Goal: Task Accomplishment & Management: Manage account settings

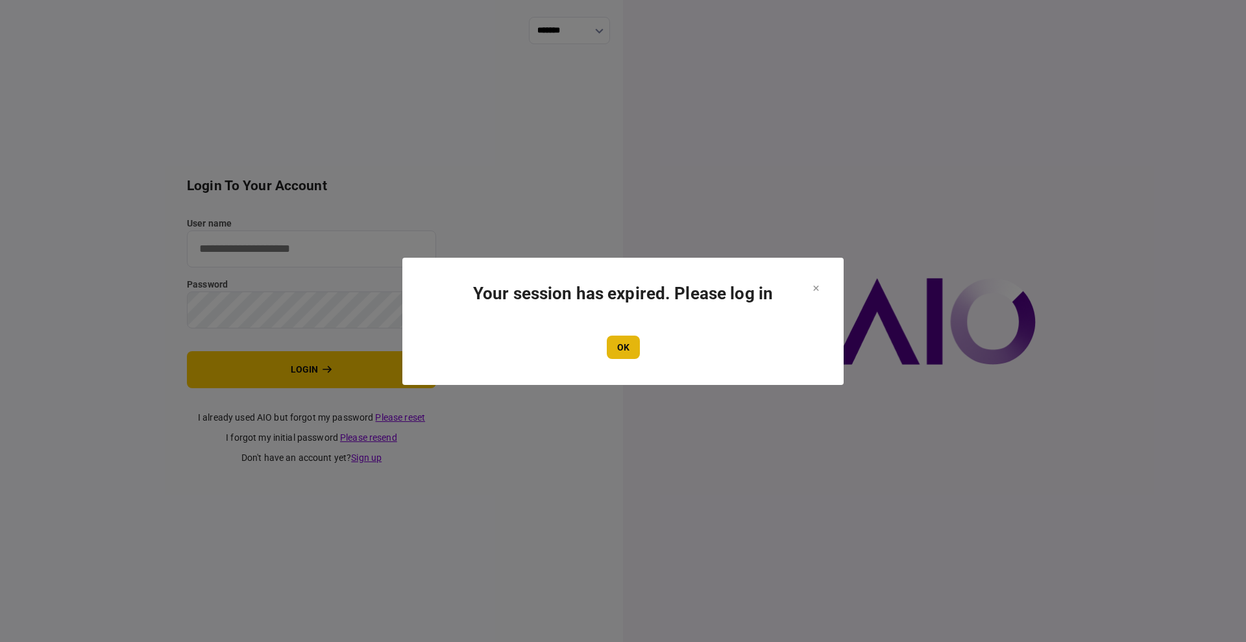
type input "****"
click at [630, 346] on button "OK" at bounding box center [623, 347] width 33 height 23
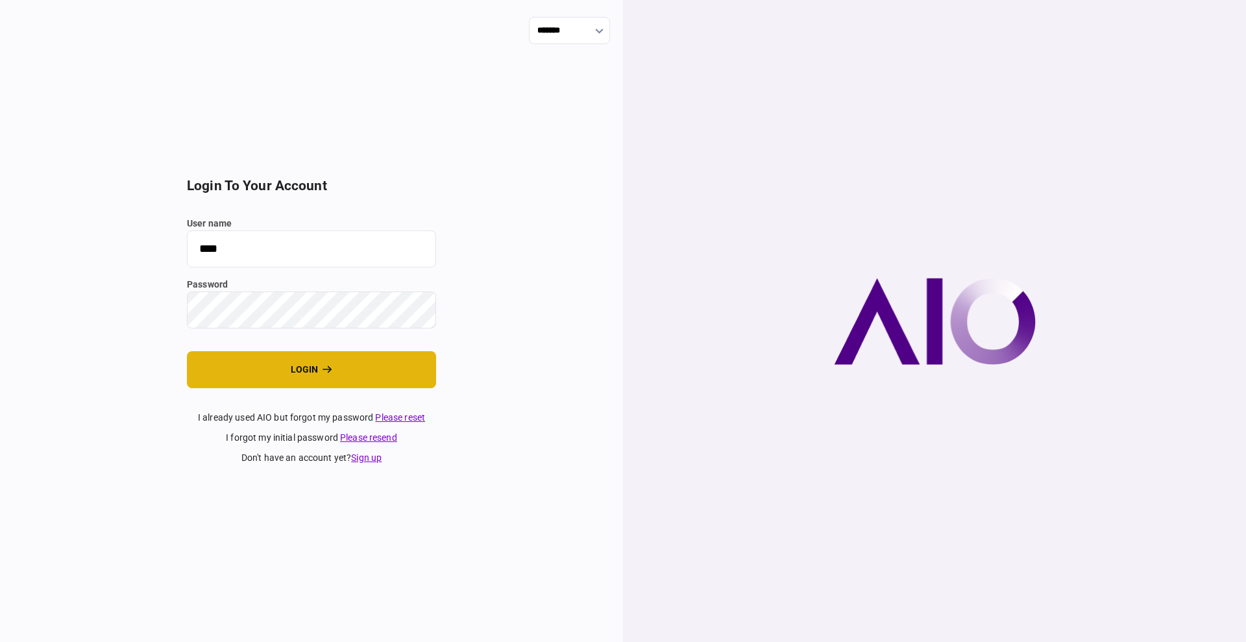
click at [278, 362] on button "login" at bounding box center [311, 369] width 249 height 37
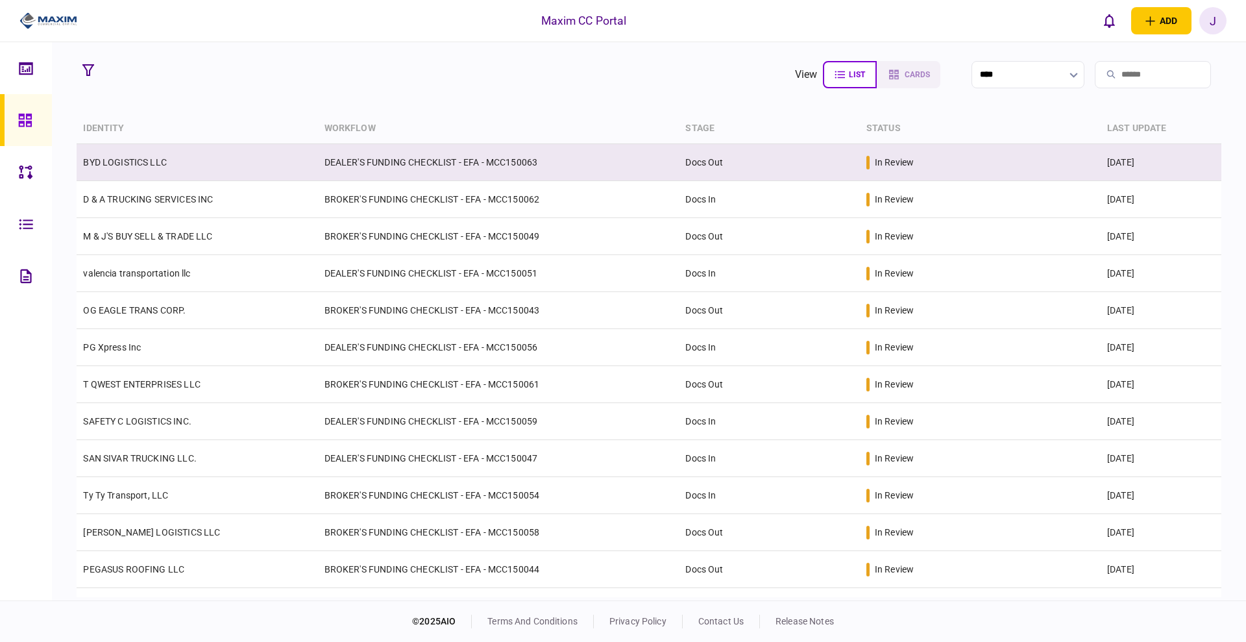
click at [127, 157] on link "BYD LOGISTICS LLC" at bounding box center [125, 162] width 84 height 10
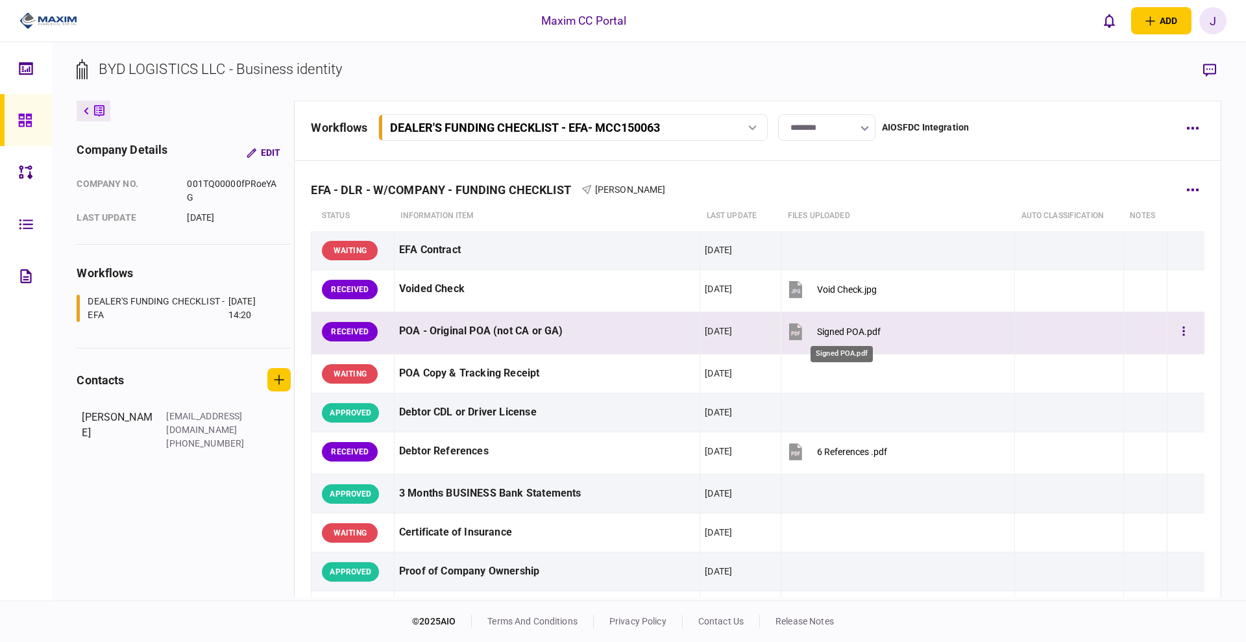
click at [843, 333] on div "Signed POA.pdf" at bounding box center [849, 332] width 64 height 10
drag, startPoint x: 1177, startPoint y: 343, endPoint x: 1164, endPoint y: 320, distance: 26.2
click at [1178, 343] on div at bounding box center [1186, 331] width 28 height 29
click at [1172, 319] on div at bounding box center [1186, 331] width 28 height 29
click at [1172, 331] on button "button" at bounding box center [1183, 331] width 23 height 23
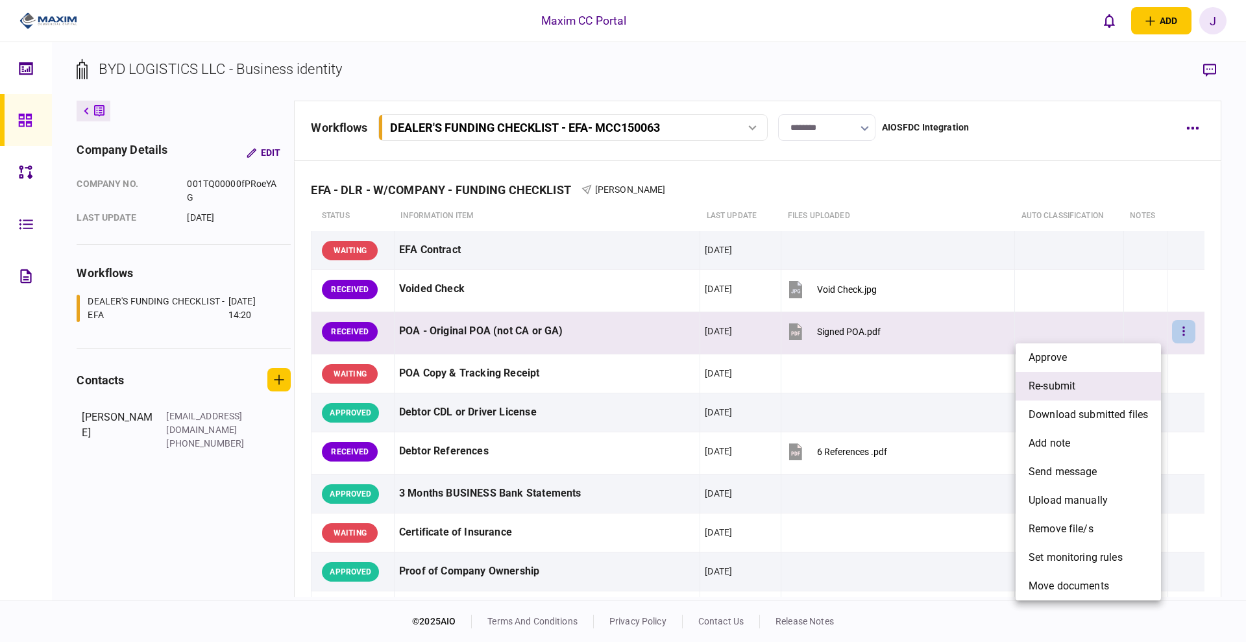
click at [1071, 390] on span "re-submit" at bounding box center [1052, 386] width 47 height 16
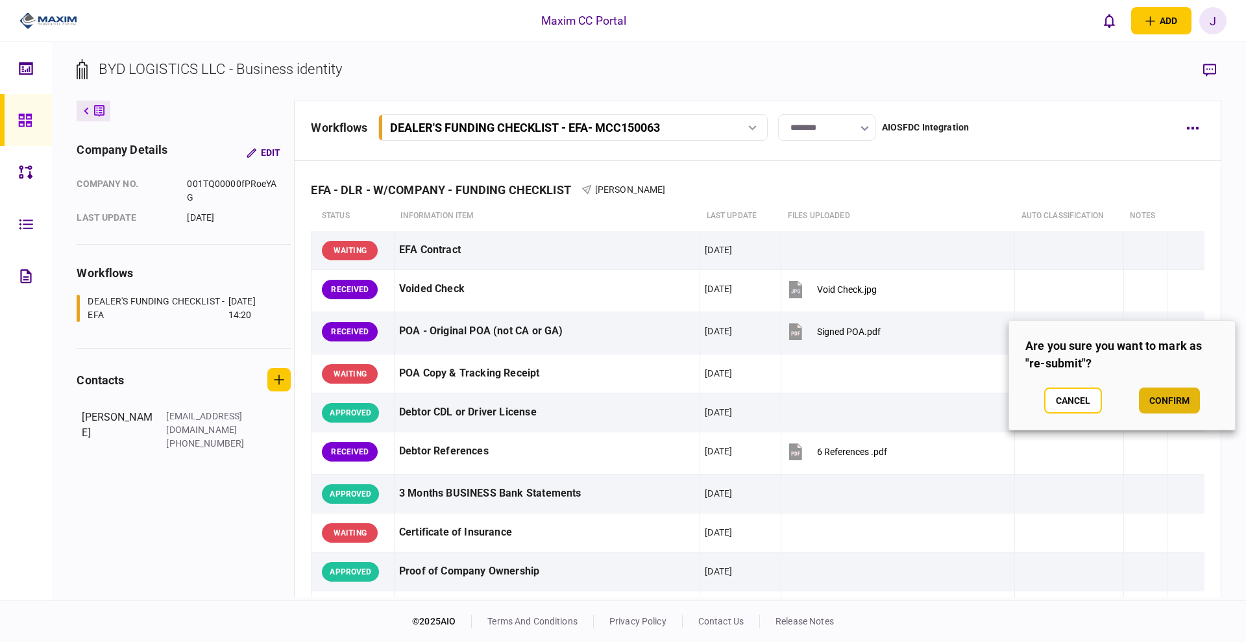
click at [1145, 390] on button "confirm" at bounding box center [1169, 401] width 61 height 26
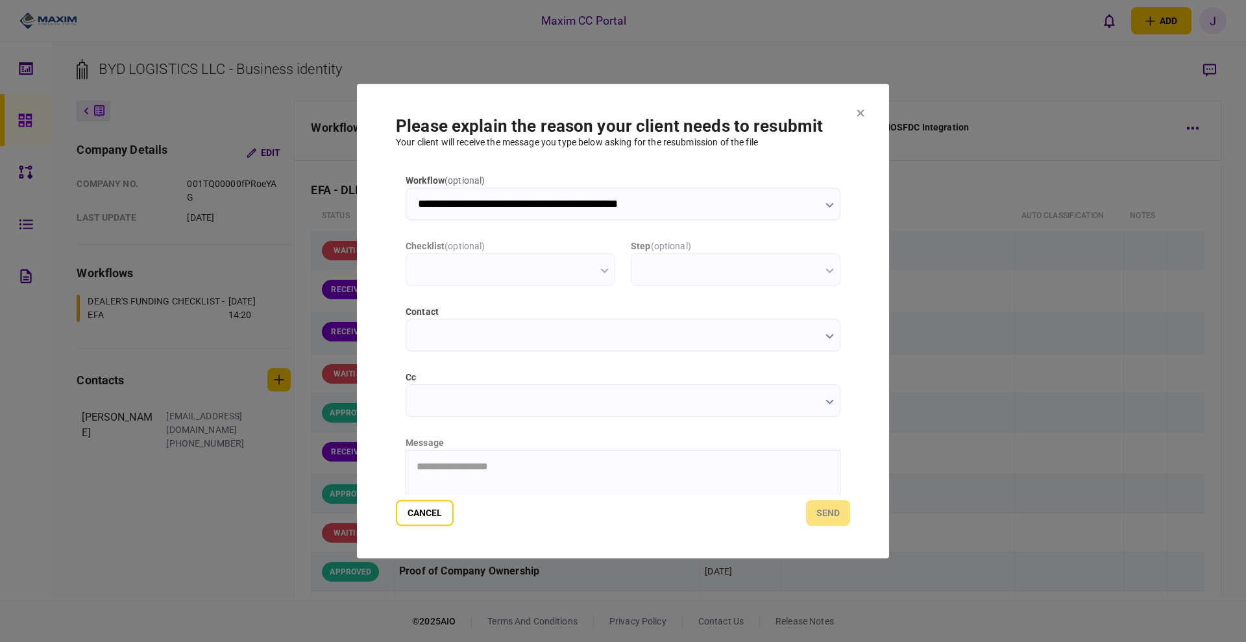
type input "**********"
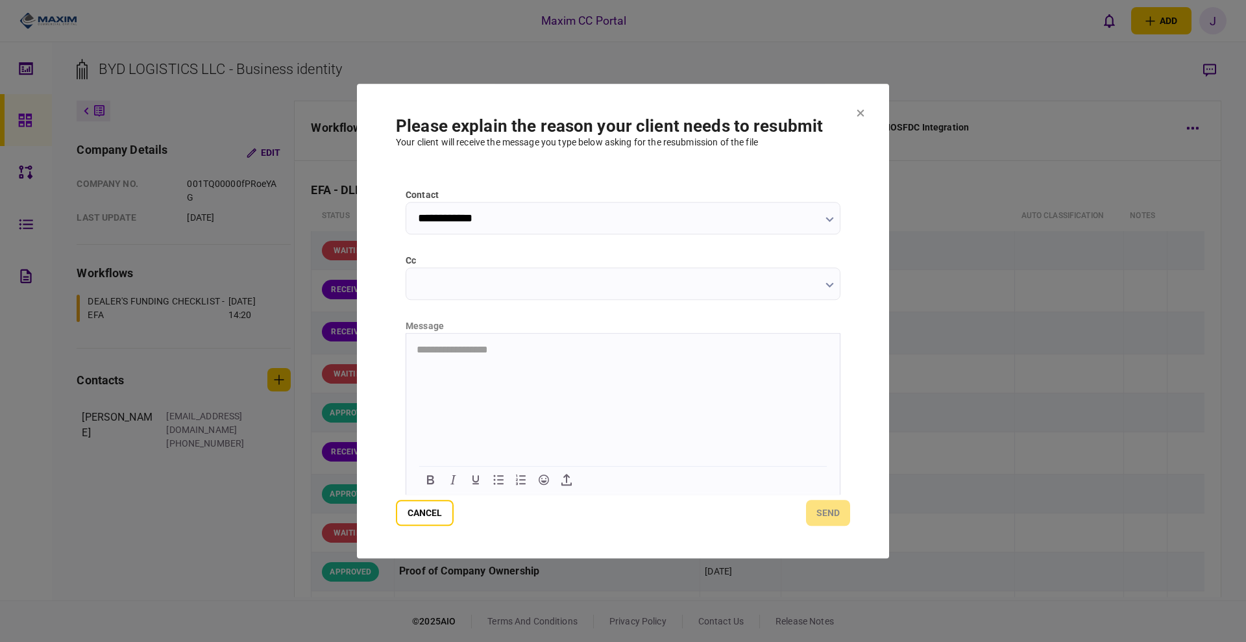
click at [479, 366] on html "**********" at bounding box center [623, 349] width 434 height 33
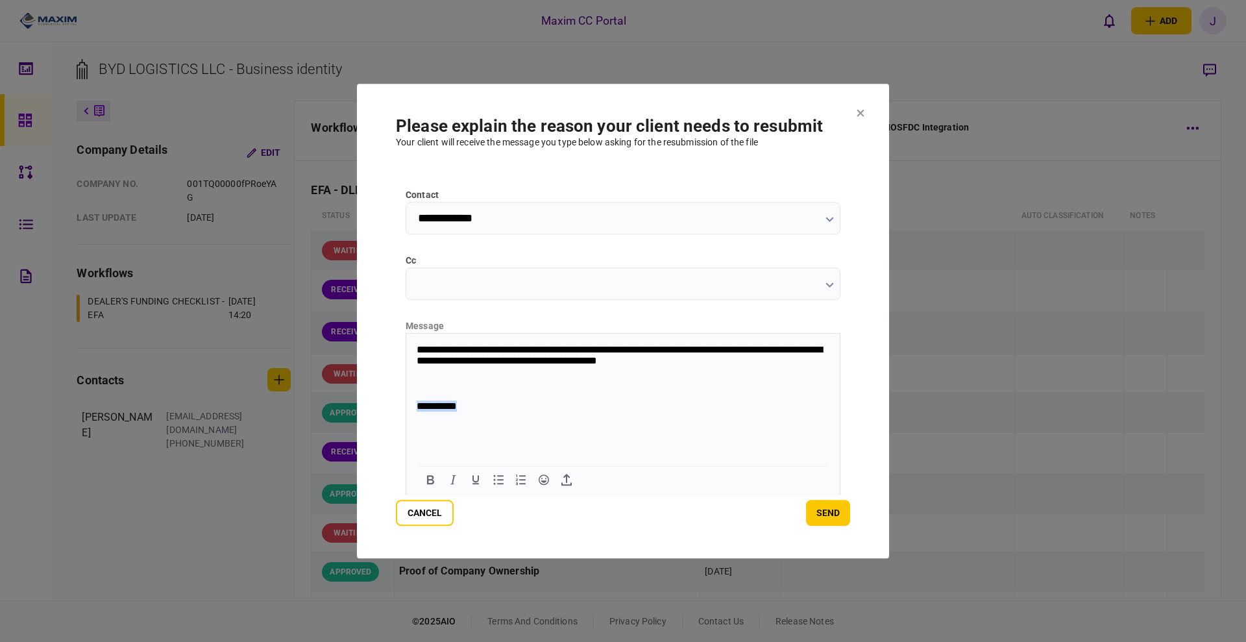
drag, startPoint x: 535, startPoint y: 413, endPoint x: 367, endPoint y: 396, distance: 168.3
click at [406, 396] on html "**********" at bounding box center [623, 378] width 434 height 90
drag, startPoint x: 851, startPoint y: 496, endPoint x: 824, endPoint y: 521, distance: 36.8
click at [842, 508] on section "**********" at bounding box center [623, 321] width 532 height 475
click at [824, 521] on button "send" at bounding box center [828, 513] width 44 height 26
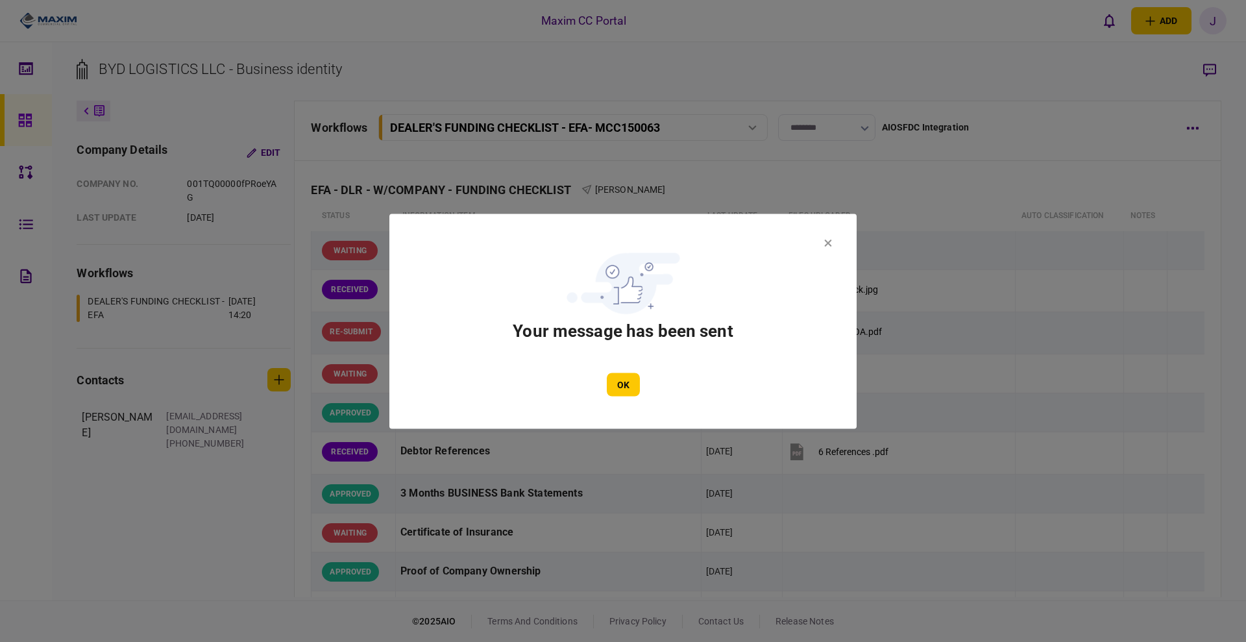
click at [640, 391] on div "OK" at bounding box center [623, 384] width 390 height 23
click at [637, 390] on button "OK" at bounding box center [623, 384] width 33 height 23
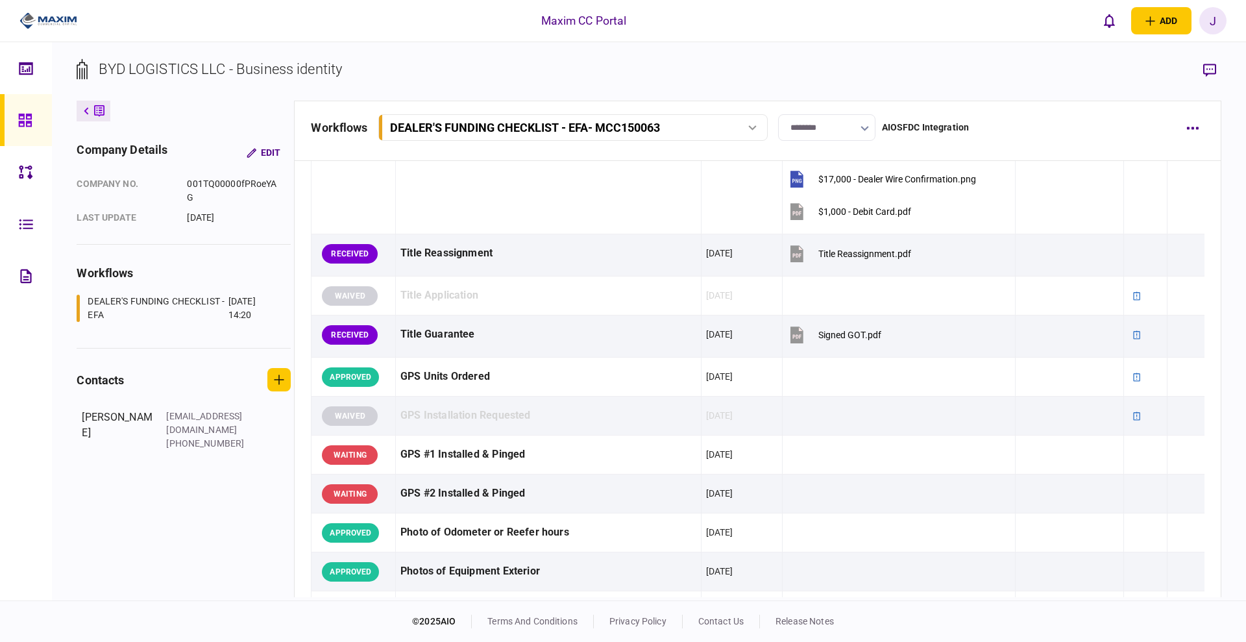
scroll to position [1416, 0]
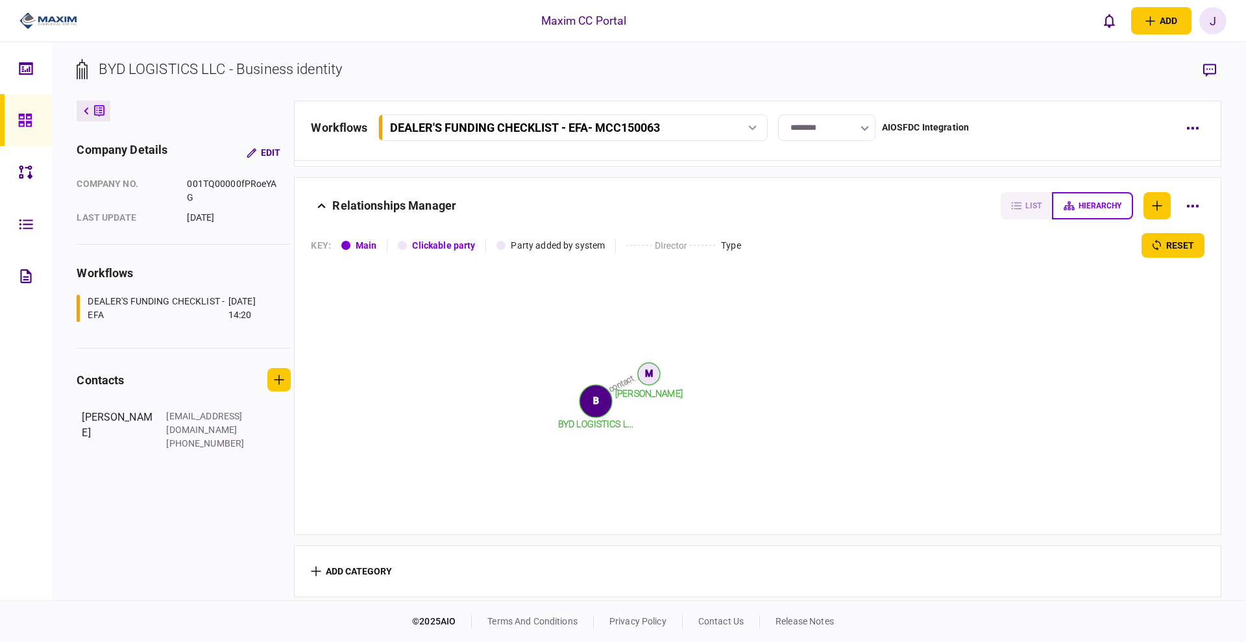
click at [23, 125] on icon at bounding box center [25, 120] width 14 height 15
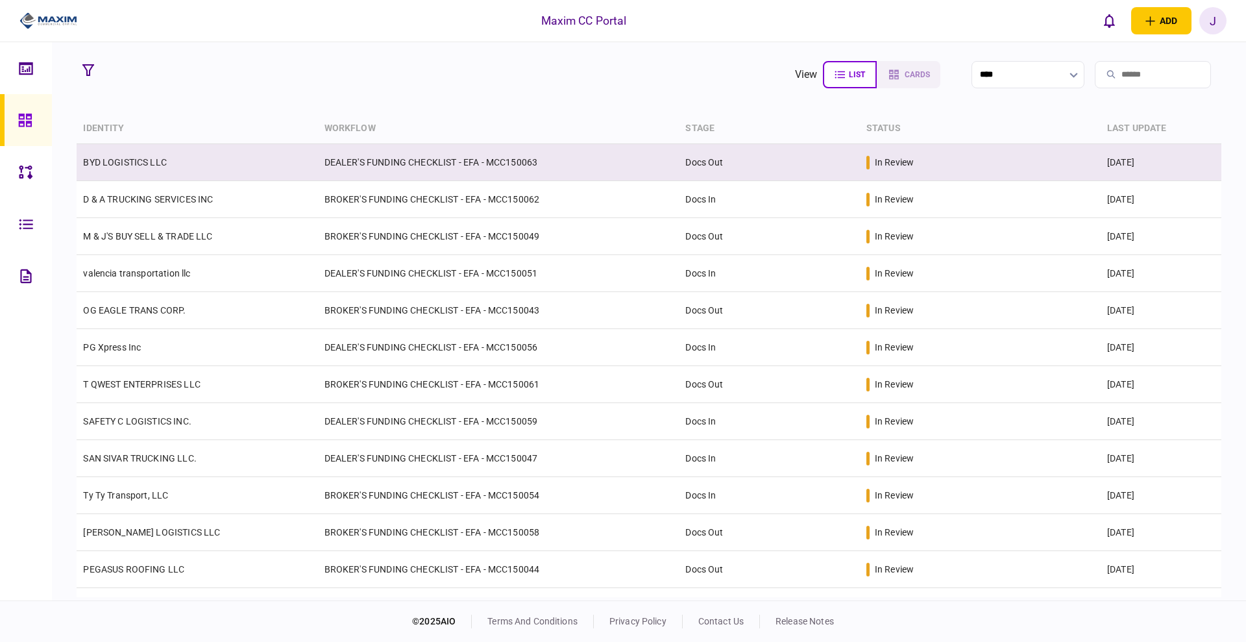
click at [135, 163] on link "BYD LOGISTICS LLC" at bounding box center [125, 162] width 84 height 10
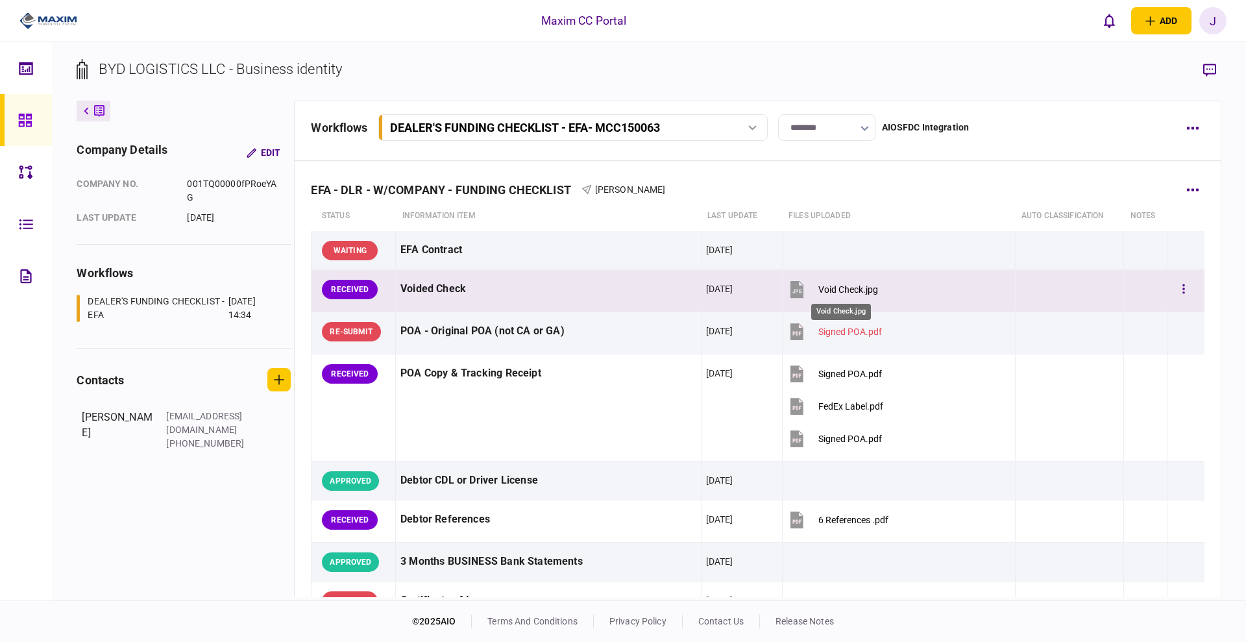
click at [837, 284] on div "Void Check.jpg" at bounding box center [849, 289] width 60 height 10
click at [1172, 288] on button "button" at bounding box center [1183, 289] width 23 height 23
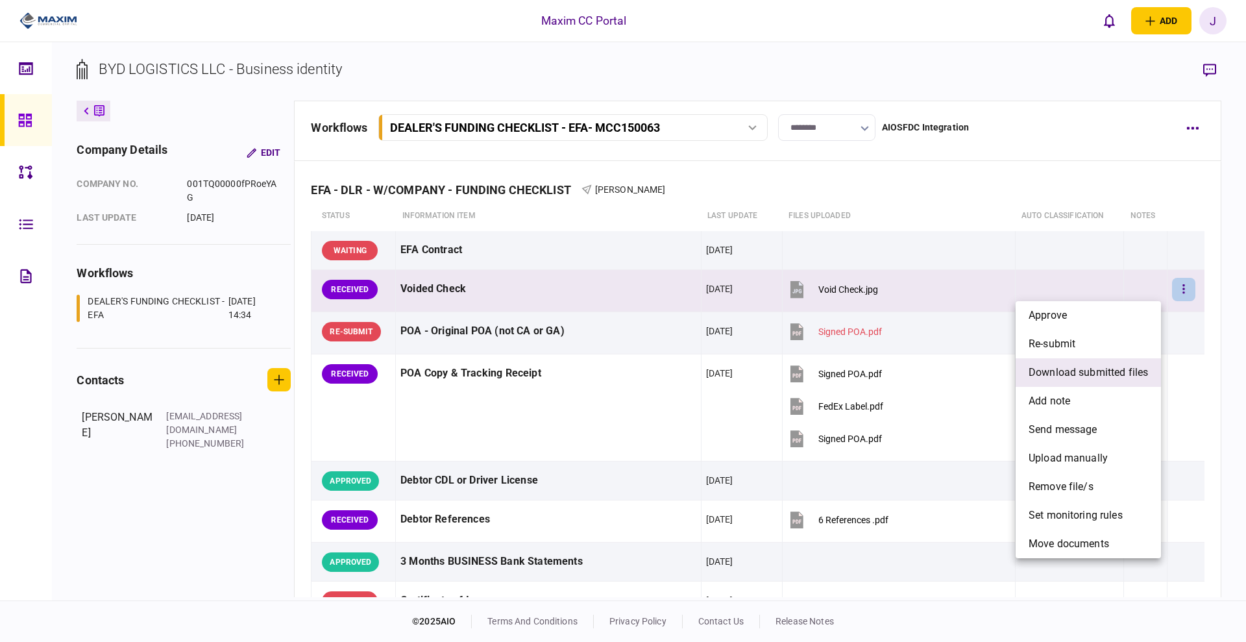
click at [1115, 373] on span "download submitted files" at bounding box center [1088, 373] width 119 height 16
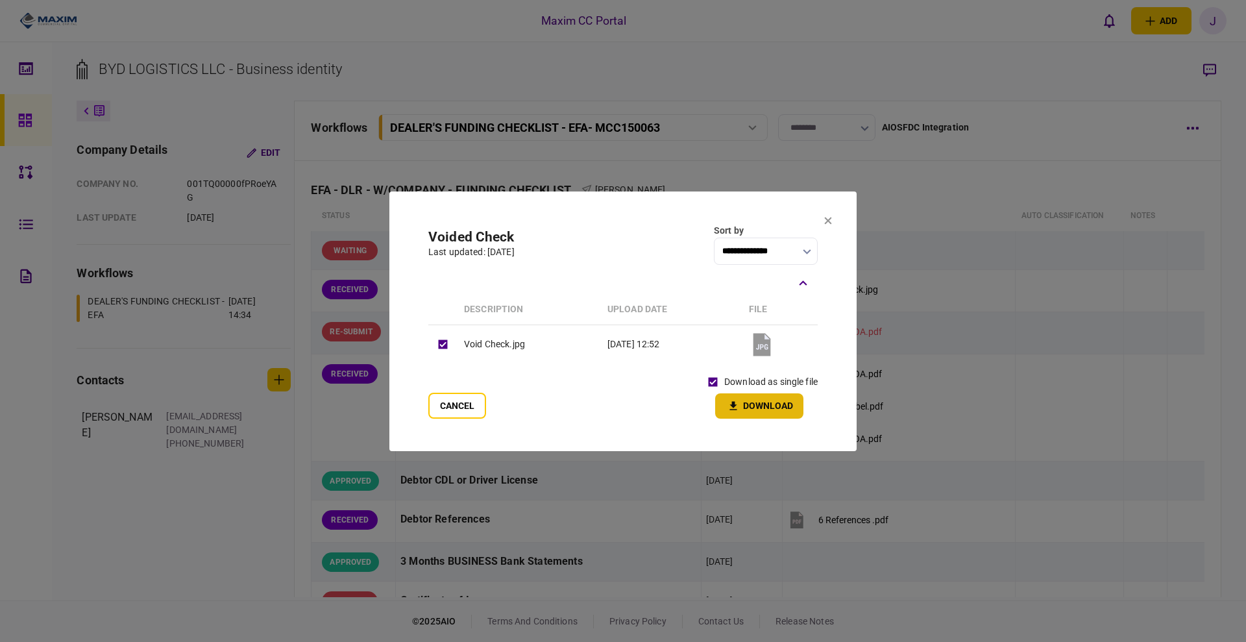
click at [759, 409] on button "Download" at bounding box center [759, 405] width 88 height 25
click at [824, 217] on icon at bounding box center [828, 221] width 8 height 8
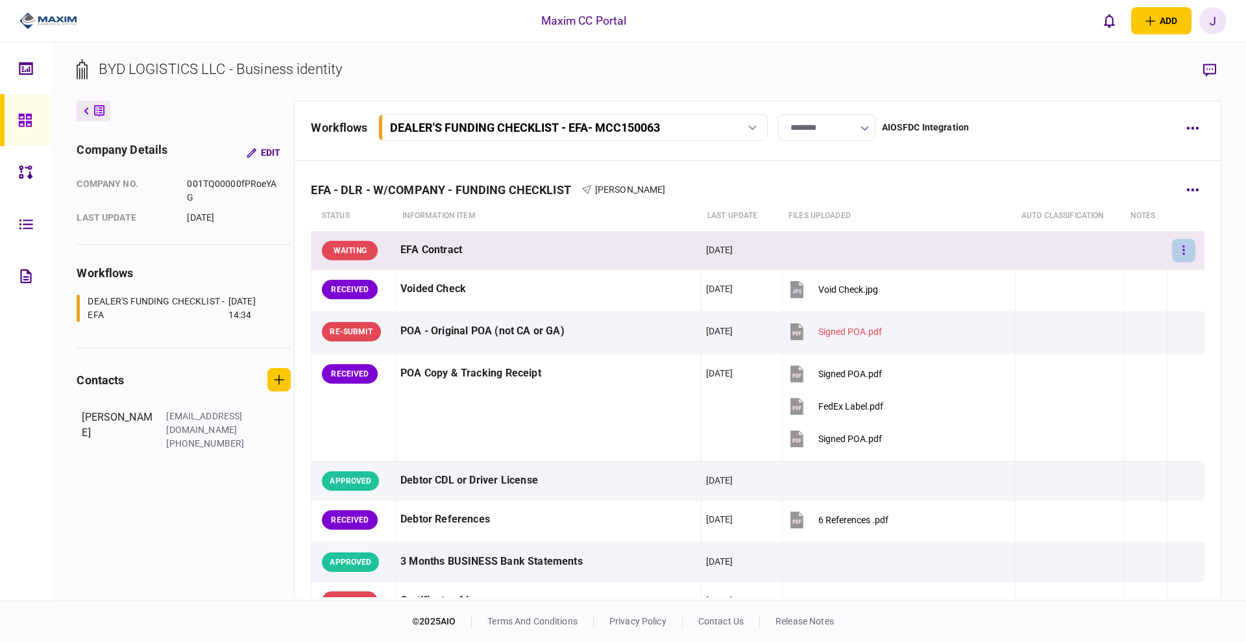
click at [1182, 249] on button "button" at bounding box center [1183, 250] width 23 height 23
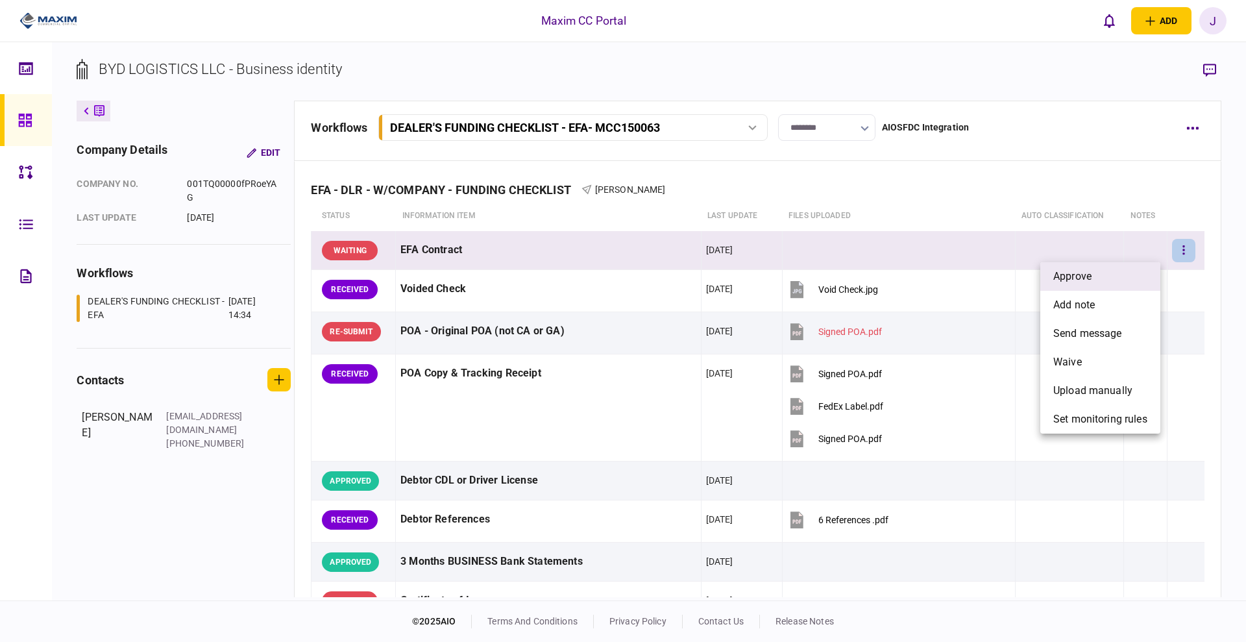
click at [1098, 271] on li "approve" at bounding box center [1101, 276] width 120 height 29
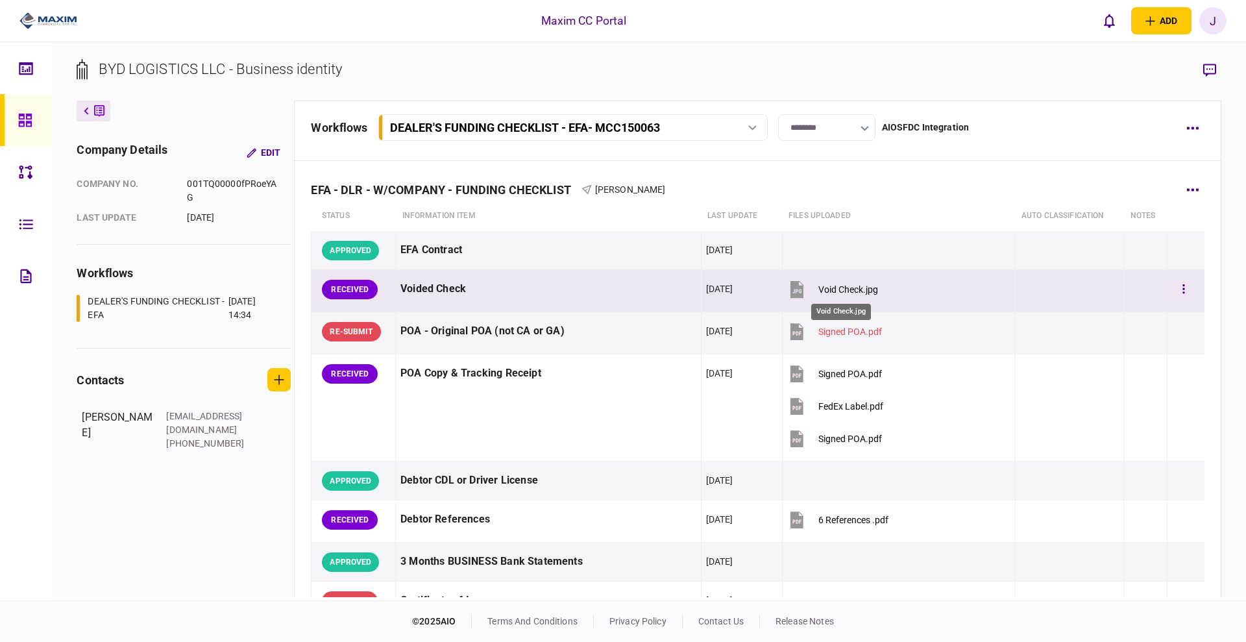
click at [835, 286] on div "Void Check.jpg" at bounding box center [849, 289] width 60 height 10
click at [1183, 295] on icon "button" at bounding box center [1184, 289] width 3 height 12
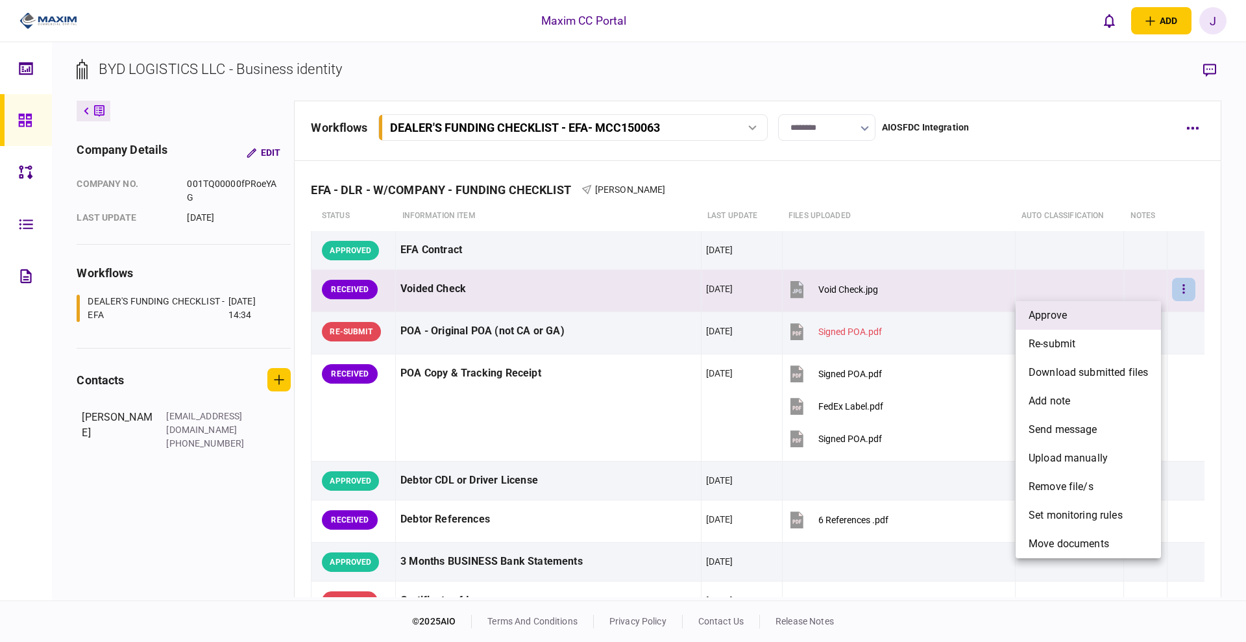
click at [1092, 308] on li "approve" at bounding box center [1088, 315] width 145 height 29
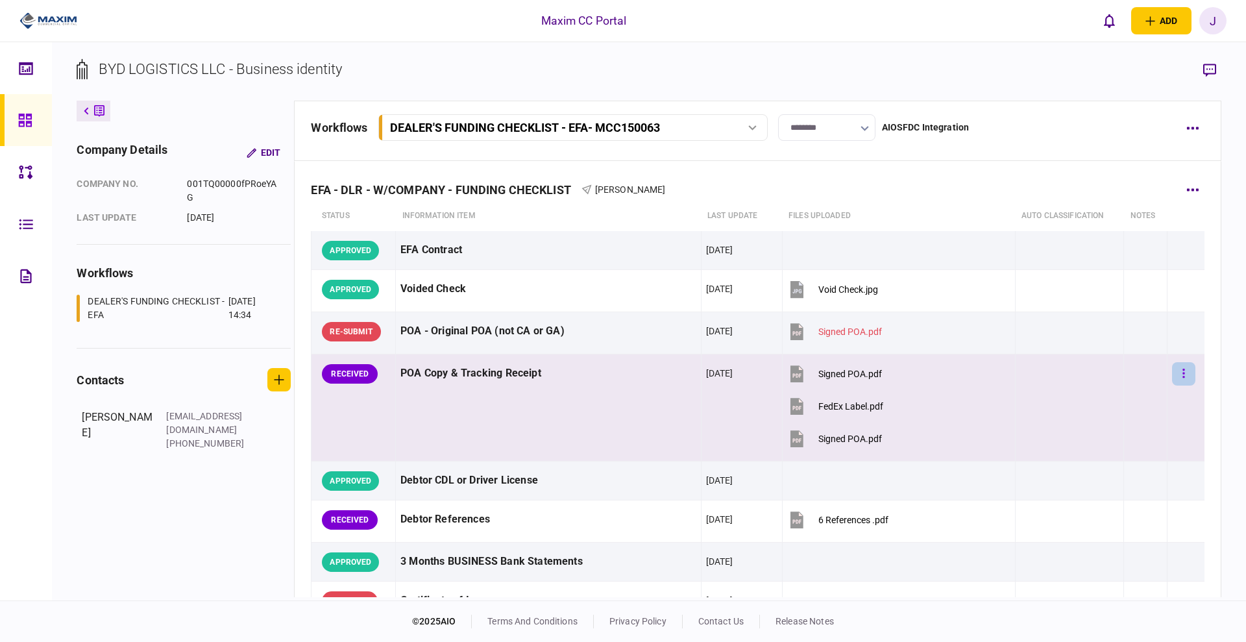
click at [1178, 369] on button "button" at bounding box center [1183, 373] width 23 height 23
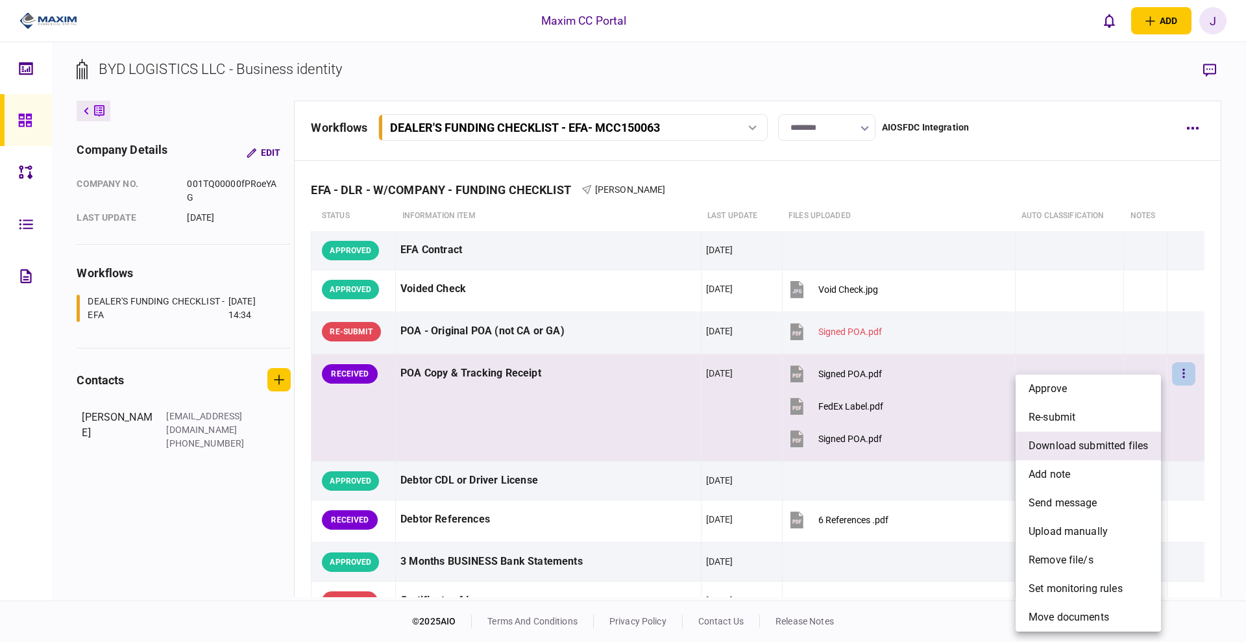
click at [1102, 453] on span "download submitted files" at bounding box center [1088, 446] width 119 height 16
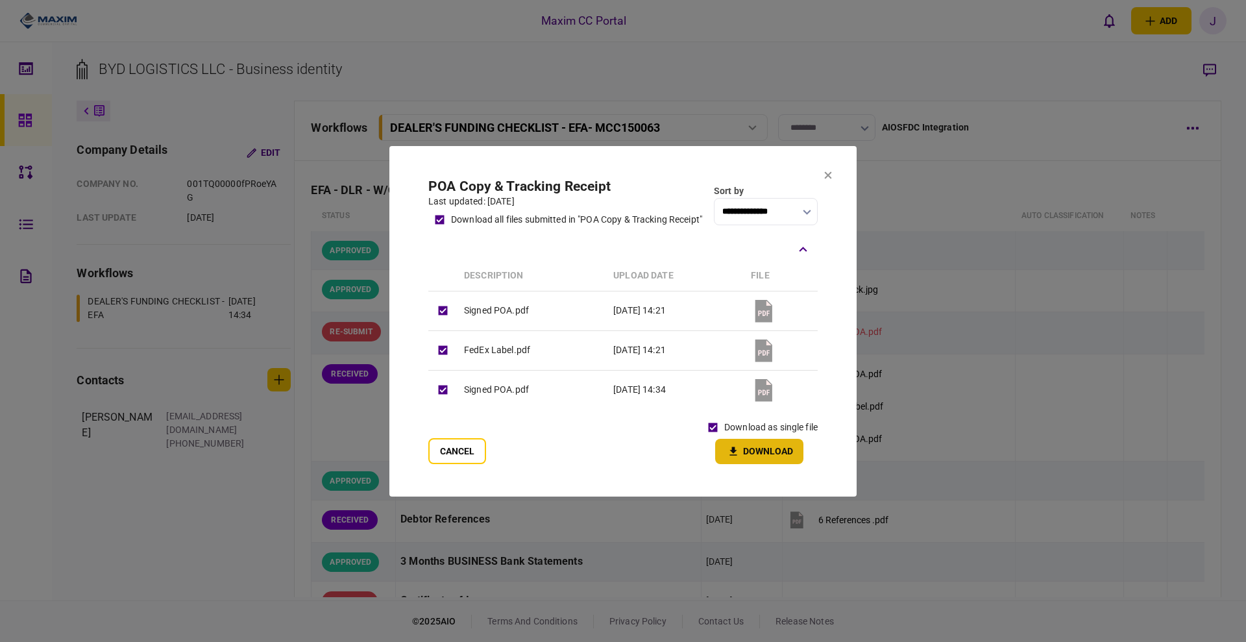
click at [756, 453] on button "Download" at bounding box center [759, 451] width 88 height 25
click at [824, 178] on section "**********" at bounding box center [623, 321] width 467 height 351
click at [830, 179] on button at bounding box center [828, 176] width 8 height 10
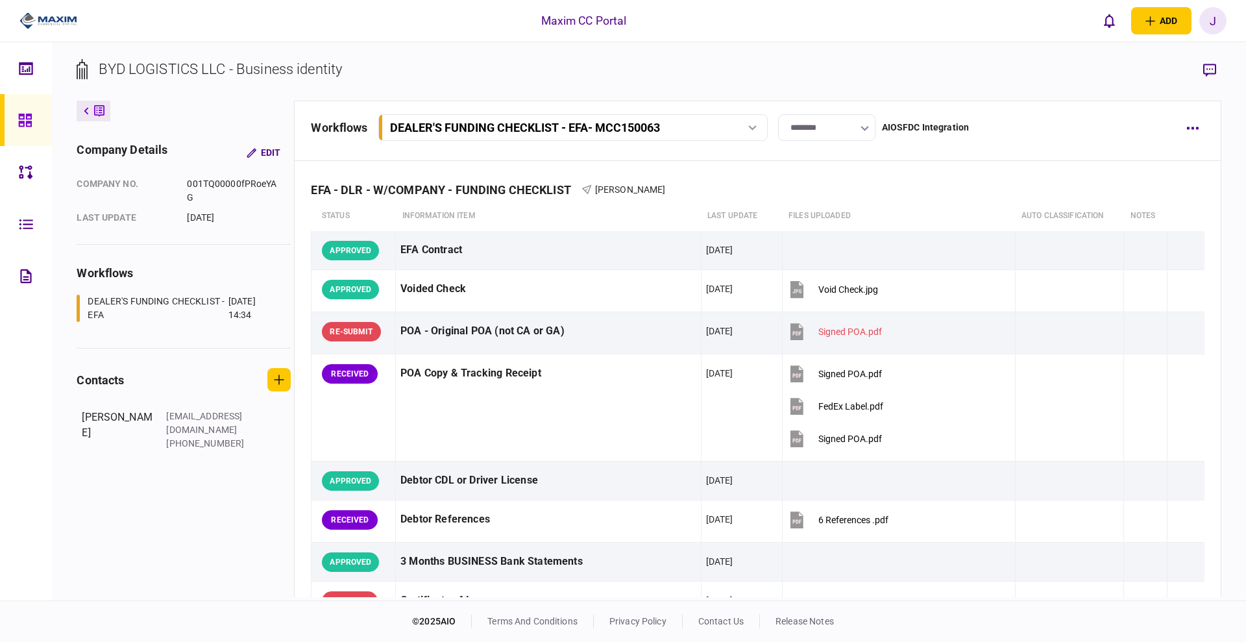
click at [1115, 70] on section "BYD LOGISTICS LLC - Business identity" at bounding box center [649, 79] width 1145 height 42
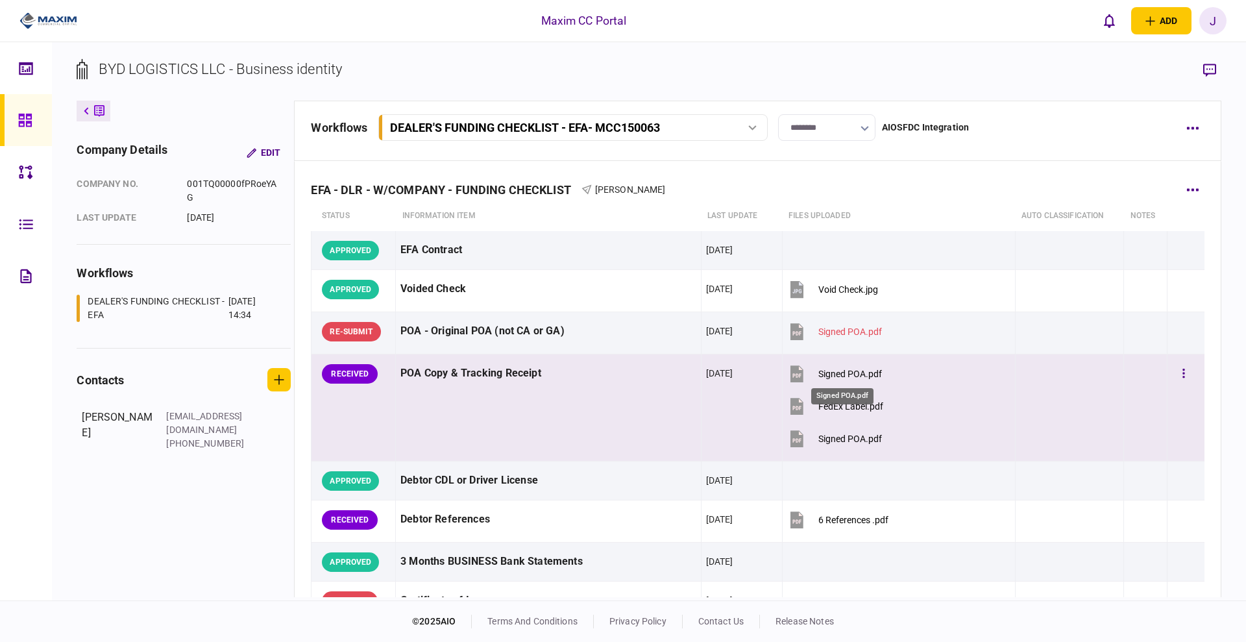
click at [858, 379] on div "Signed POA.pdf" at bounding box center [842, 392] width 65 height 27
click at [842, 441] on div "Signed POA.pdf" at bounding box center [851, 439] width 64 height 10
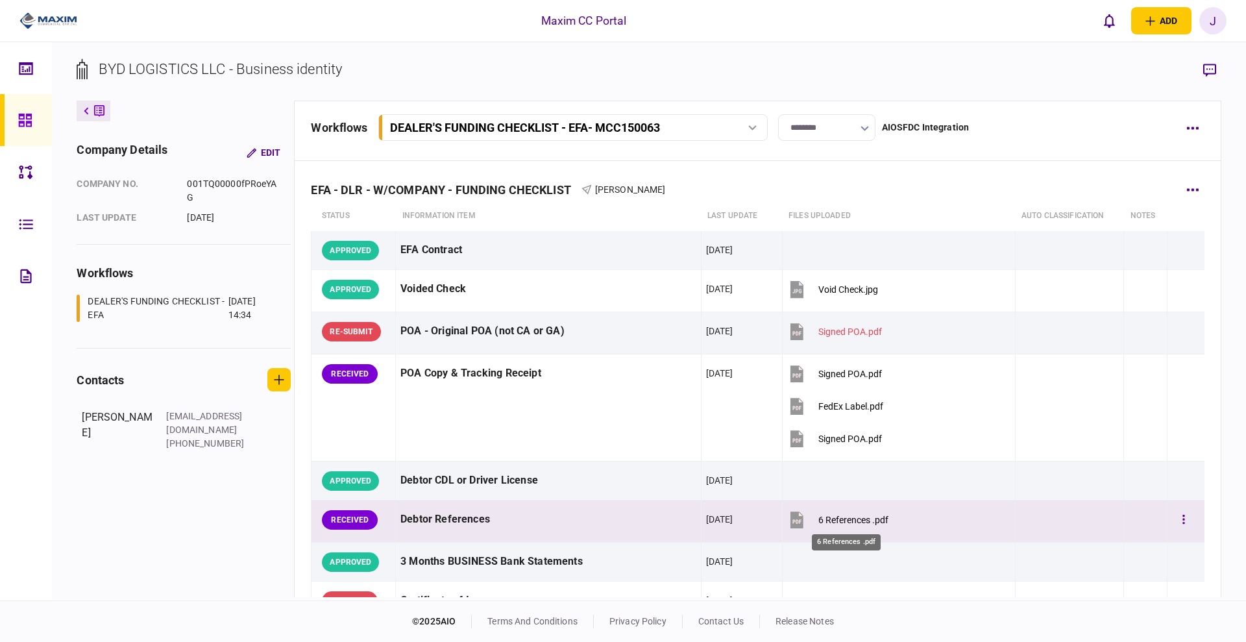
click at [837, 521] on div "6 References .pdf" at bounding box center [854, 520] width 70 height 10
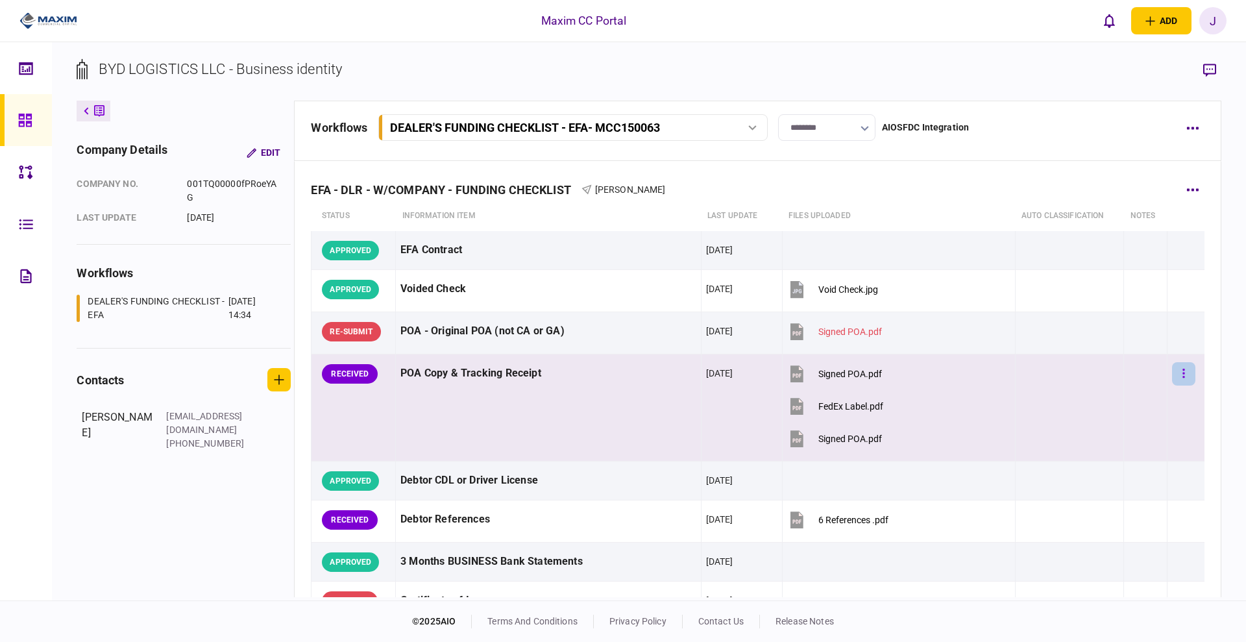
click at [1172, 371] on button "button" at bounding box center [1183, 373] width 23 height 23
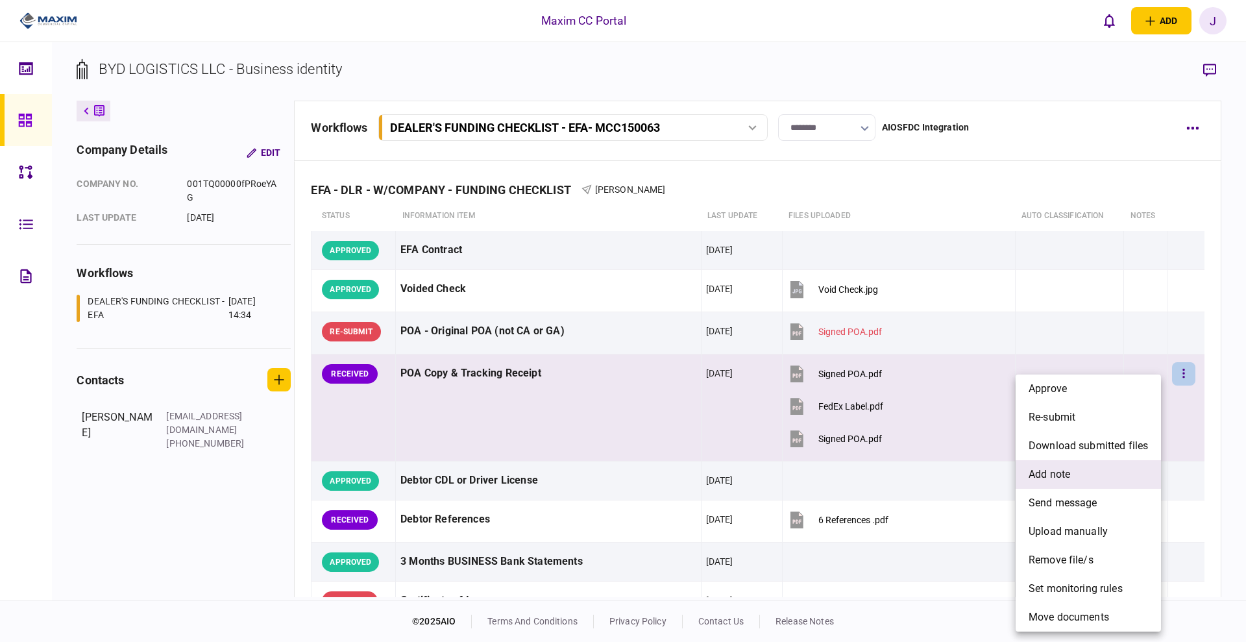
click at [1054, 474] on span "add note" at bounding box center [1050, 475] width 42 height 16
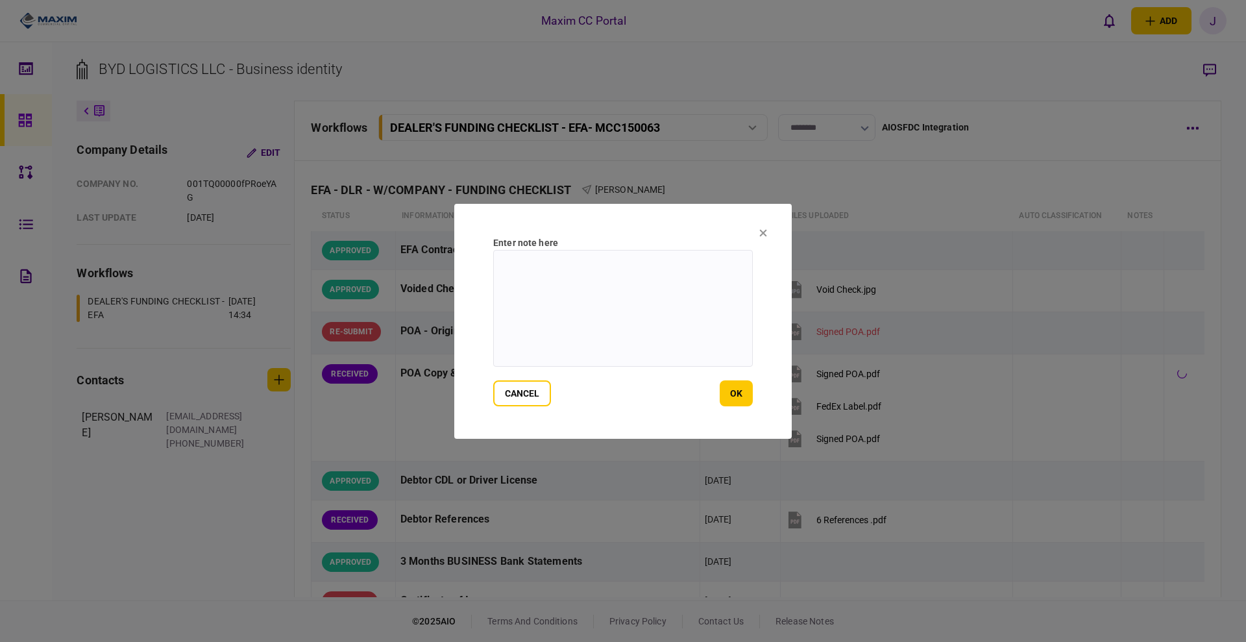
click at [654, 352] on textarea at bounding box center [623, 308] width 260 height 117
type textarea "**********"
click at [749, 397] on button "ok" at bounding box center [736, 393] width 33 height 26
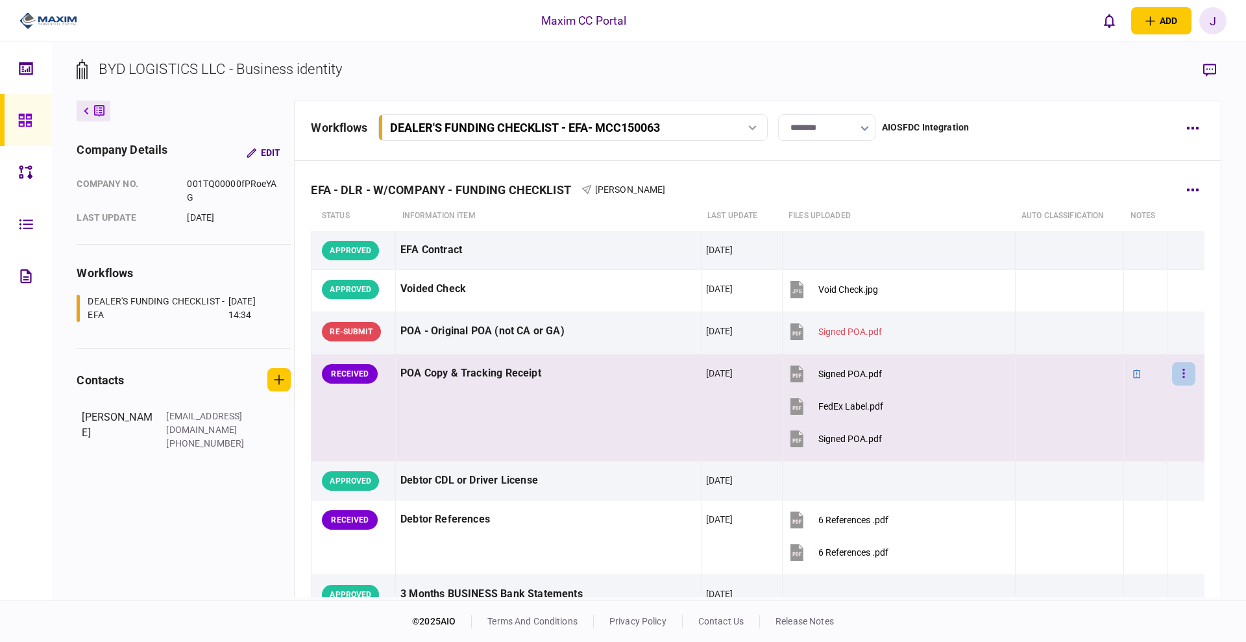
click at [1172, 375] on button "button" at bounding box center [1183, 373] width 23 height 23
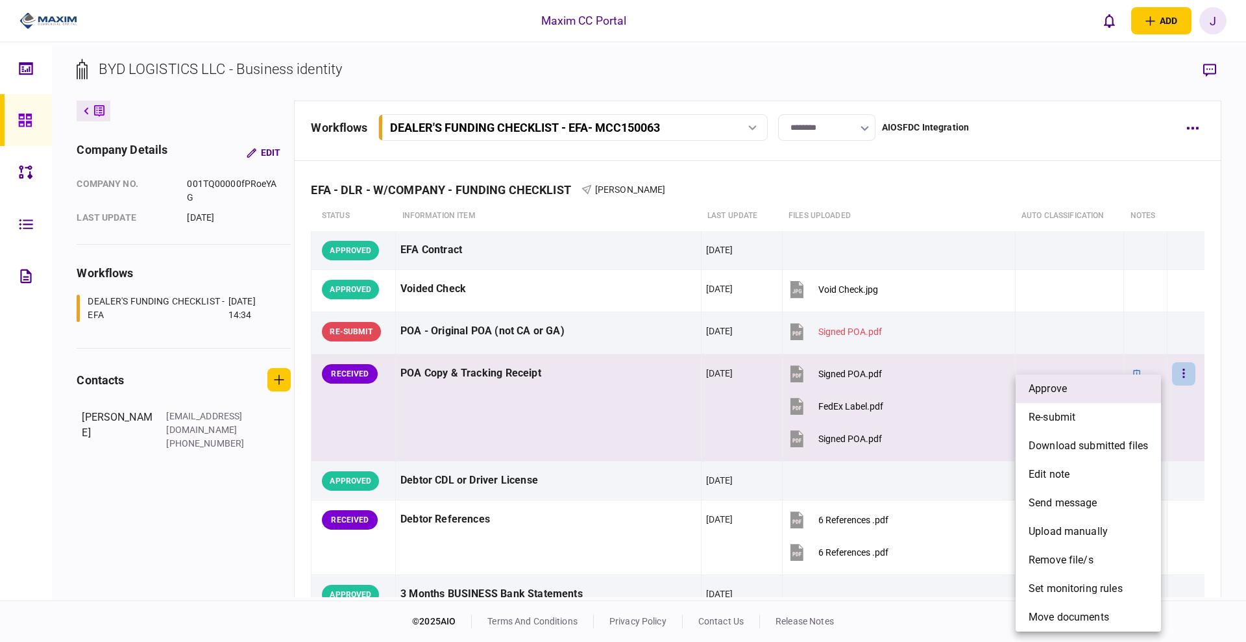
click at [1113, 397] on li "approve" at bounding box center [1088, 389] width 145 height 29
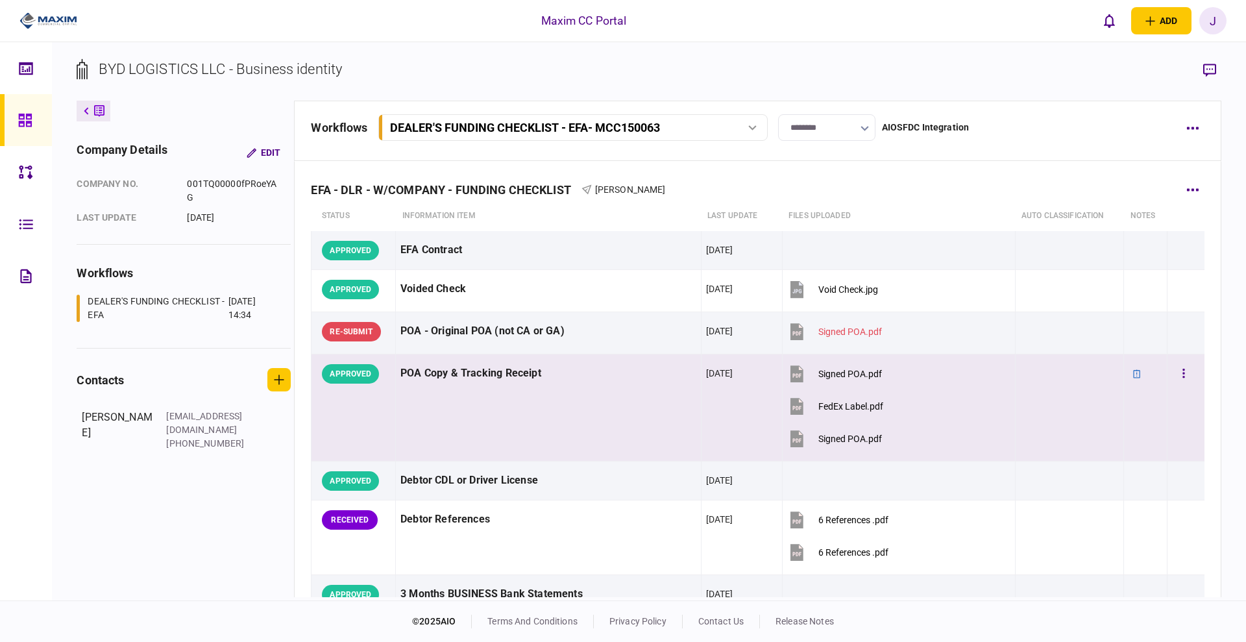
click at [443, 387] on div "POA Copy & Tracking Receipt" at bounding box center [548, 373] width 295 height 29
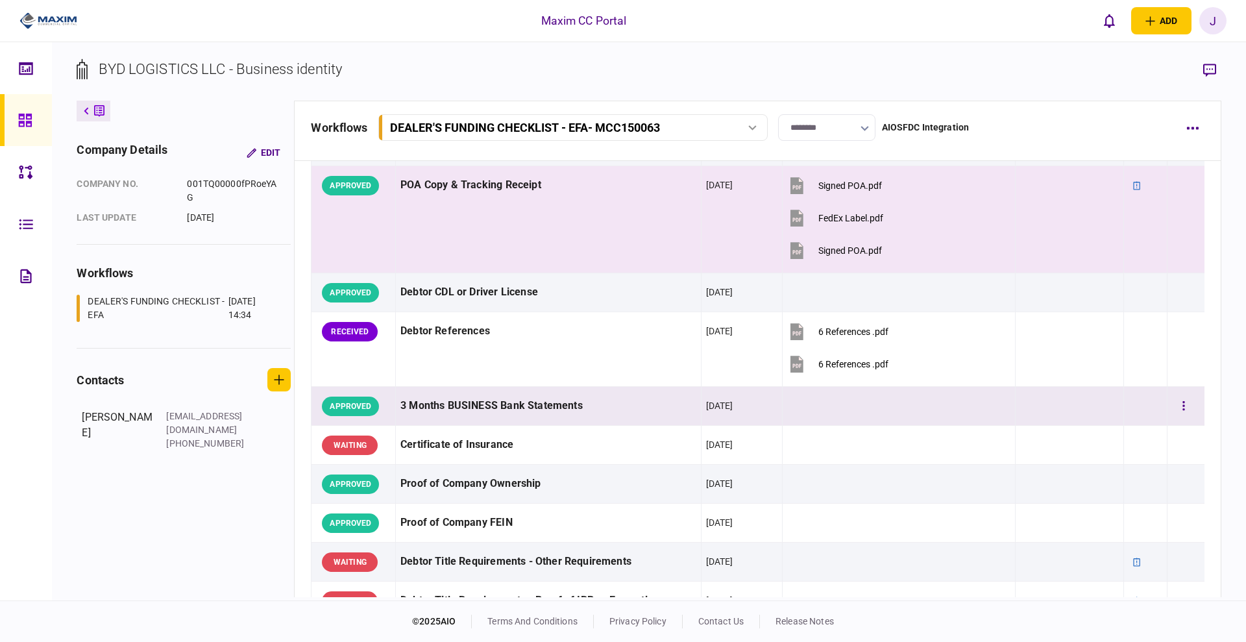
scroll to position [243, 0]
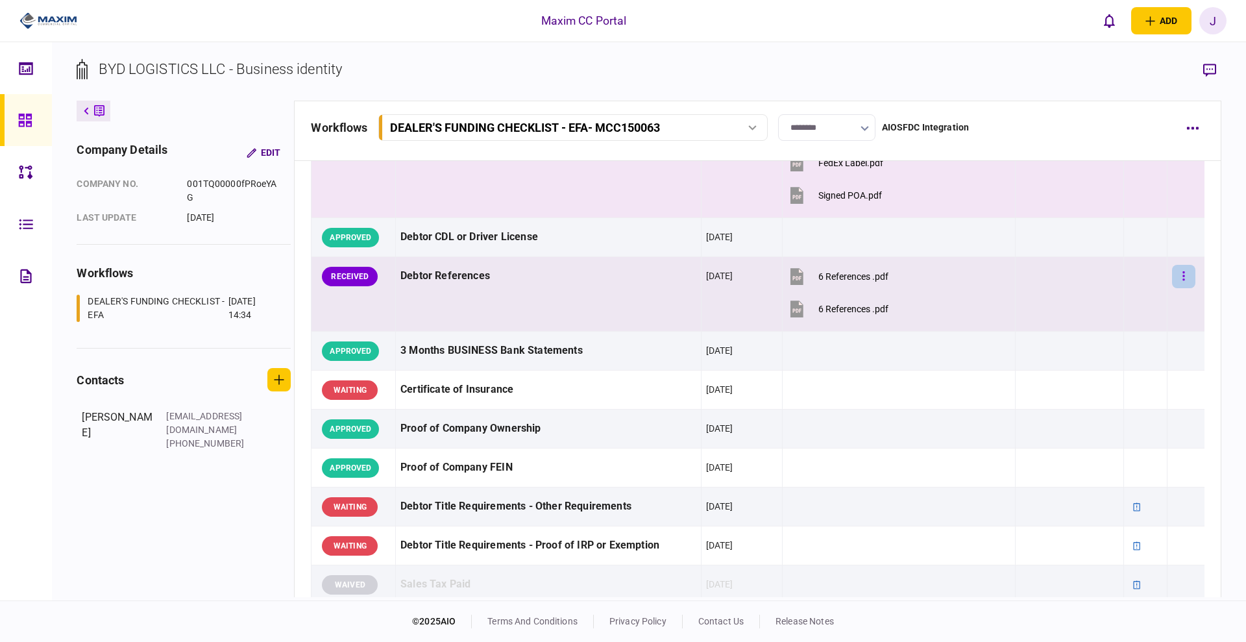
click at [1172, 281] on button "button" at bounding box center [1183, 276] width 23 height 23
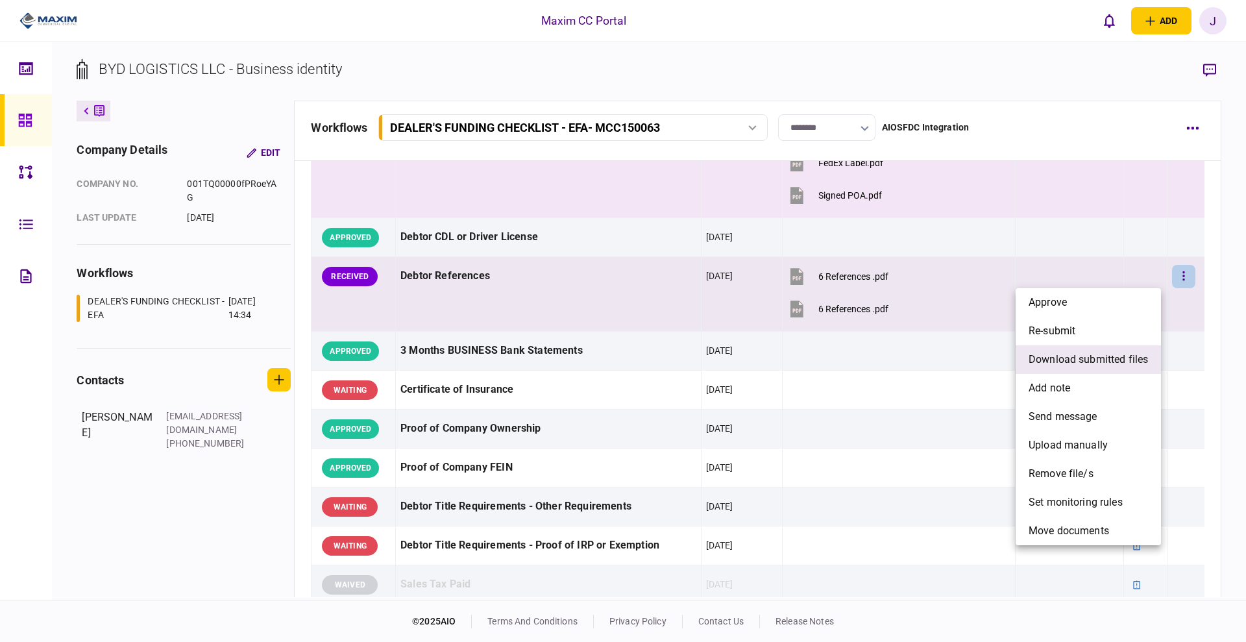
click at [1098, 358] on span "download submitted files" at bounding box center [1088, 360] width 119 height 16
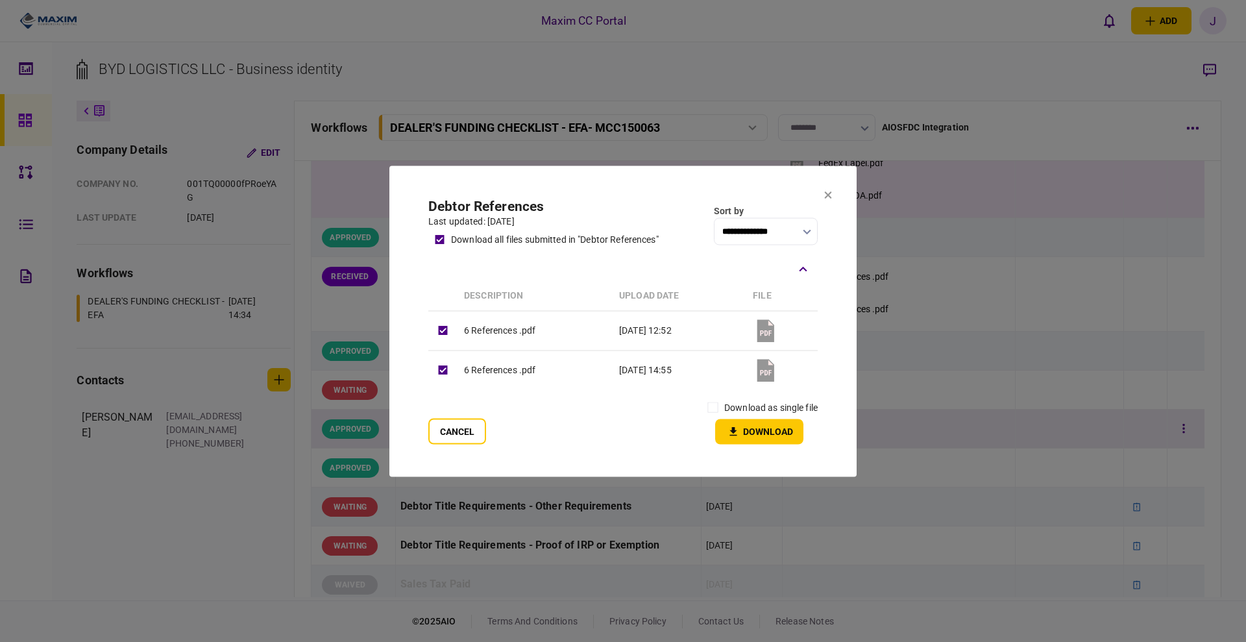
click at [447, 427] on button "Cancel" at bounding box center [457, 431] width 58 height 26
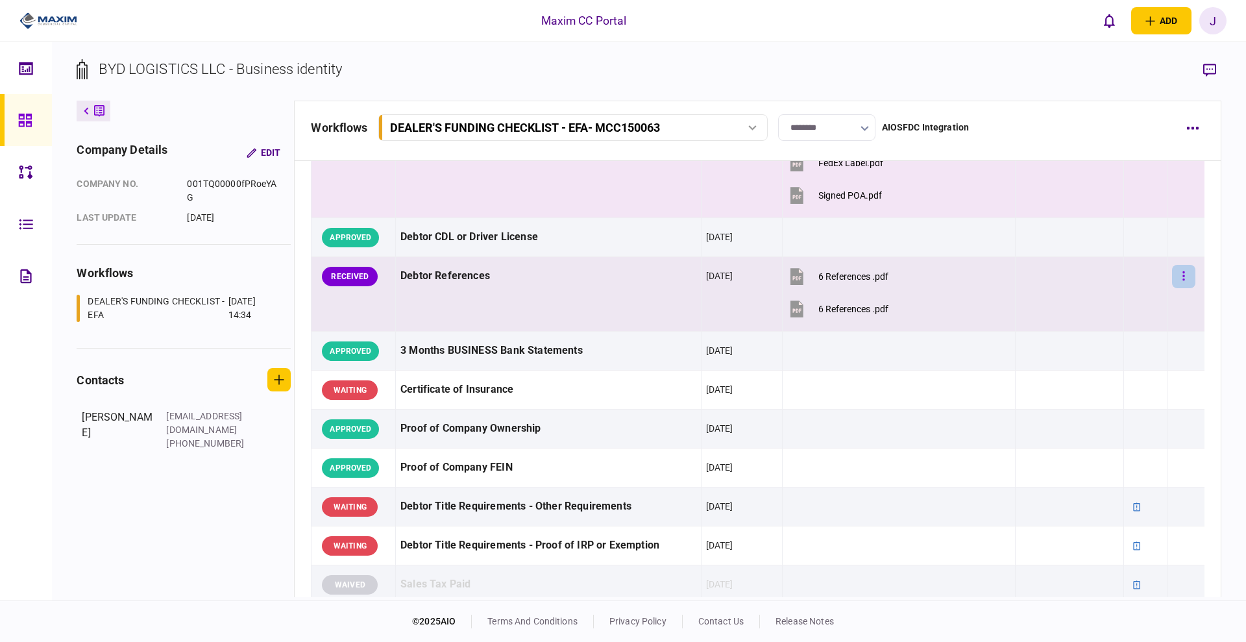
click at [1172, 269] on button "button" at bounding box center [1183, 276] width 23 height 23
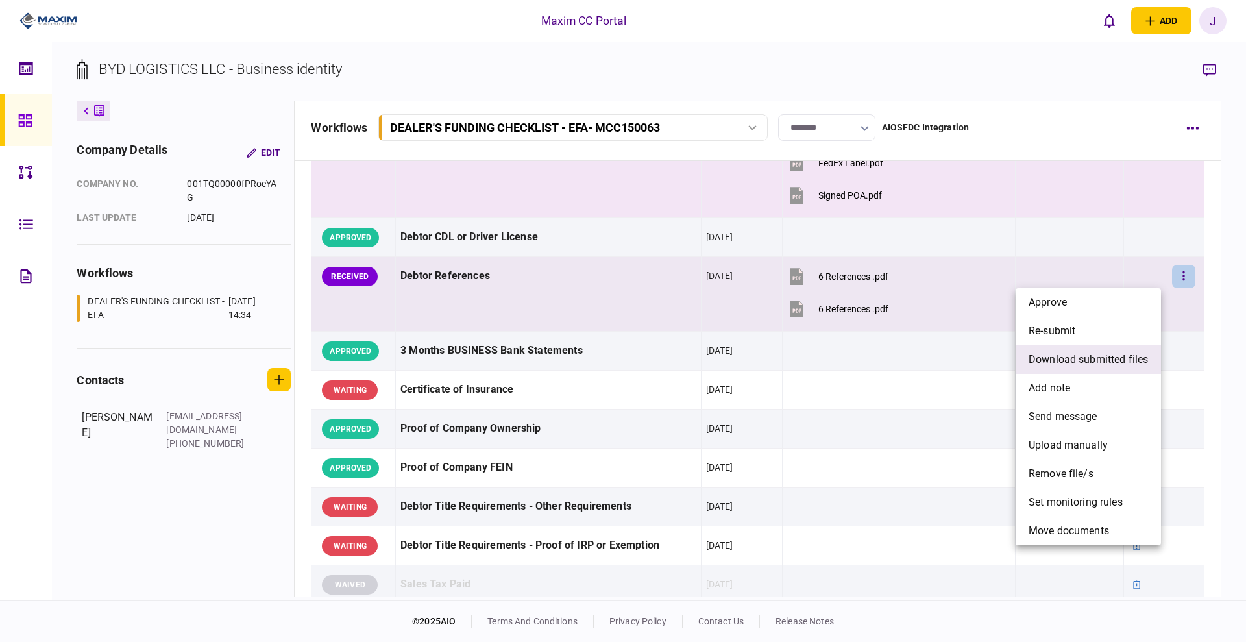
click at [1102, 365] on span "download submitted files" at bounding box center [1088, 360] width 119 height 16
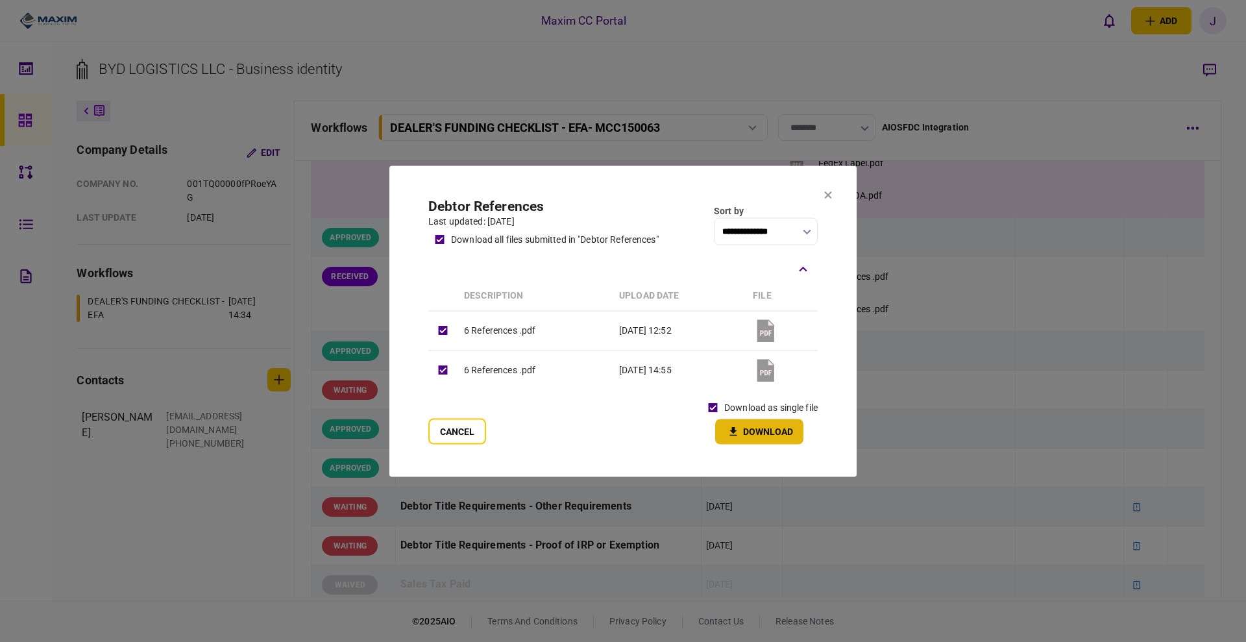
click at [782, 435] on button "Download" at bounding box center [759, 431] width 88 height 25
click at [824, 193] on icon at bounding box center [828, 195] width 8 height 8
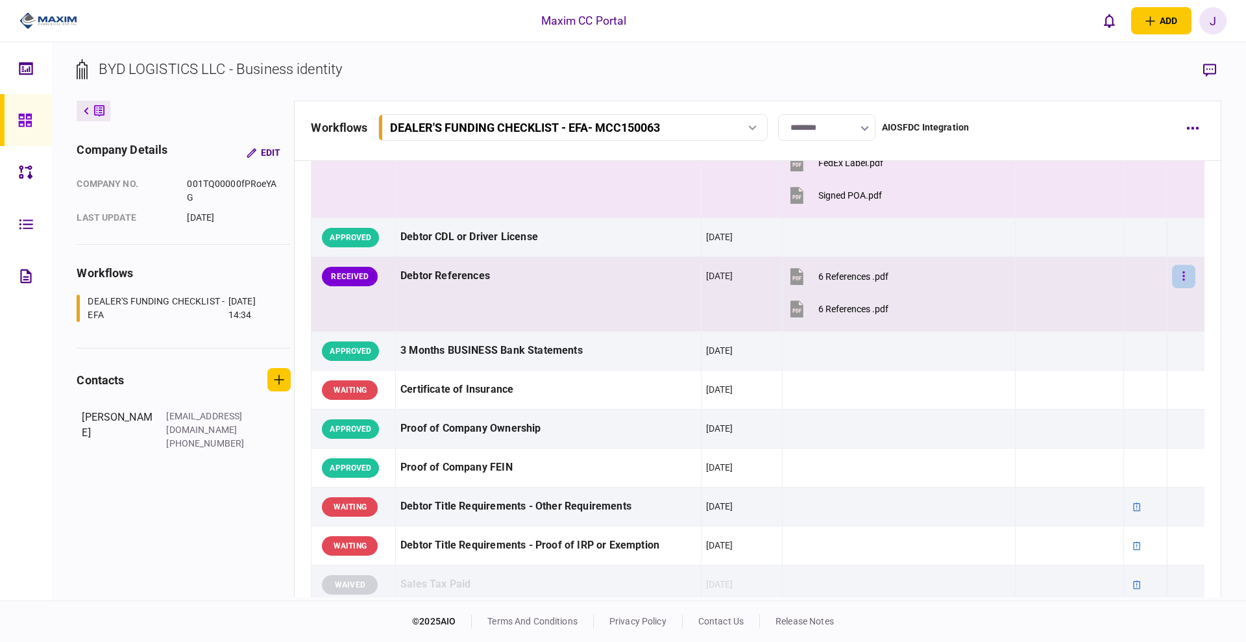
click at [1172, 273] on button "button" at bounding box center [1183, 276] width 23 height 23
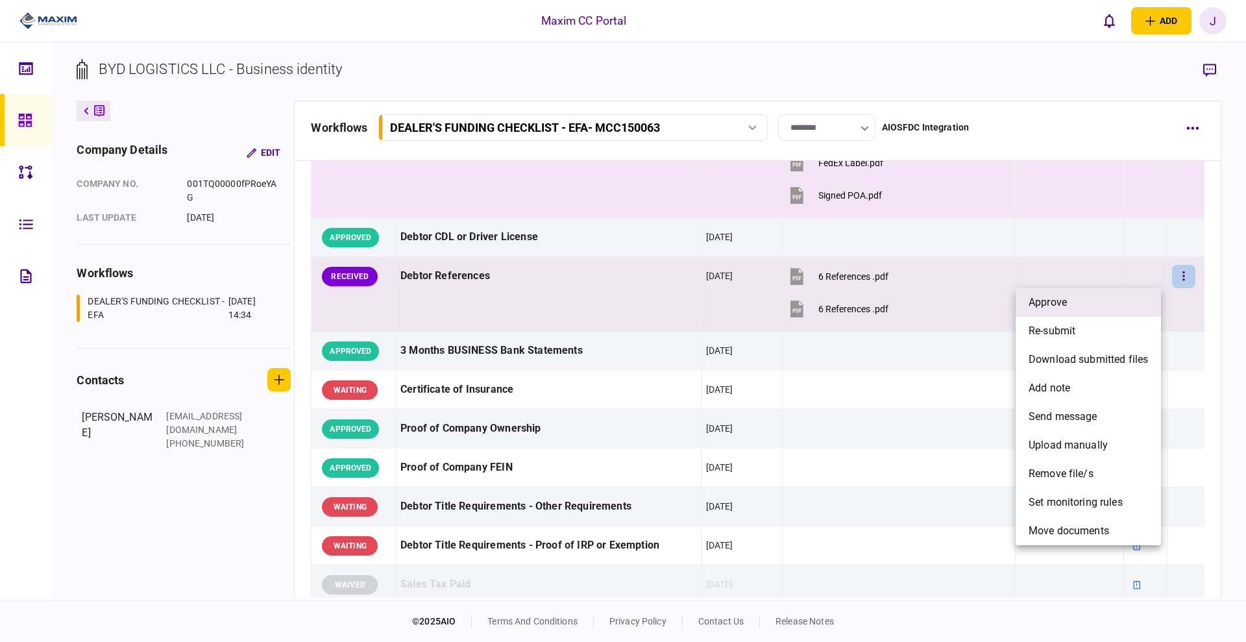
click at [1091, 300] on li "approve" at bounding box center [1088, 302] width 145 height 29
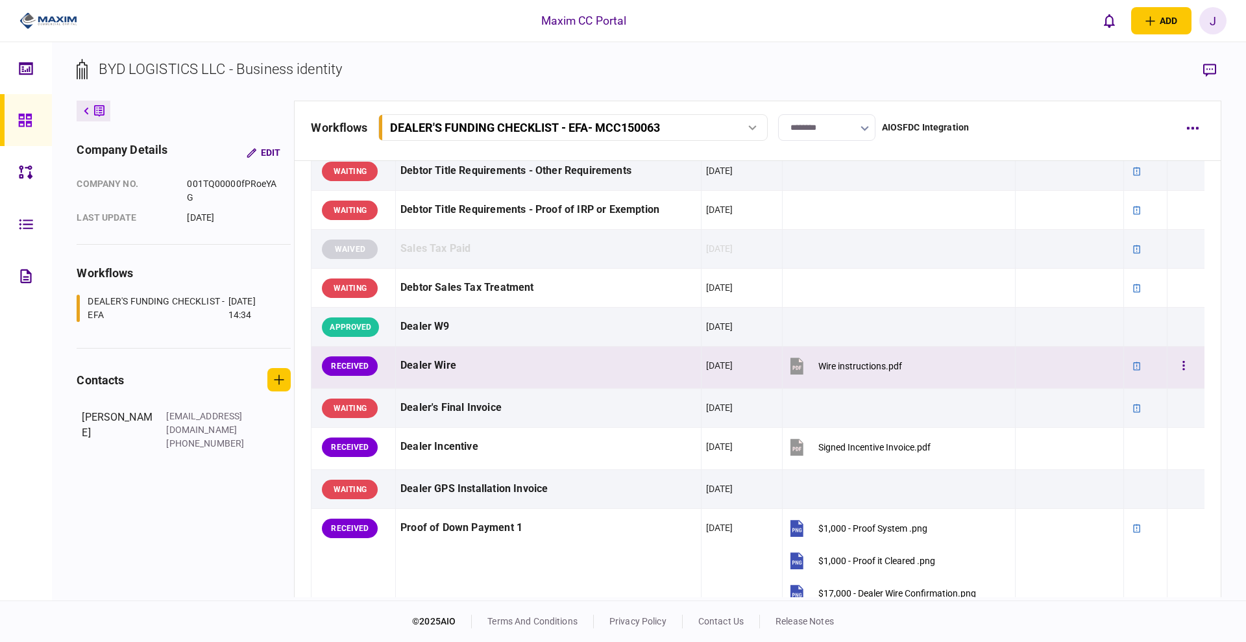
scroll to position [649, 0]
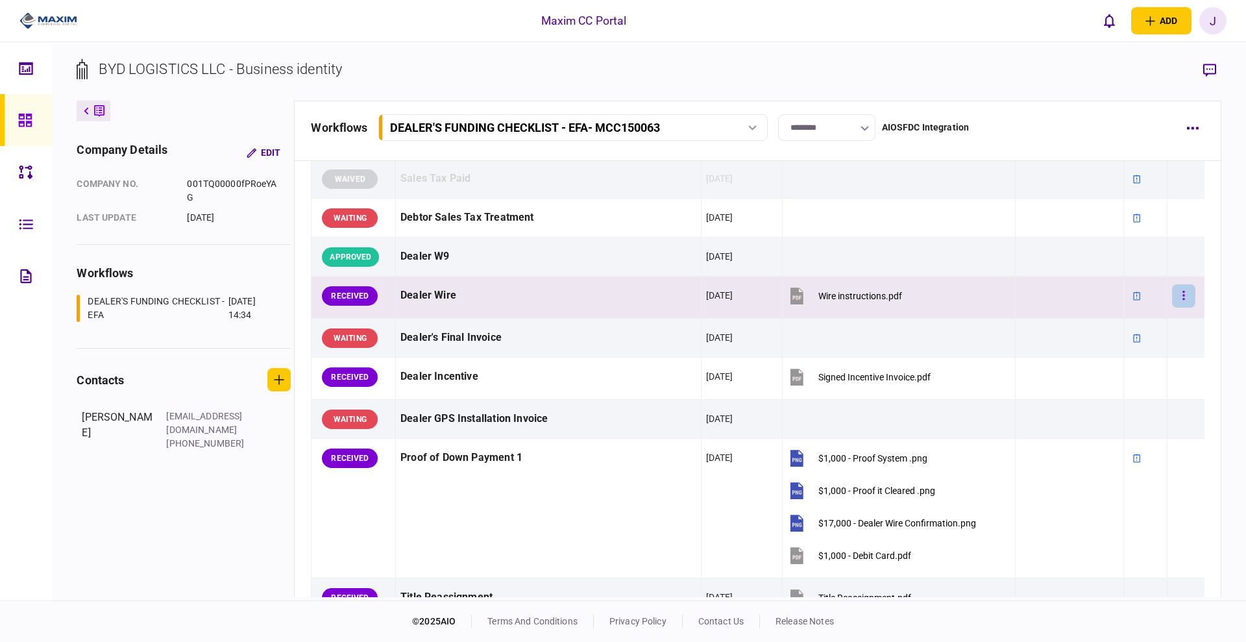
click at [1172, 292] on button "button" at bounding box center [1183, 295] width 23 height 23
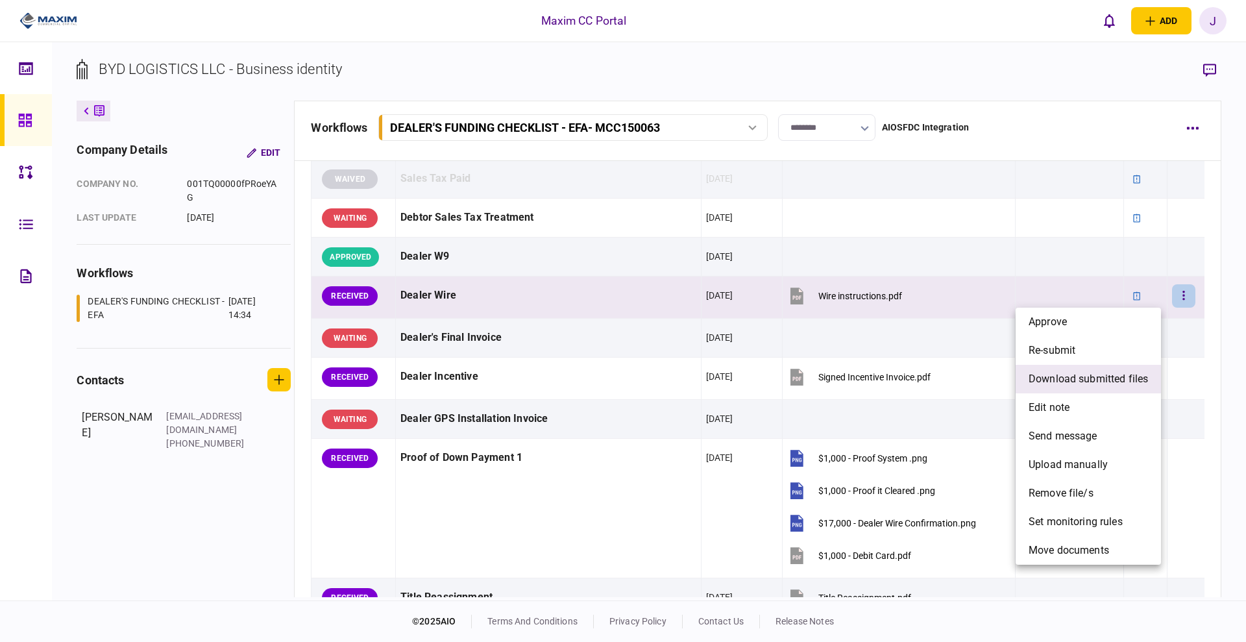
click at [1102, 381] on span "download submitted files" at bounding box center [1088, 379] width 119 height 16
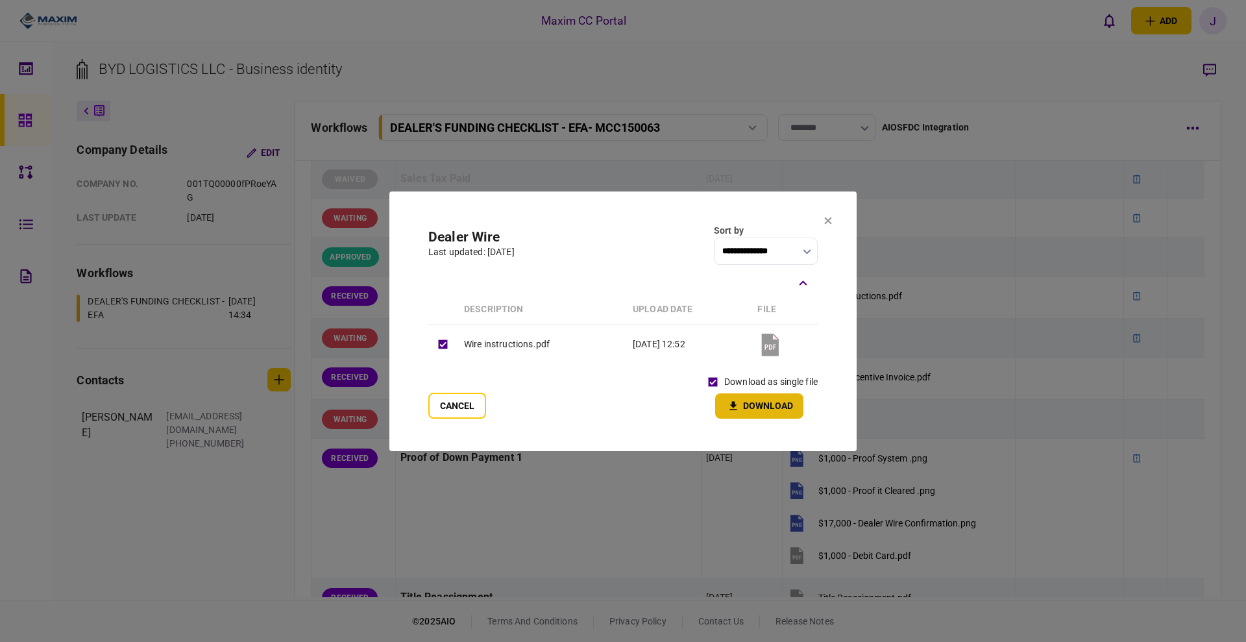
click at [731, 410] on icon "button" at bounding box center [734, 406] width 16 height 12
click at [828, 222] on icon at bounding box center [828, 221] width 8 height 8
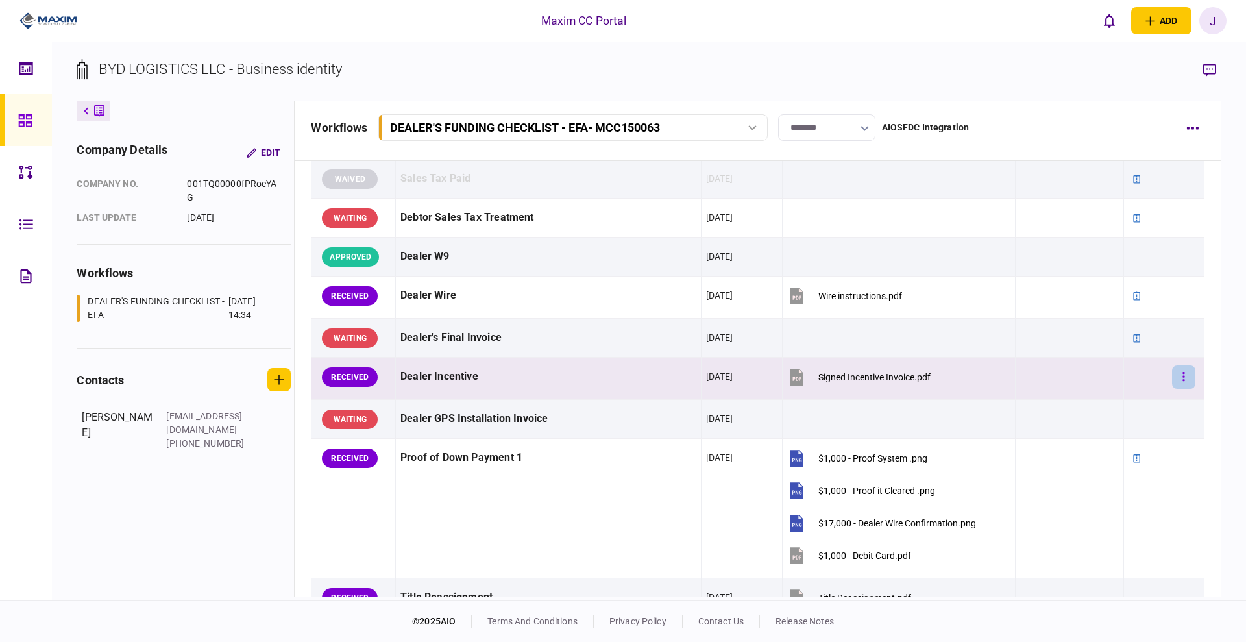
click at [1179, 376] on button "button" at bounding box center [1183, 377] width 23 height 23
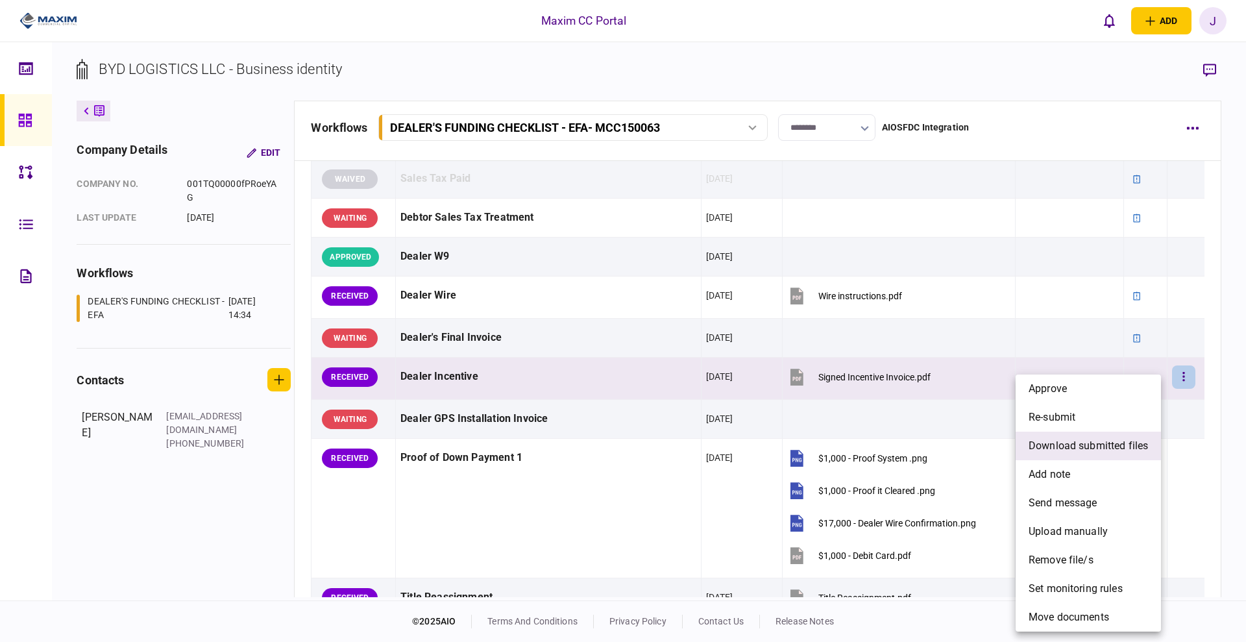
click at [1082, 447] on span "download submitted files" at bounding box center [1088, 446] width 119 height 16
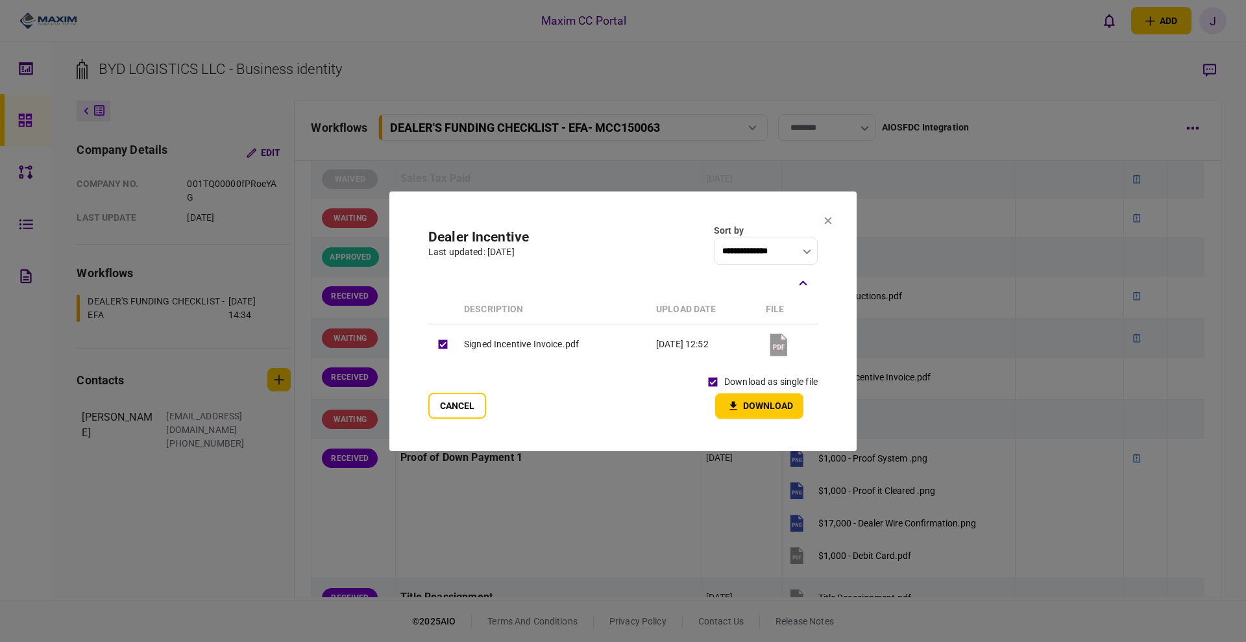
drag, startPoint x: 771, startPoint y: 406, endPoint x: 771, endPoint y: 419, distance: 12.3
click at [771, 419] on section "**********" at bounding box center [623, 322] width 467 height 260
click at [775, 399] on button "Download" at bounding box center [759, 405] width 88 height 25
click at [464, 395] on button "Cancel" at bounding box center [457, 406] width 58 height 26
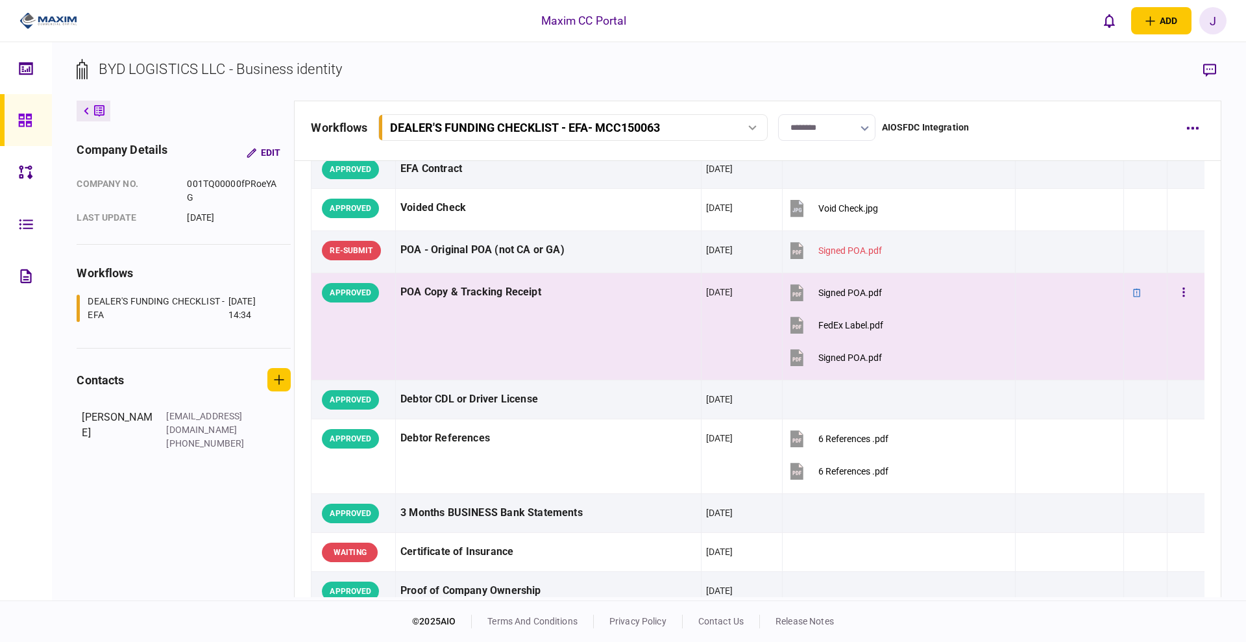
scroll to position [0, 0]
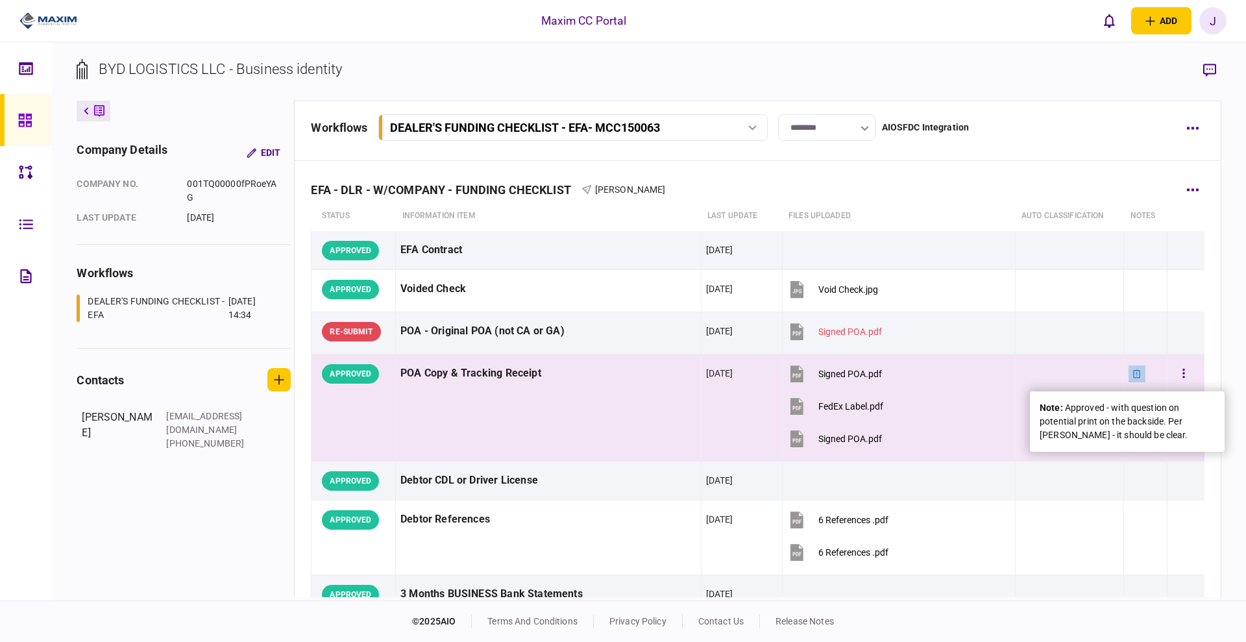
click at [1135, 376] on div at bounding box center [1137, 374] width 17 height 17
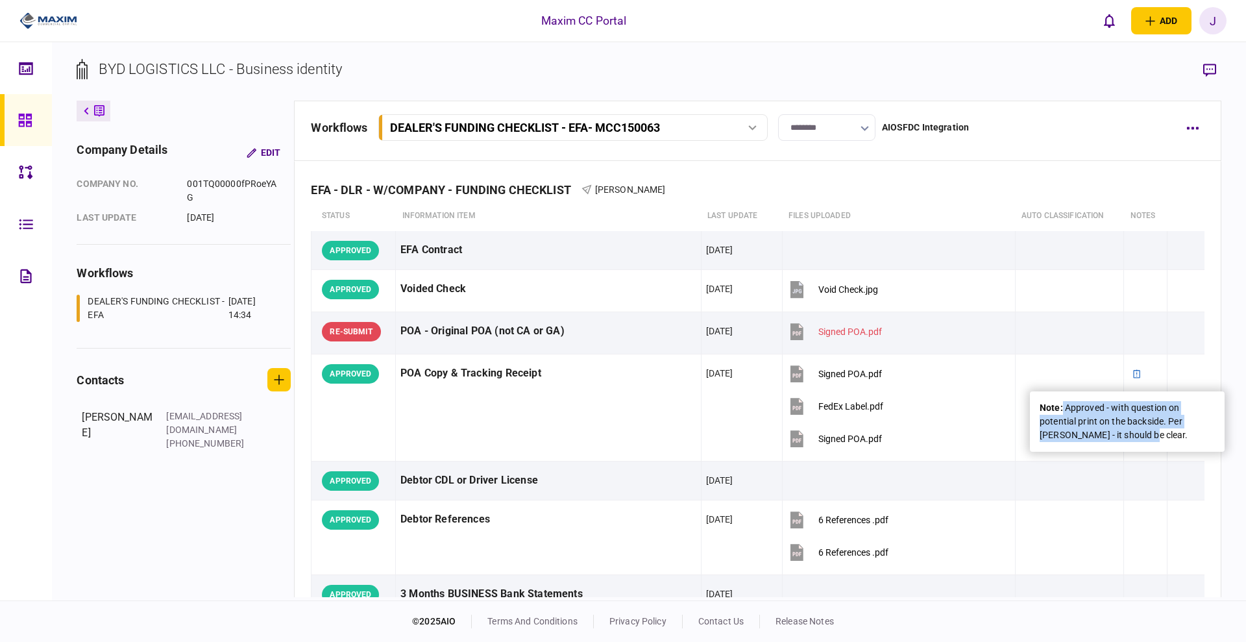
drag, startPoint x: 1128, startPoint y: 441, endPoint x: 1063, endPoint y: 405, distance: 74.4
click at [1063, 405] on div "note : Approved - with question on potential print on the backside. Per Maria -…" at bounding box center [1127, 421] width 175 height 41
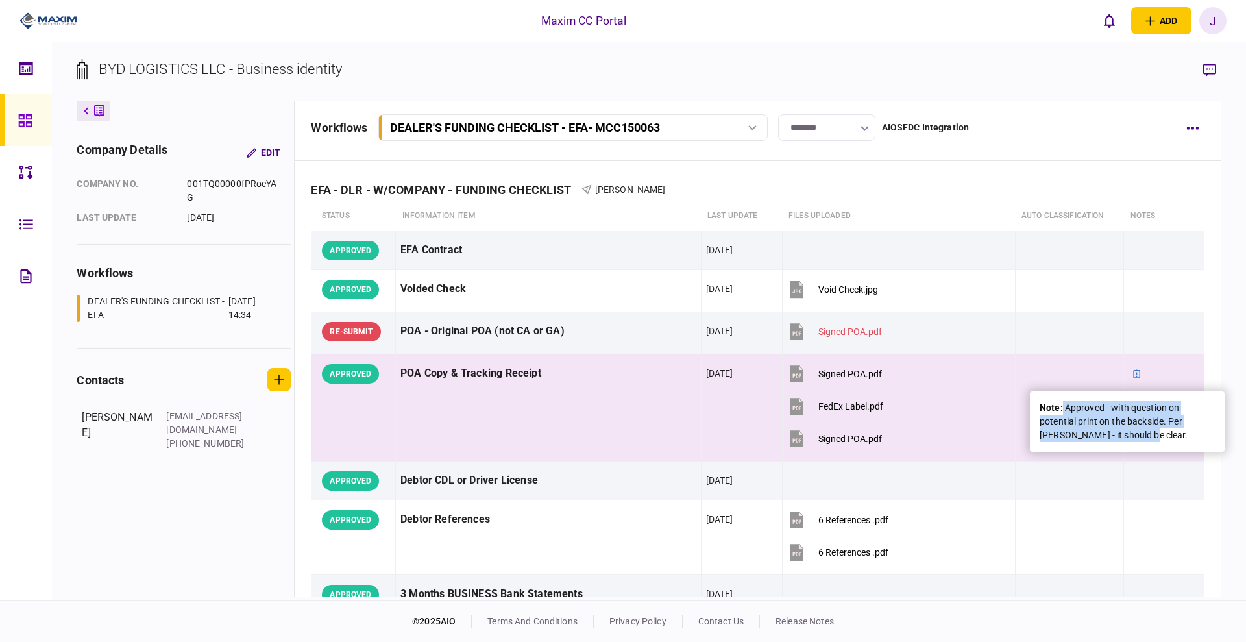
copy div "Approved - with question on potential print on the backside. Per Maria - it sho…"
click at [1174, 380] on button "button" at bounding box center [1183, 373] width 23 height 23
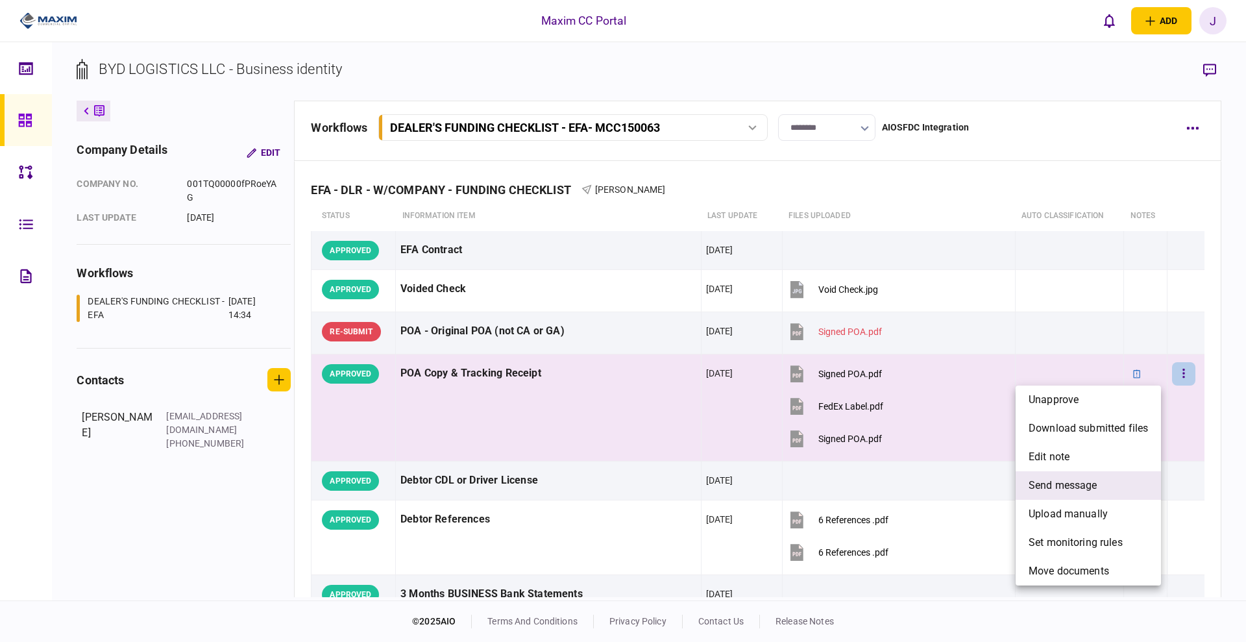
click at [1075, 492] on span "send message" at bounding box center [1063, 486] width 69 height 16
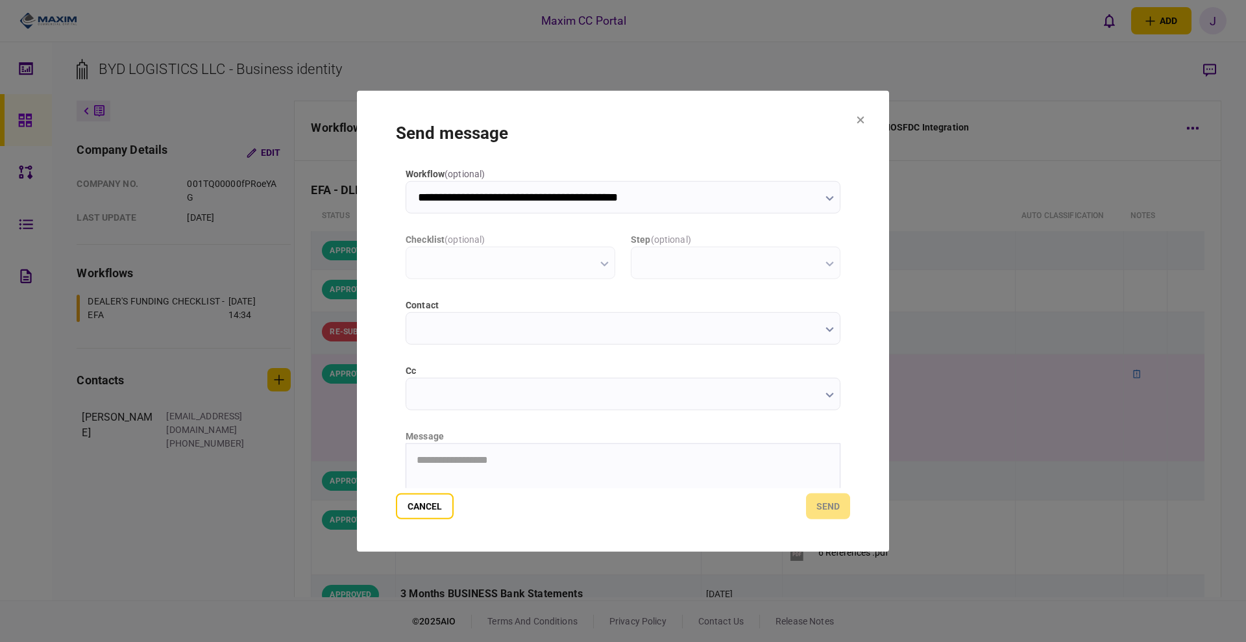
type input "**********"
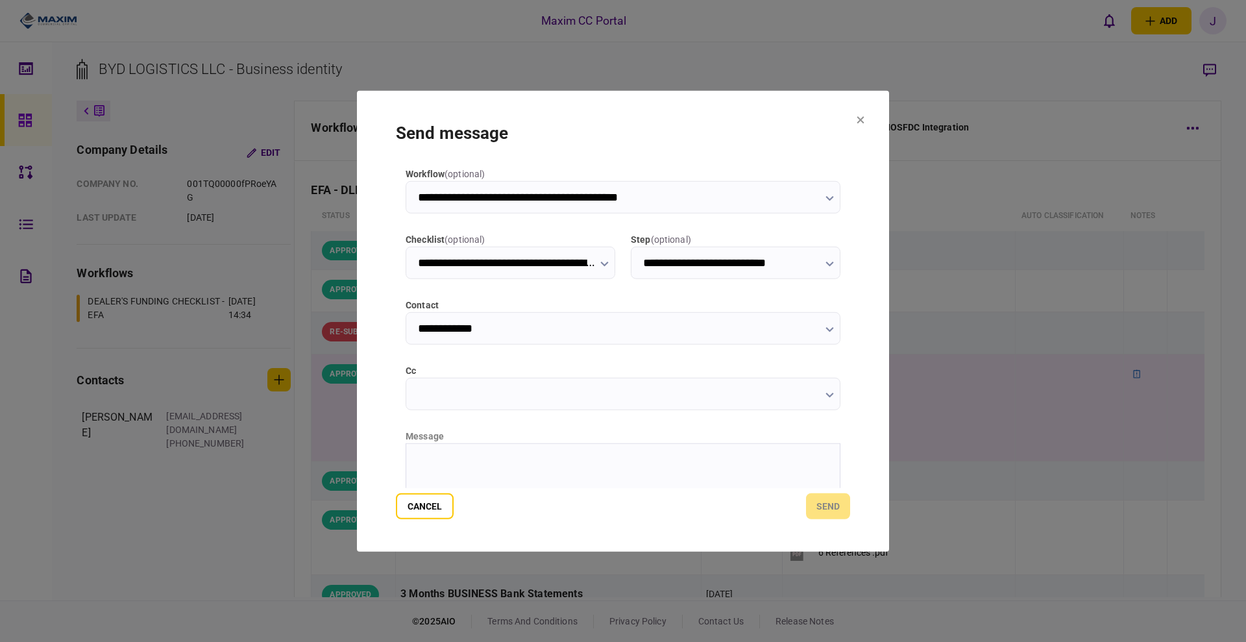
click at [535, 473] on html at bounding box center [623, 459] width 434 height 32
click at [830, 517] on button "send" at bounding box center [828, 506] width 44 height 26
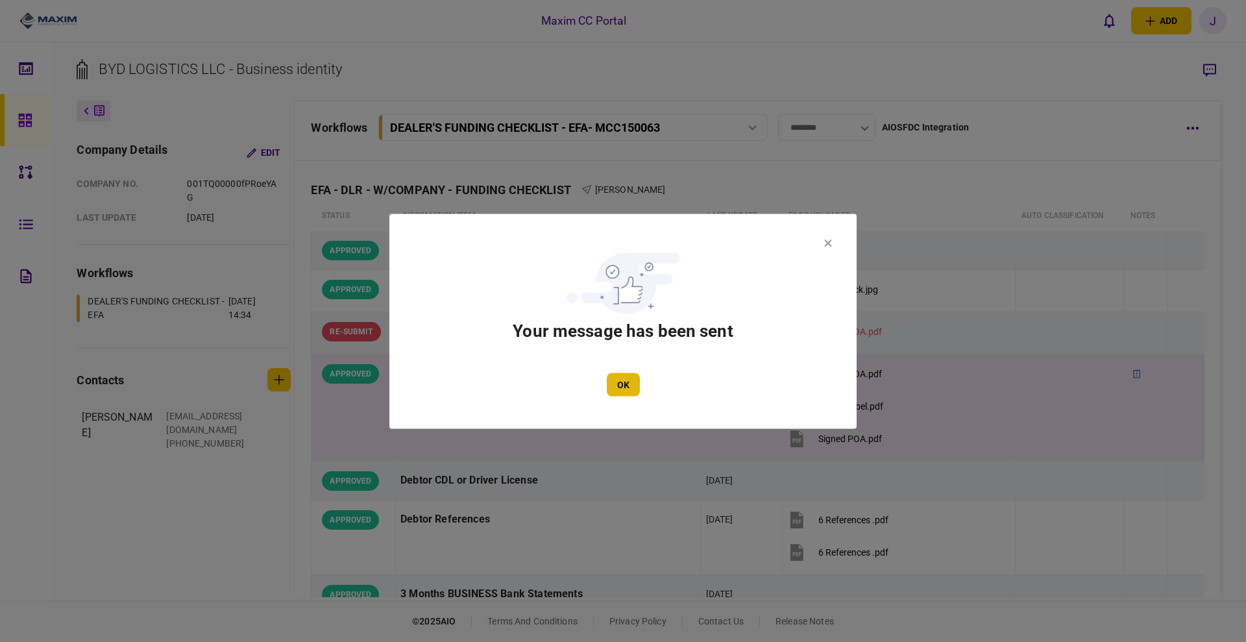
click at [619, 385] on button "OK" at bounding box center [623, 384] width 33 height 23
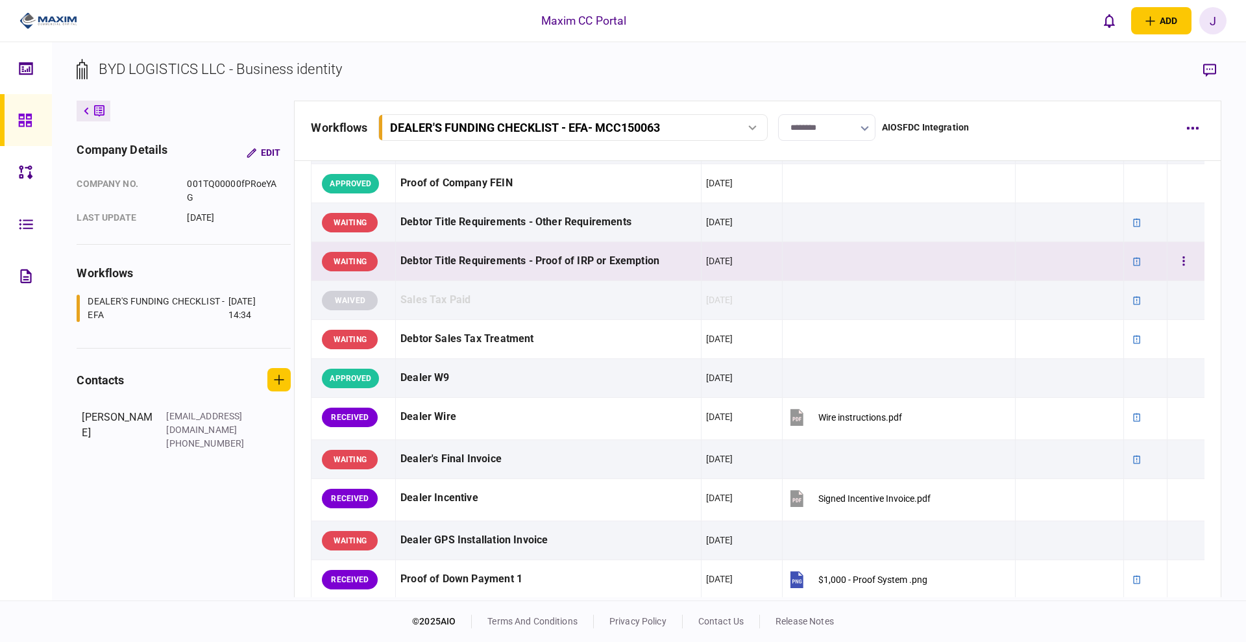
scroll to position [568, 0]
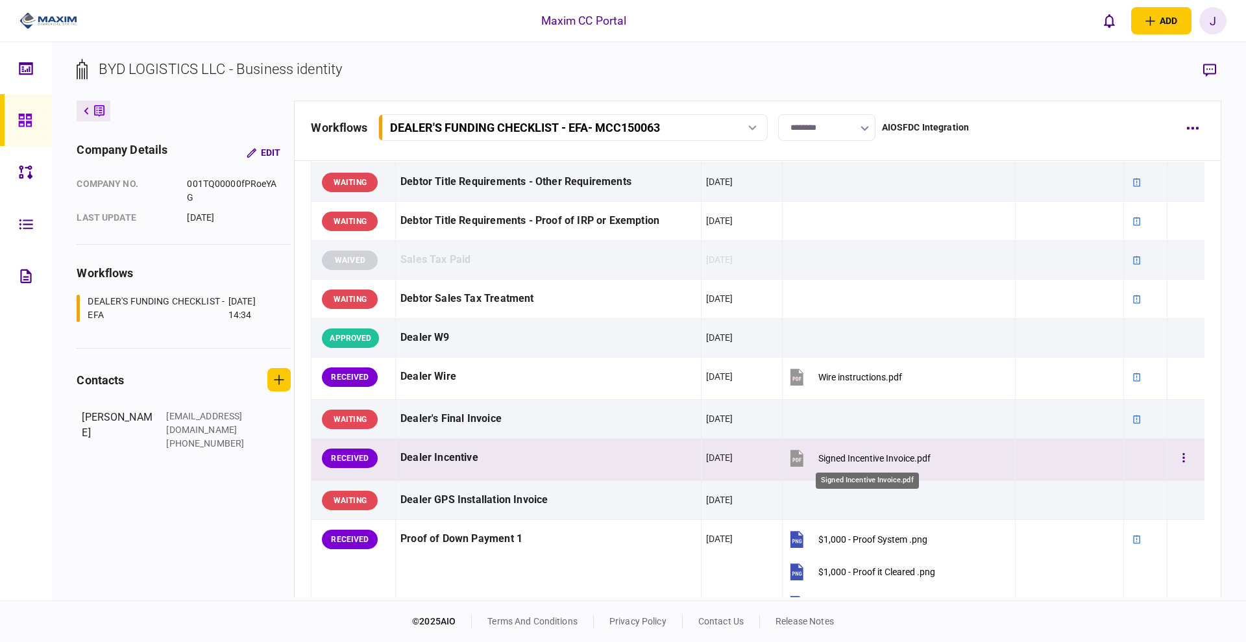
click at [888, 457] on div "Signed Incentive Invoice.pdf" at bounding box center [875, 458] width 112 height 10
click at [1176, 464] on button "button" at bounding box center [1183, 458] width 23 height 23
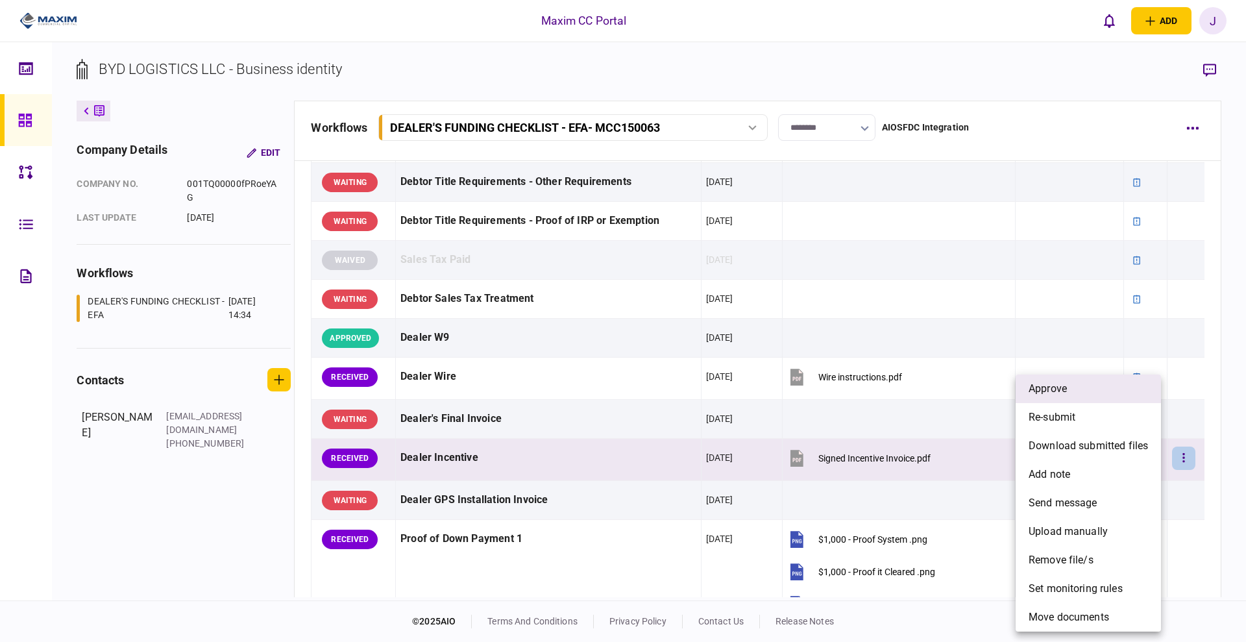
click at [1072, 388] on li "approve" at bounding box center [1088, 389] width 145 height 29
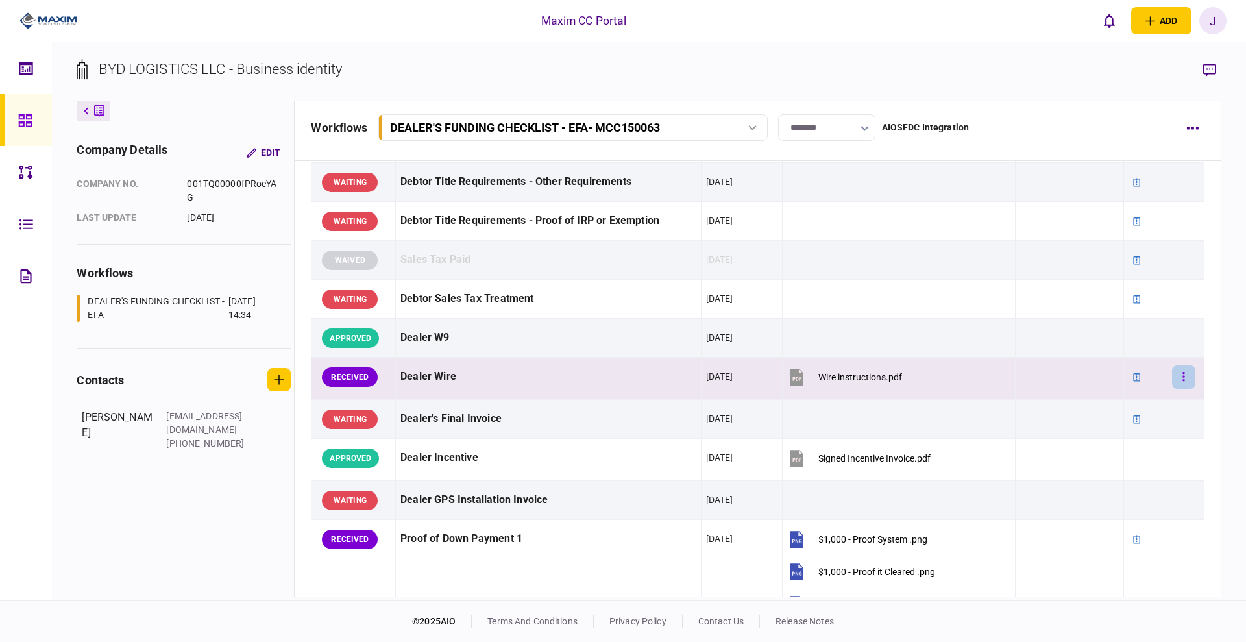
click at [1183, 373] on icon "button" at bounding box center [1184, 376] width 2 height 9
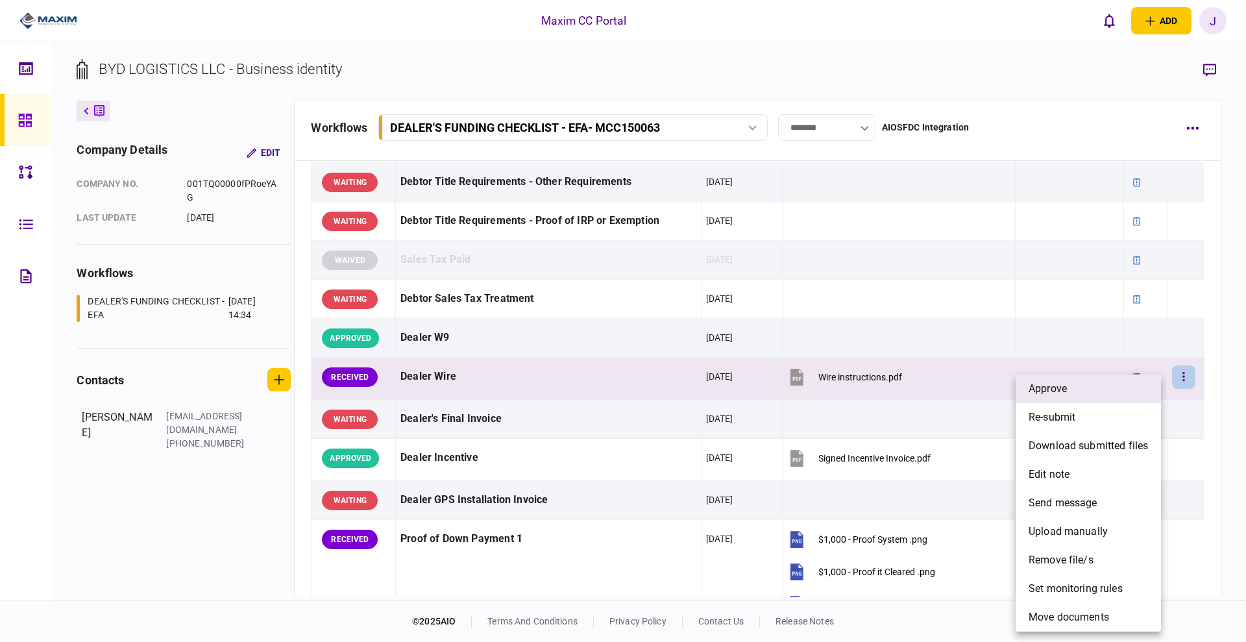
click at [1052, 391] on span "approve" at bounding box center [1048, 389] width 38 height 16
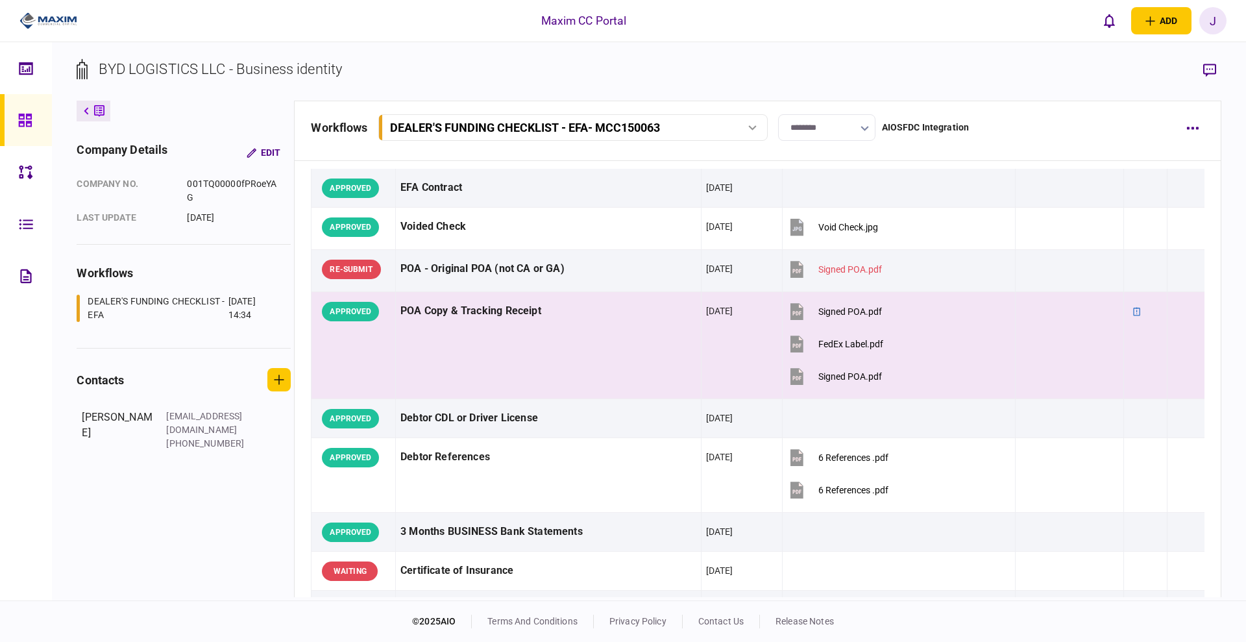
scroll to position [0, 0]
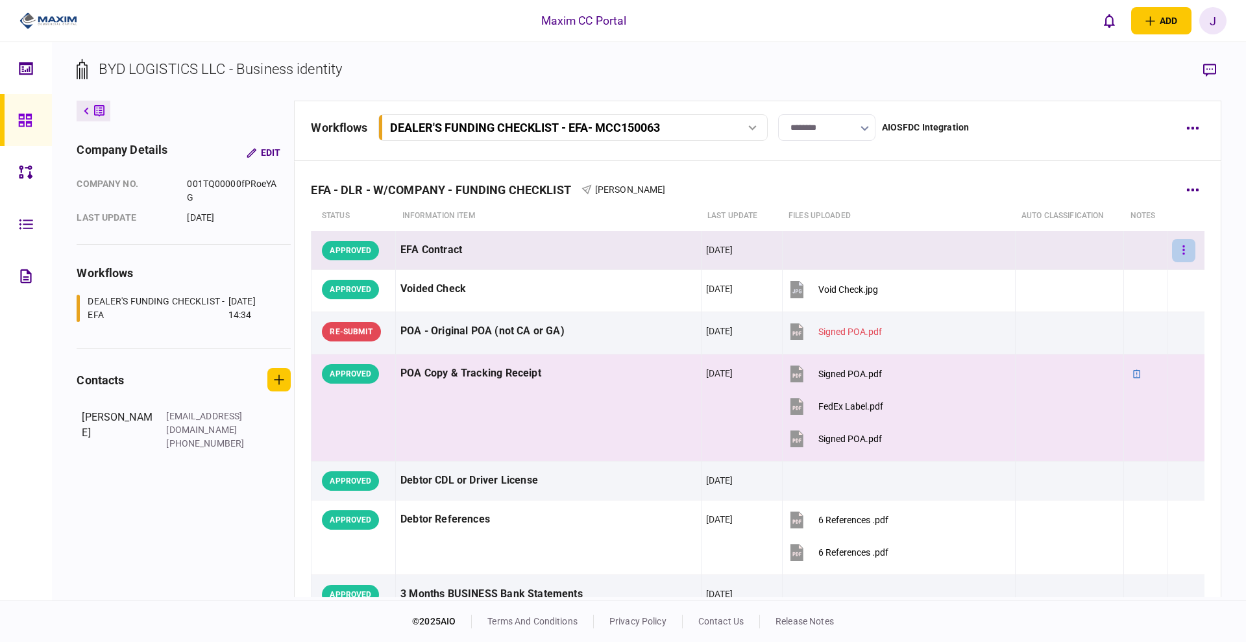
click at [1183, 251] on icon "button" at bounding box center [1184, 250] width 3 height 12
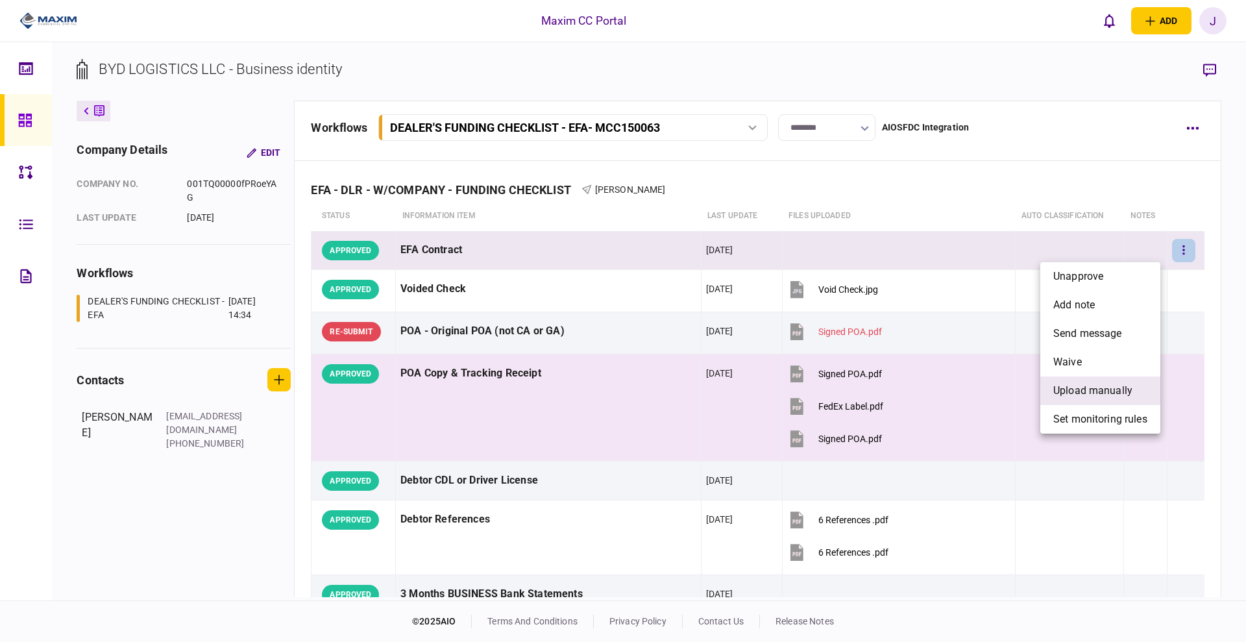
click at [1097, 394] on span "upload manually" at bounding box center [1093, 391] width 79 height 16
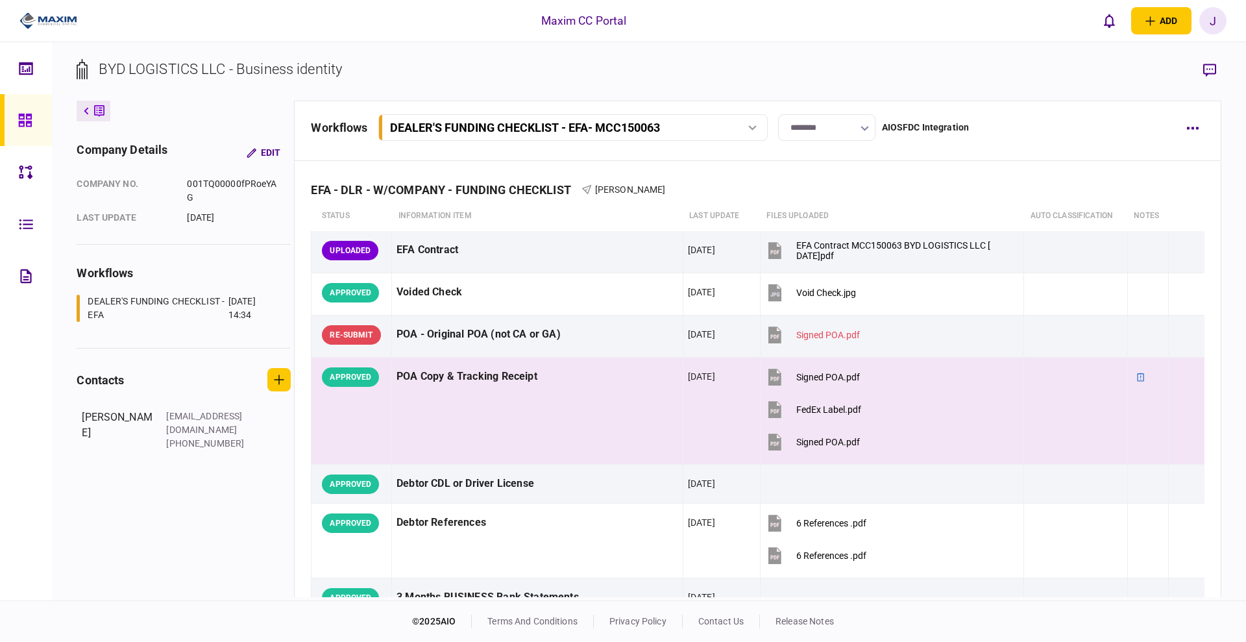
click at [1183, 254] on button "button" at bounding box center [1185, 250] width 23 height 23
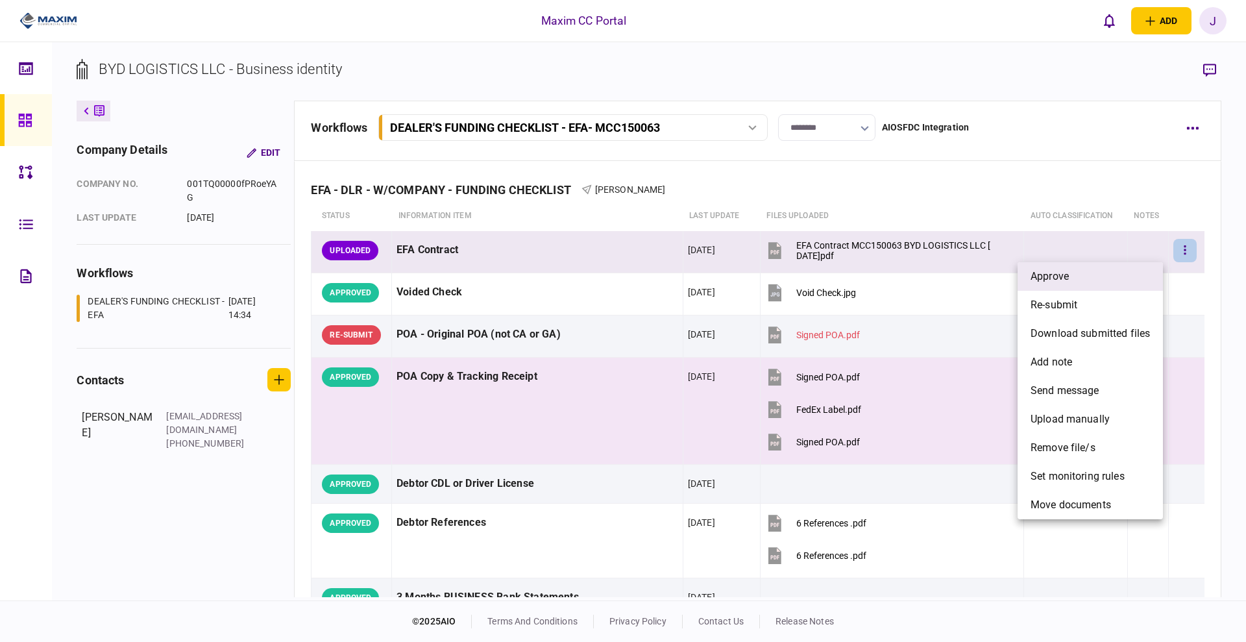
click at [1085, 269] on li "approve" at bounding box center [1090, 276] width 145 height 29
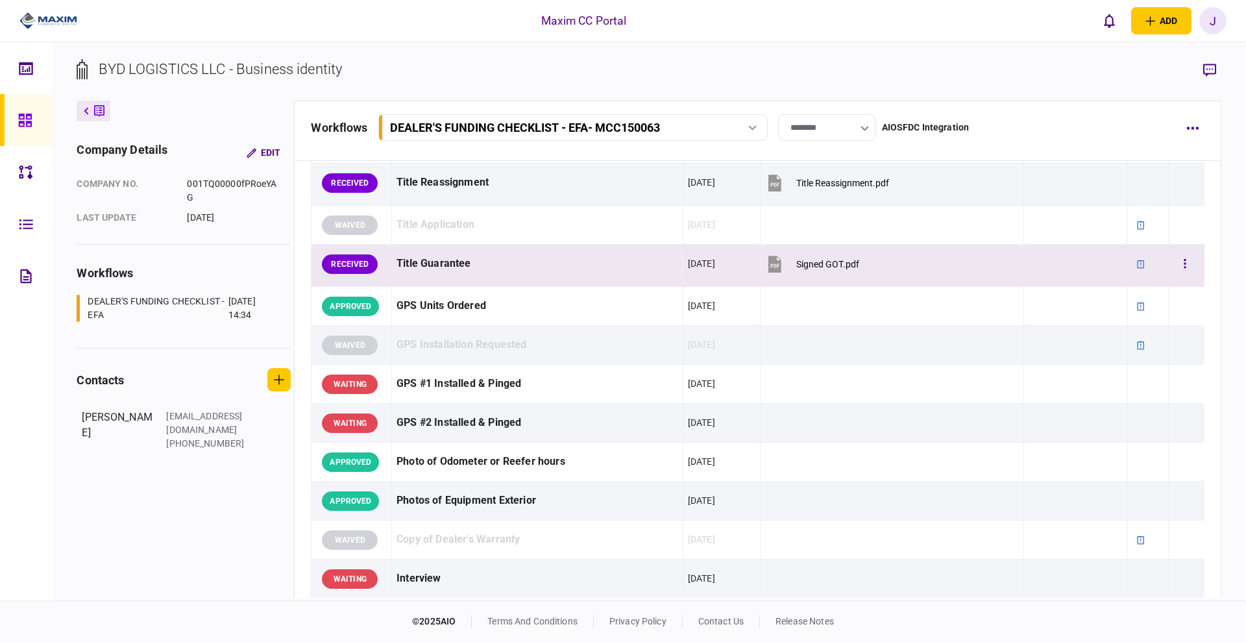
scroll to position [1033, 0]
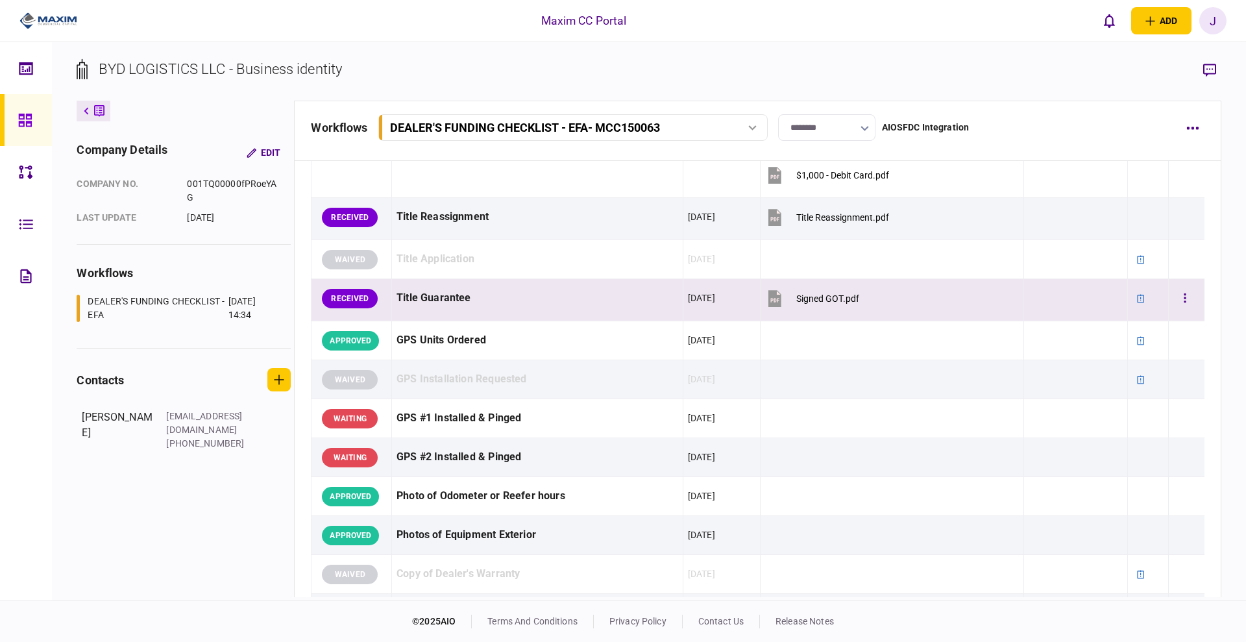
click at [606, 299] on div "Title Guarantee" at bounding box center [538, 298] width 282 height 29
click at [22, 125] on icon at bounding box center [24, 120] width 13 height 13
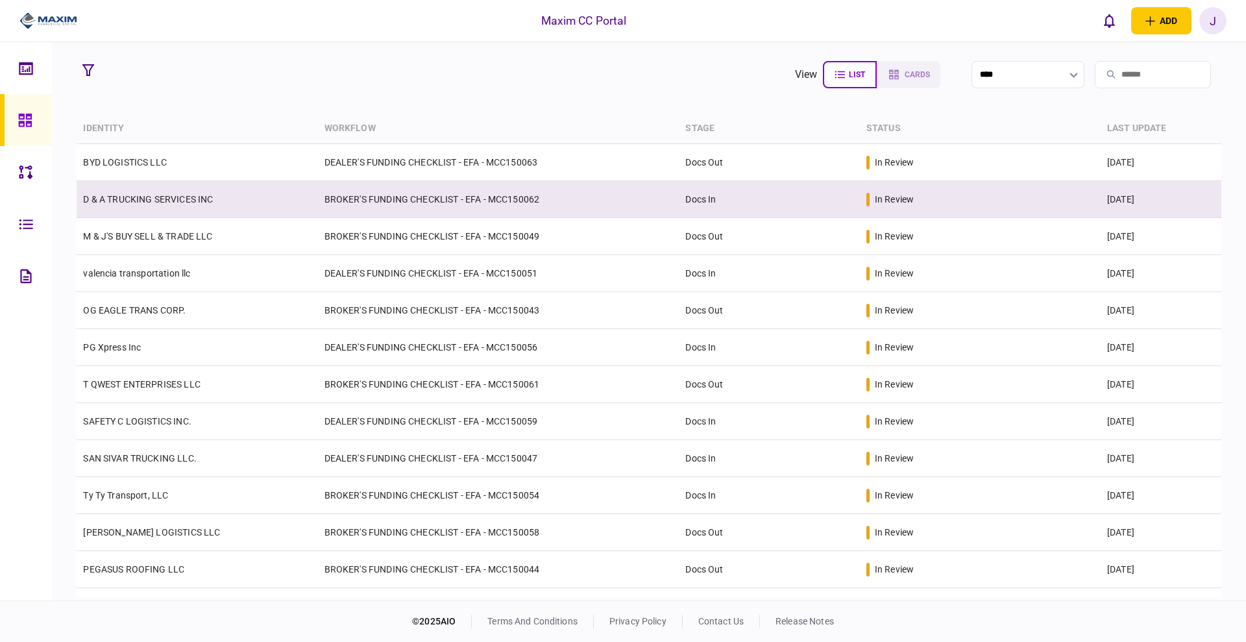
click at [165, 204] on td "D & A TRUCKING SERVICES INC" at bounding box center [197, 199] width 241 height 37
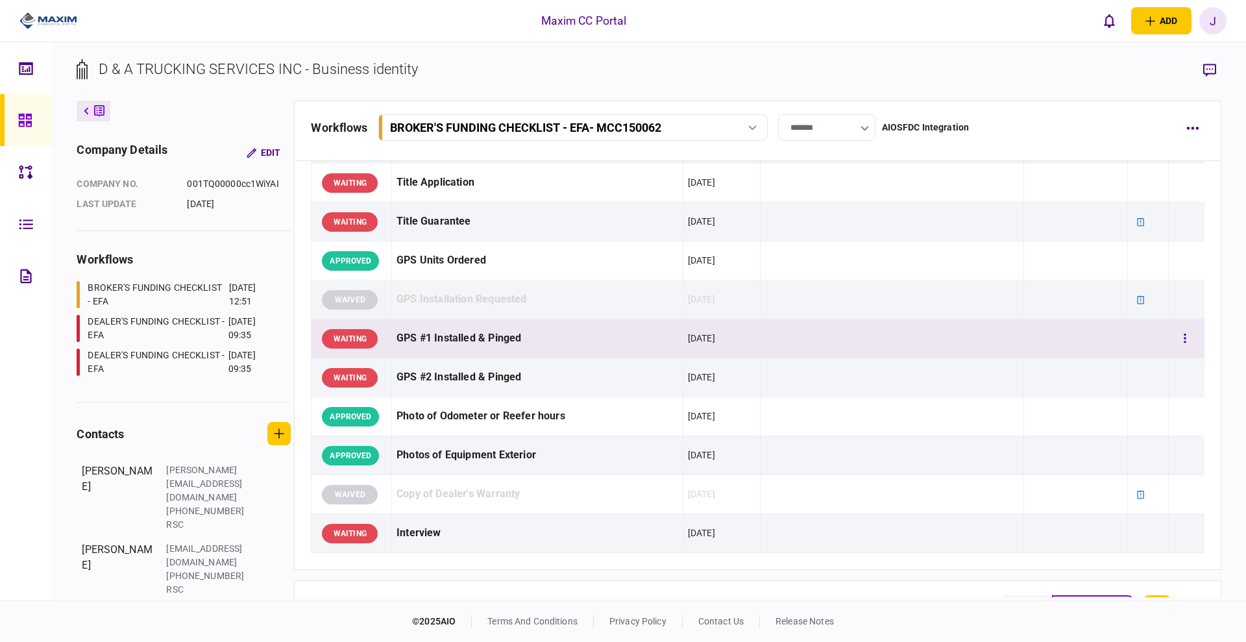
scroll to position [1217, 0]
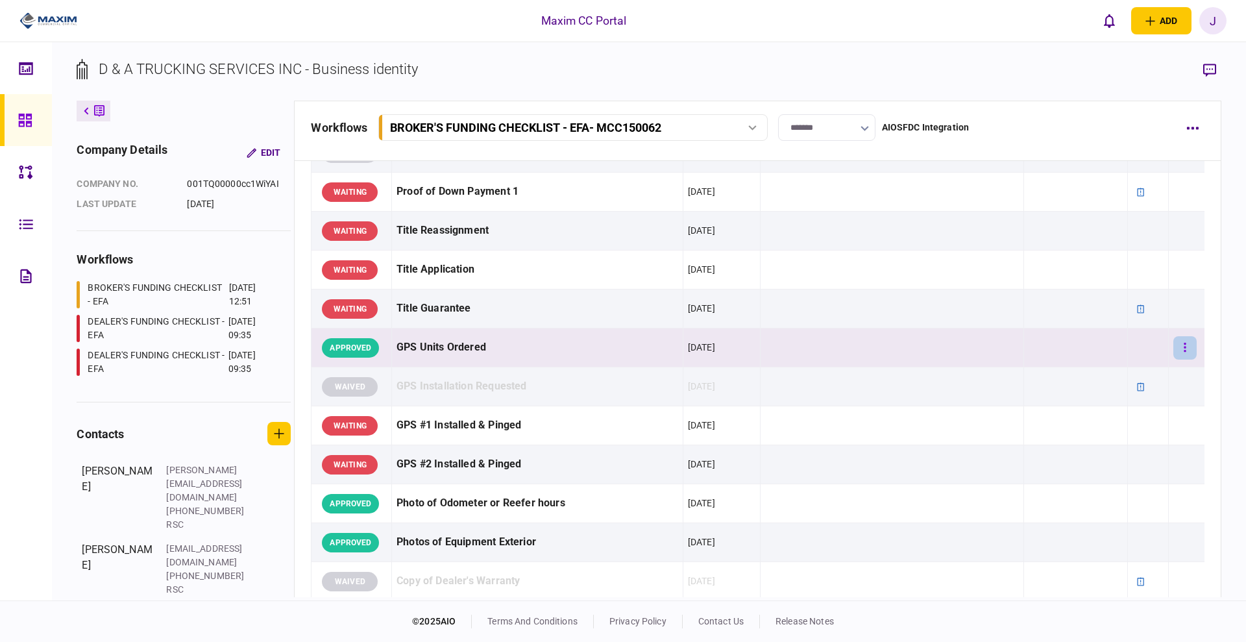
click at [1174, 345] on button "button" at bounding box center [1185, 347] width 23 height 23
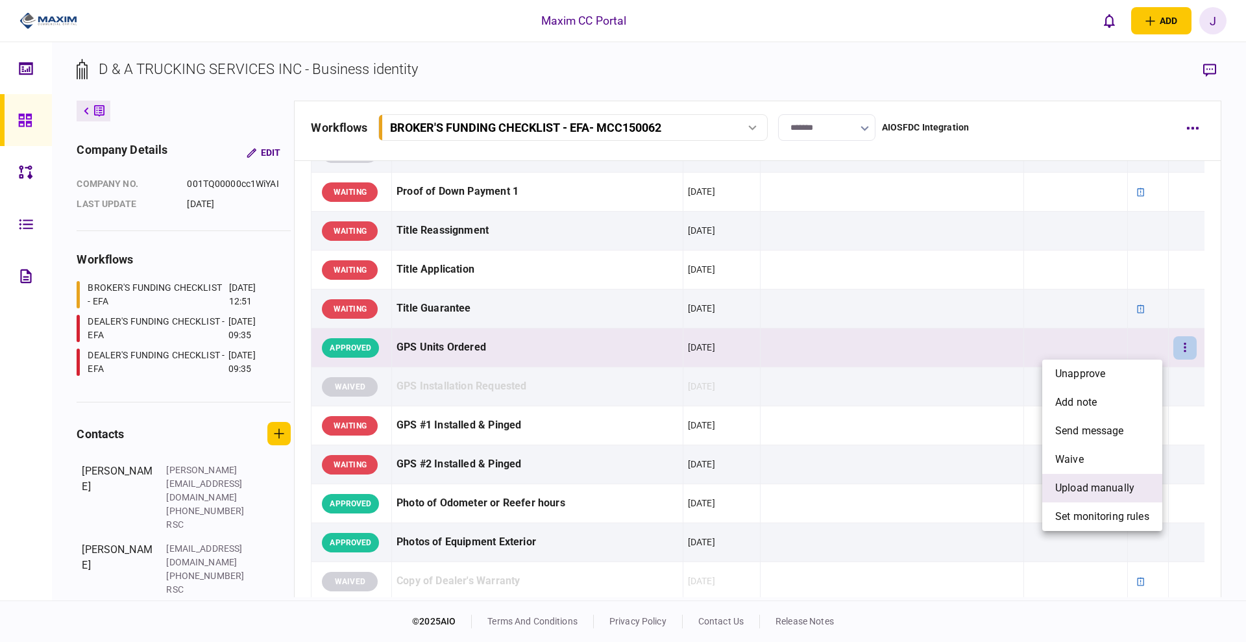
click at [1106, 485] on span "upload manually" at bounding box center [1095, 488] width 79 height 16
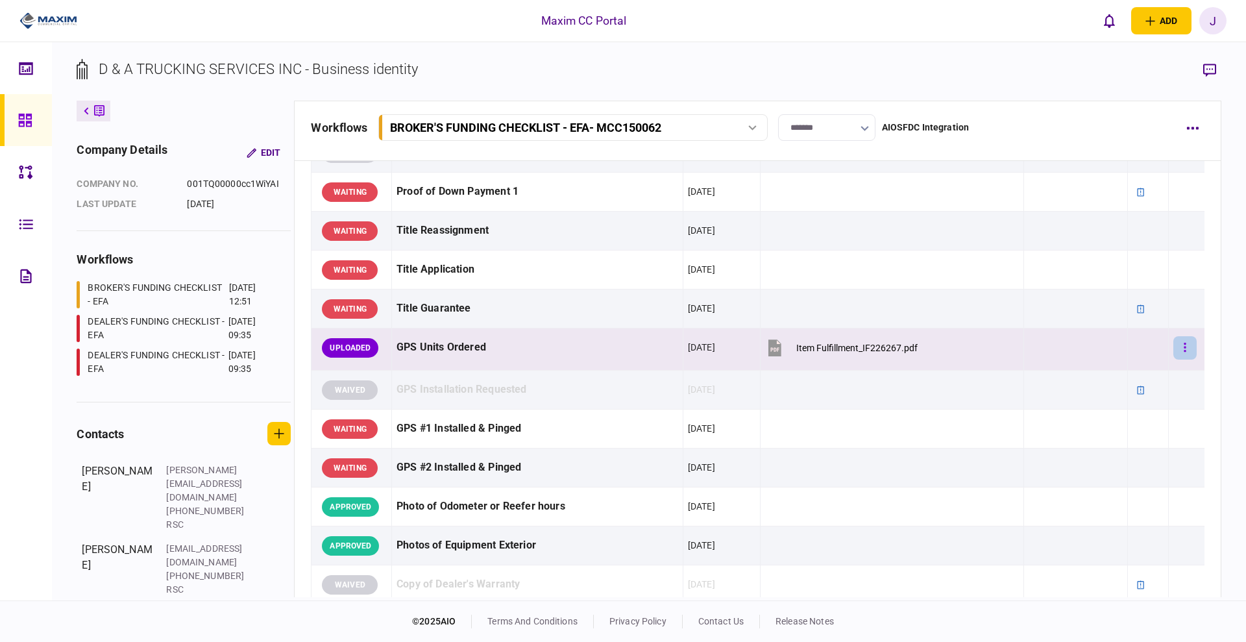
click at [1174, 351] on button "button" at bounding box center [1185, 347] width 23 height 23
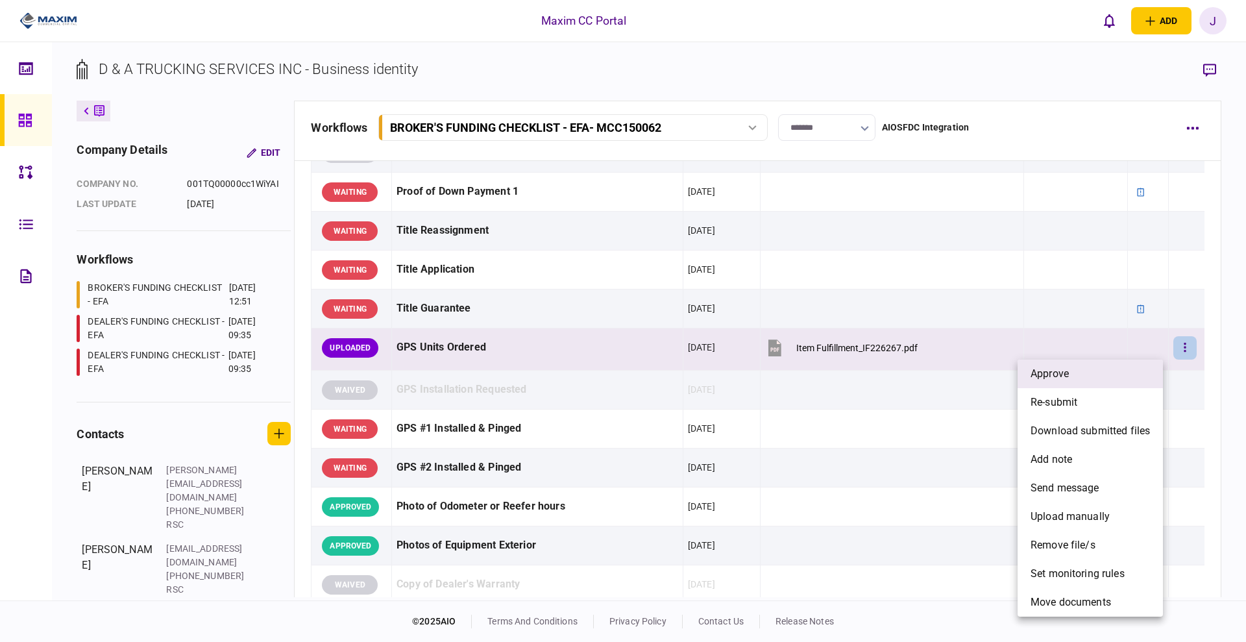
click at [1070, 372] on li "approve" at bounding box center [1090, 374] width 145 height 29
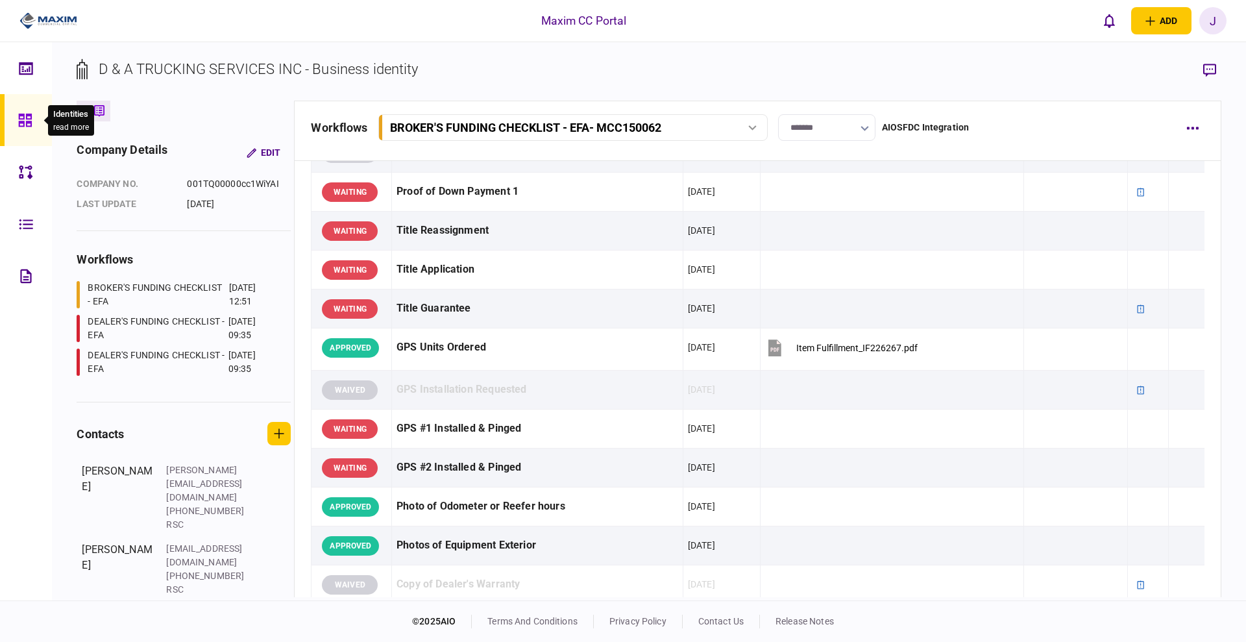
click at [22, 113] on icon at bounding box center [25, 120] width 14 height 15
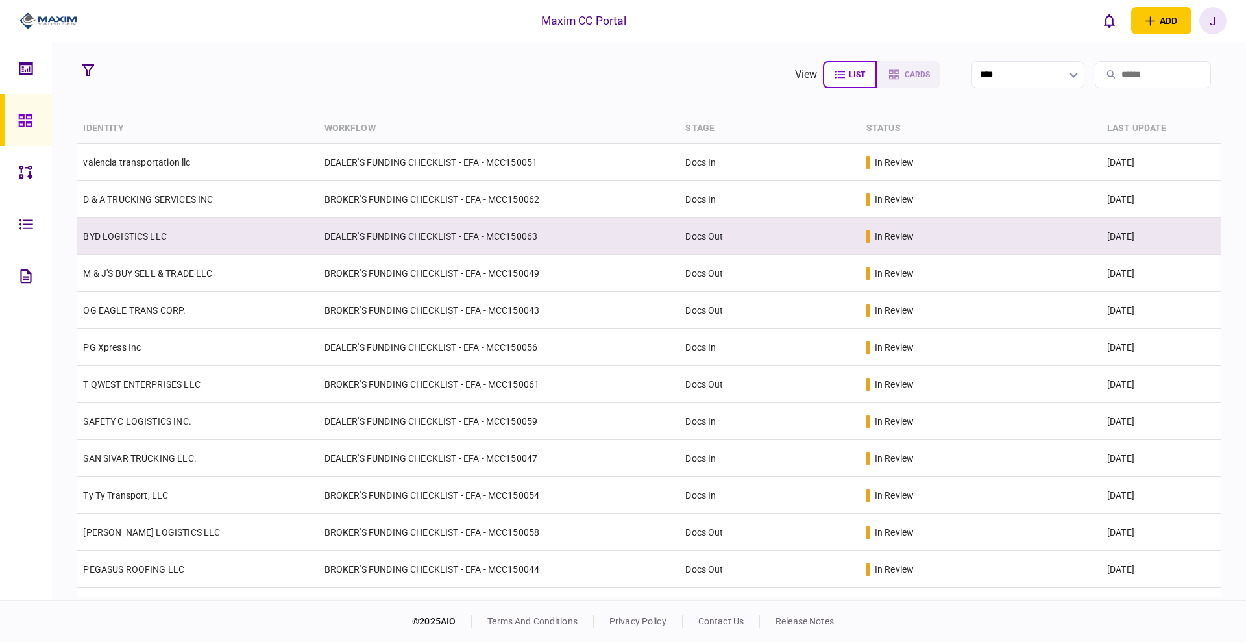
click at [123, 229] on td "BYD LOGISTICS LLC" at bounding box center [197, 236] width 241 height 37
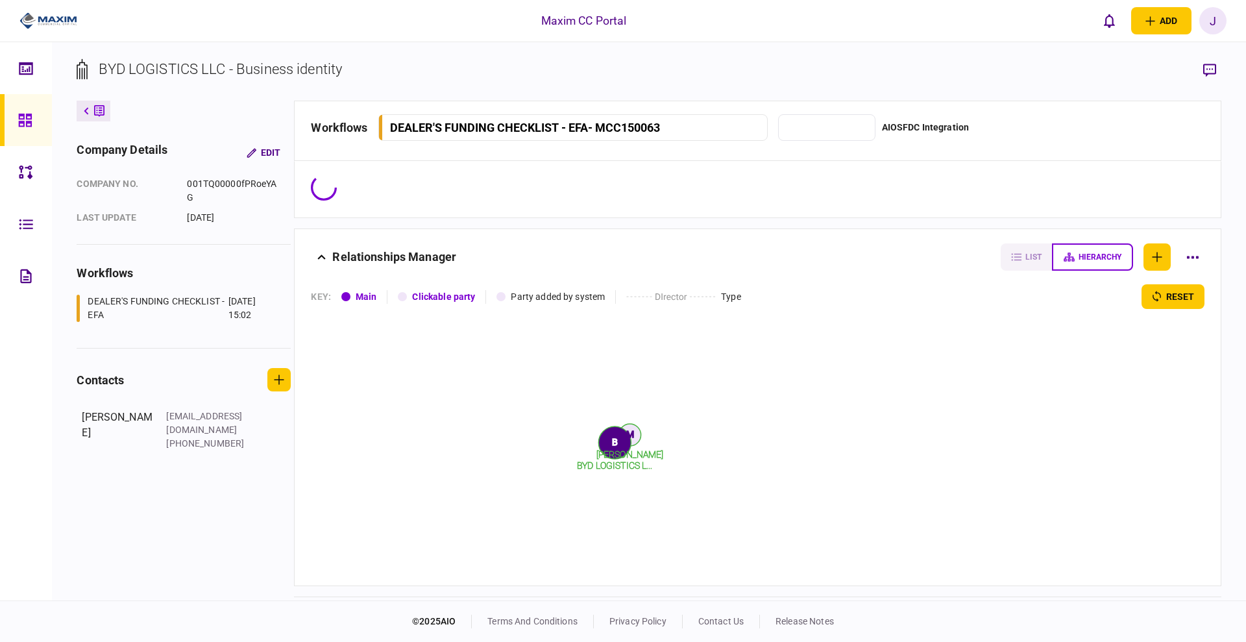
type input "********"
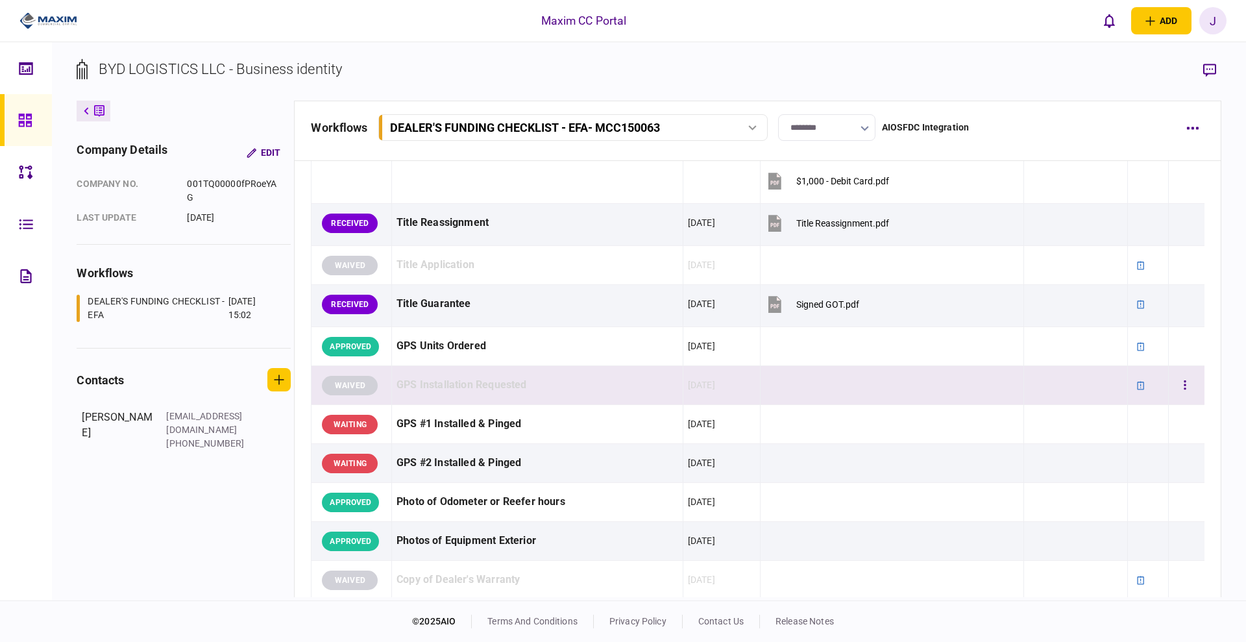
scroll to position [1055, 0]
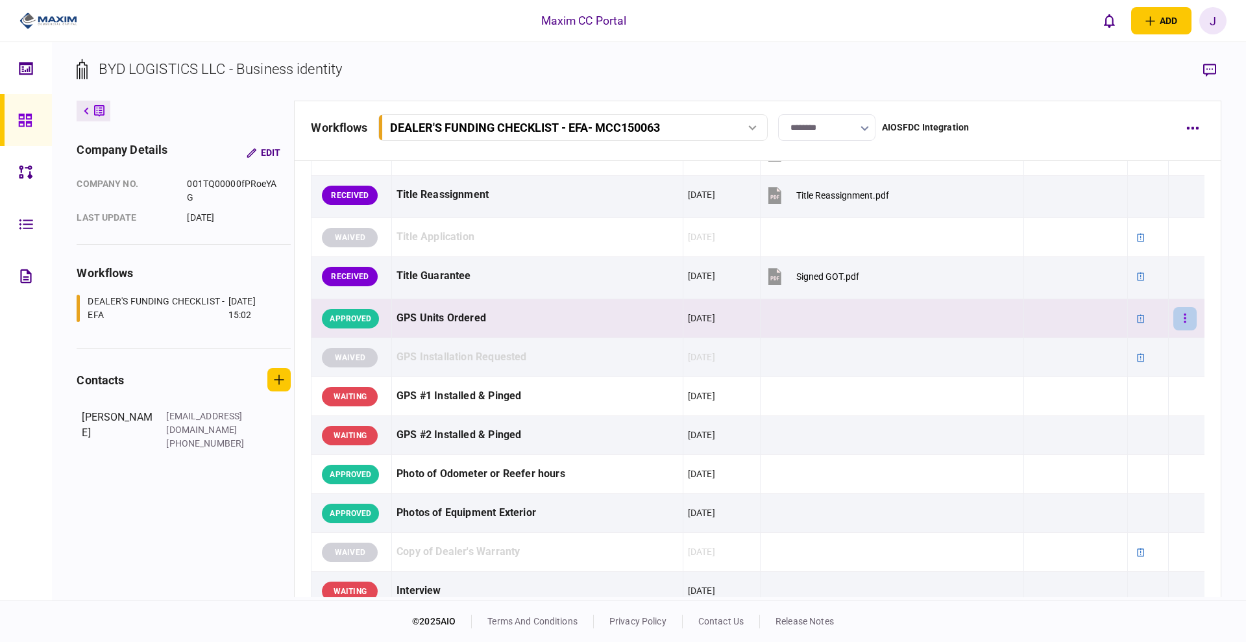
click at [1177, 320] on button "button" at bounding box center [1185, 318] width 23 height 23
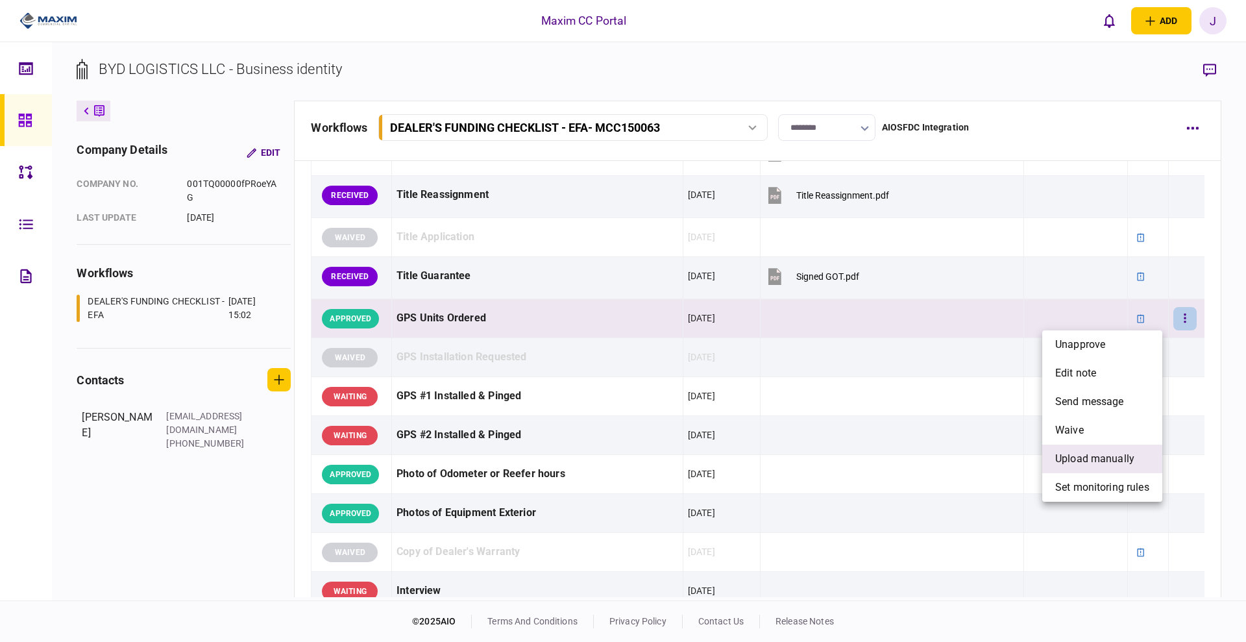
click at [1102, 463] on span "upload manually" at bounding box center [1095, 459] width 79 height 16
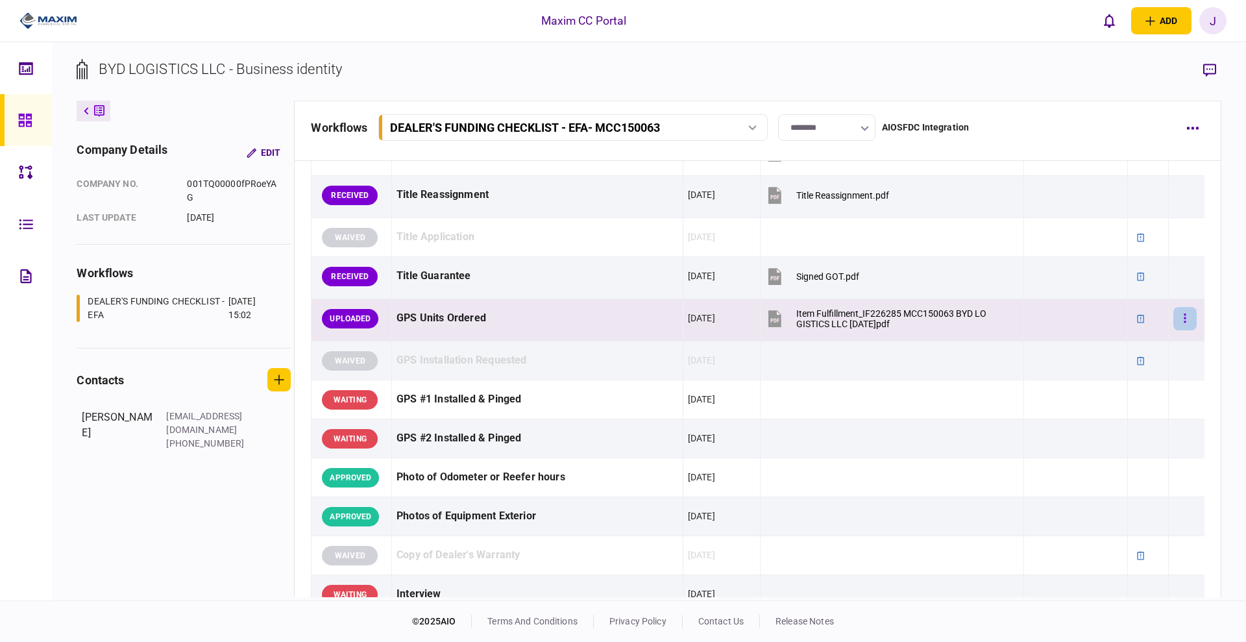
click at [1174, 317] on button "button" at bounding box center [1185, 318] width 23 height 23
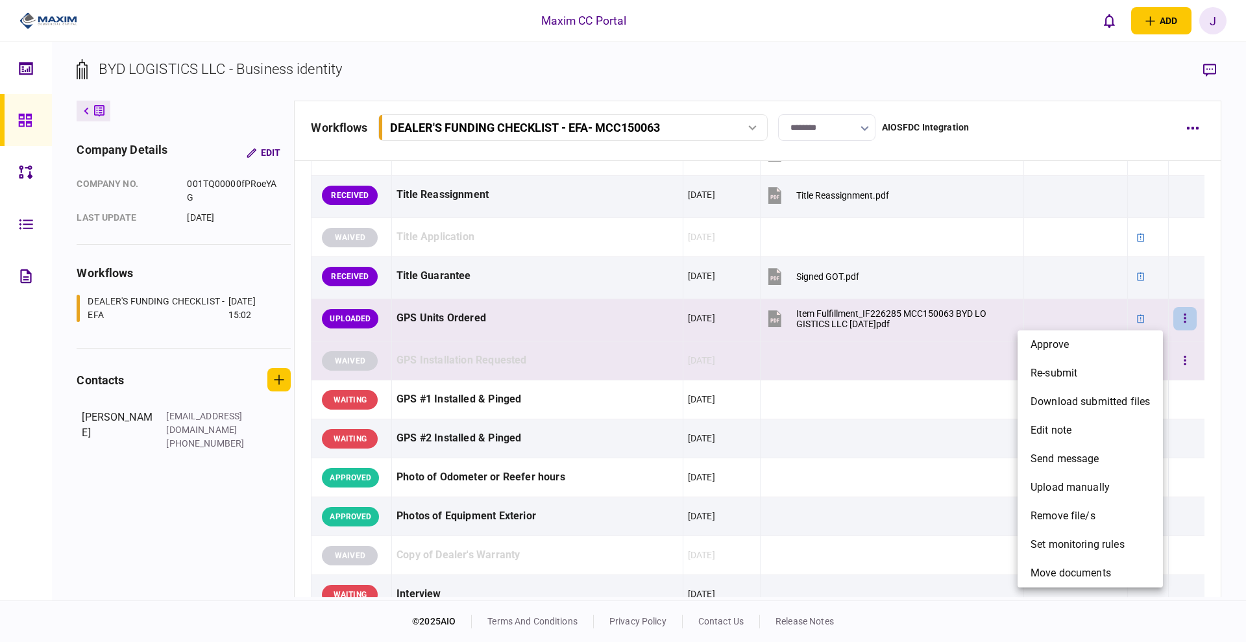
click at [1061, 351] on span "approve" at bounding box center [1050, 345] width 38 height 16
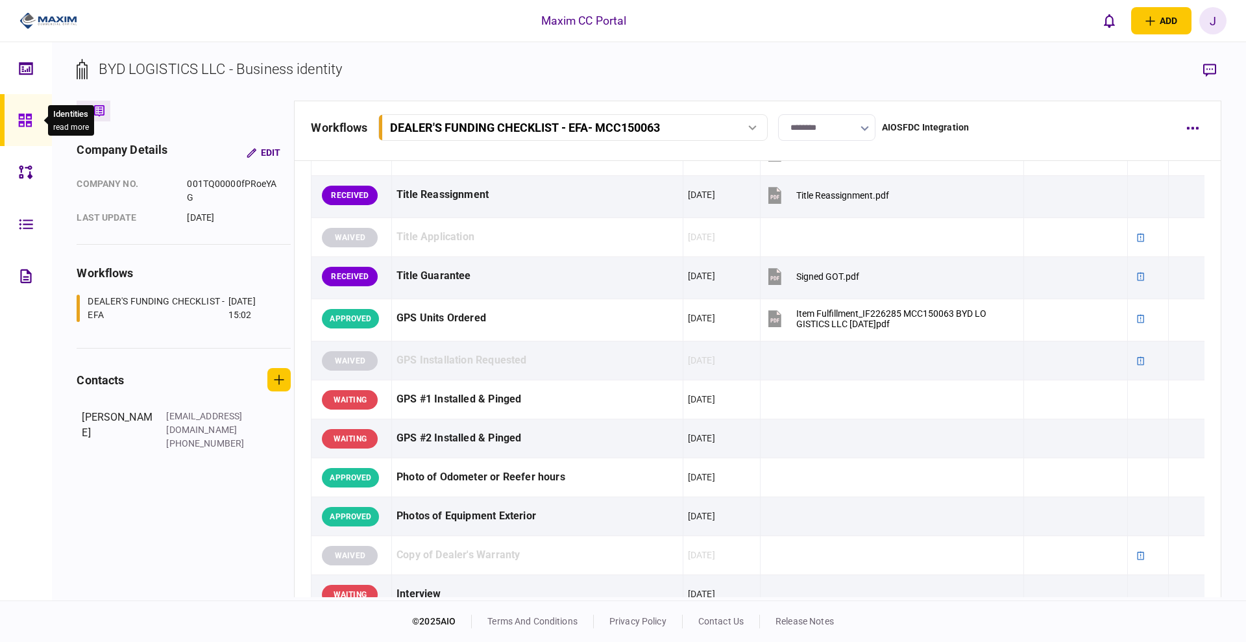
click at [25, 116] on icon at bounding box center [25, 120] width 14 height 15
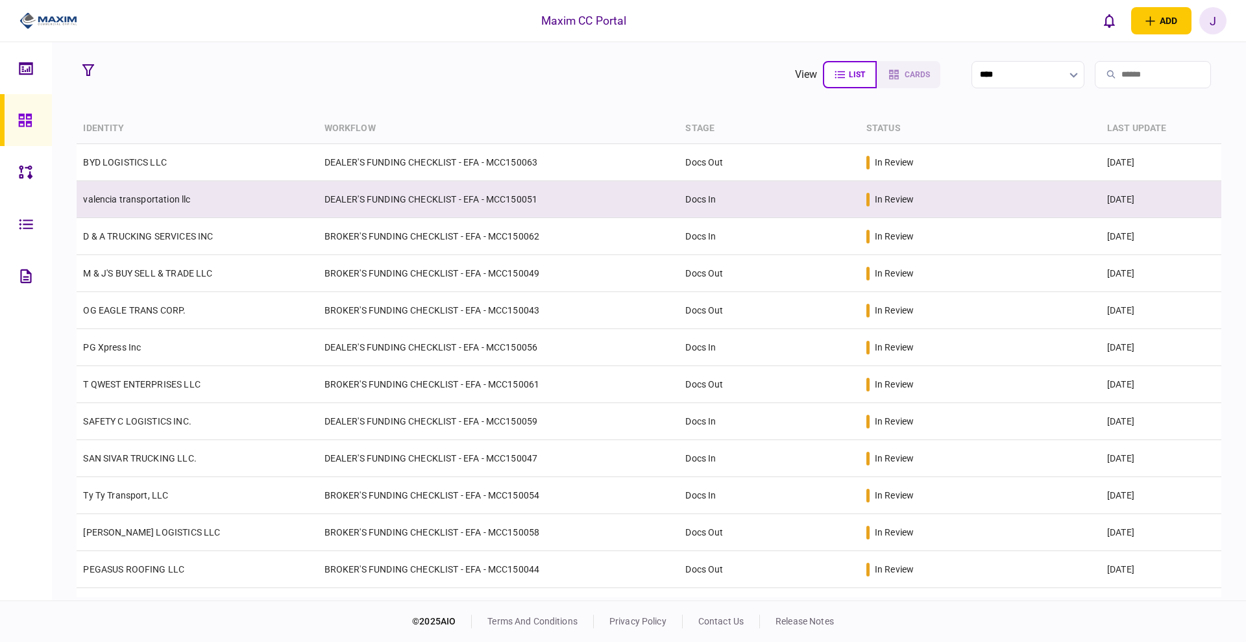
click at [484, 190] on td "DEALER'S FUNDING CHECKLIST - EFA - MCC150051" at bounding box center [499, 199] width 362 height 37
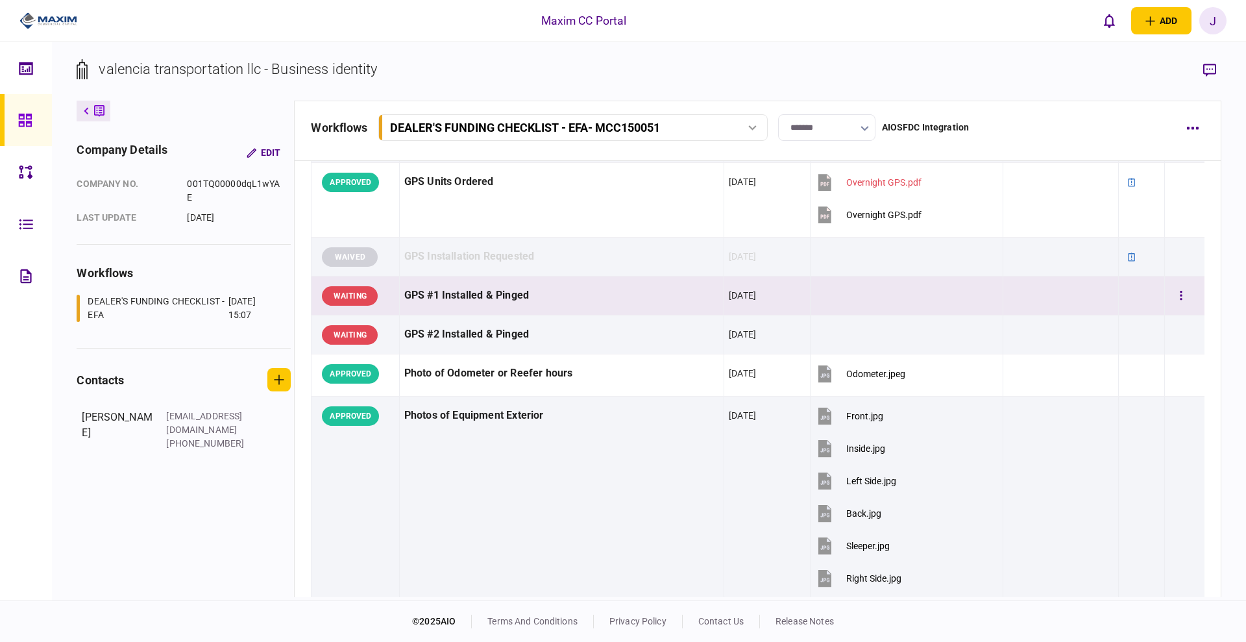
scroll to position [893, 0]
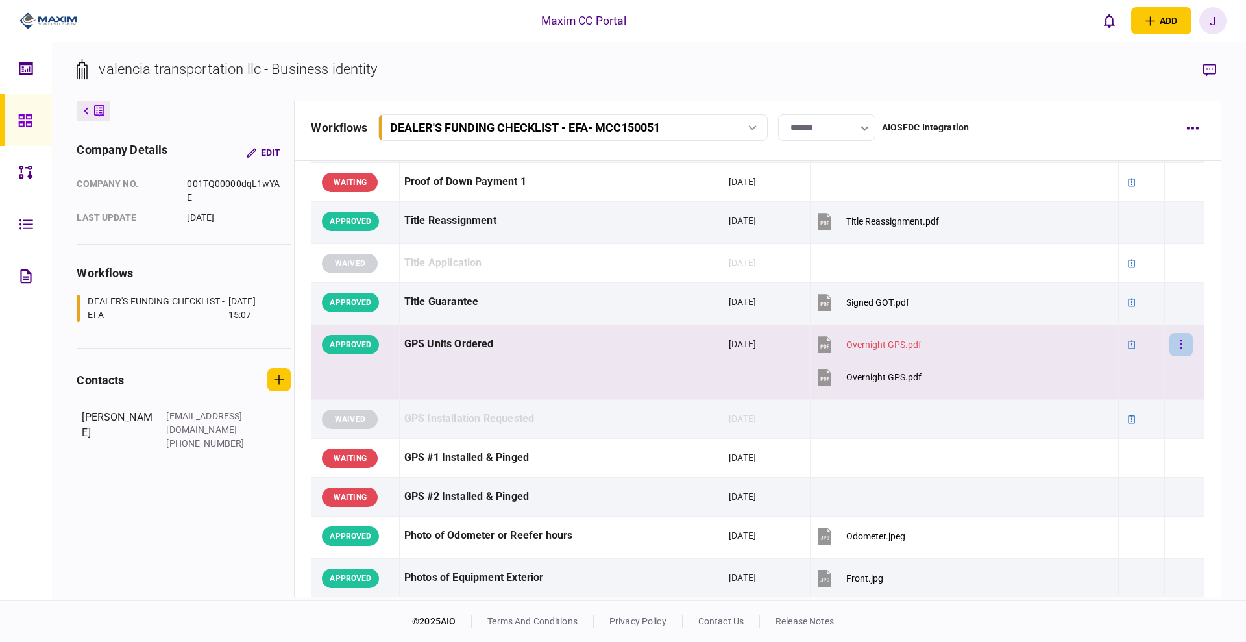
click at [1170, 347] on button "button" at bounding box center [1181, 344] width 23 height 23
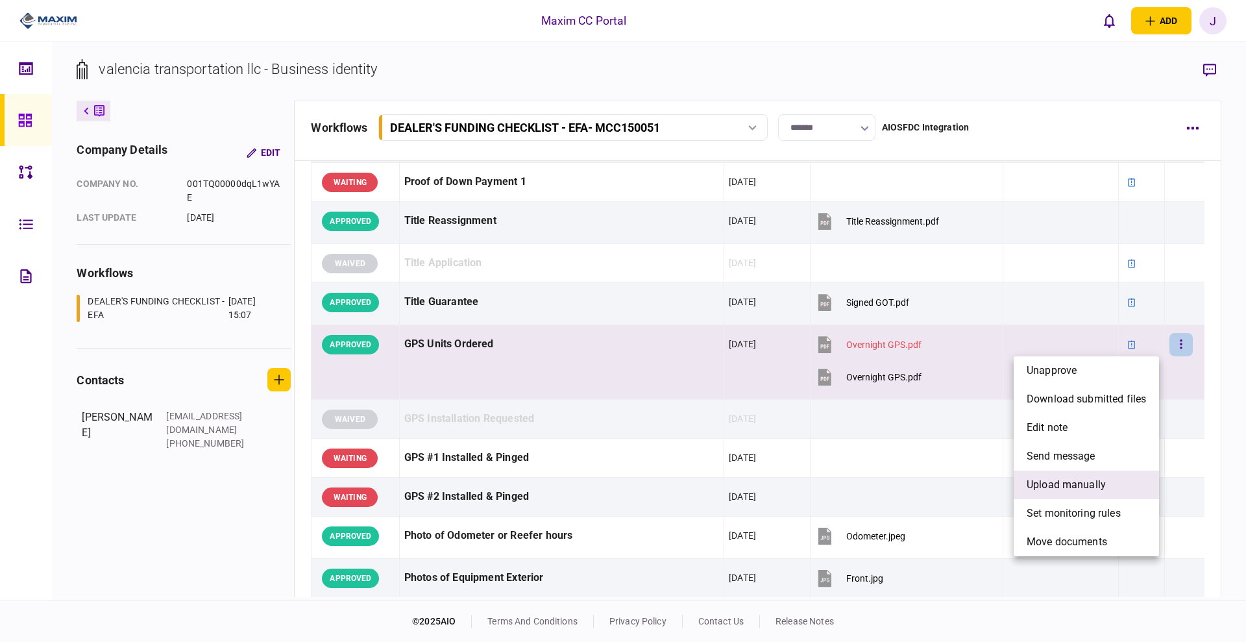
click at [1085, 480] on span "upload manually" at bounding box center [1066, 485] width 79 height 16
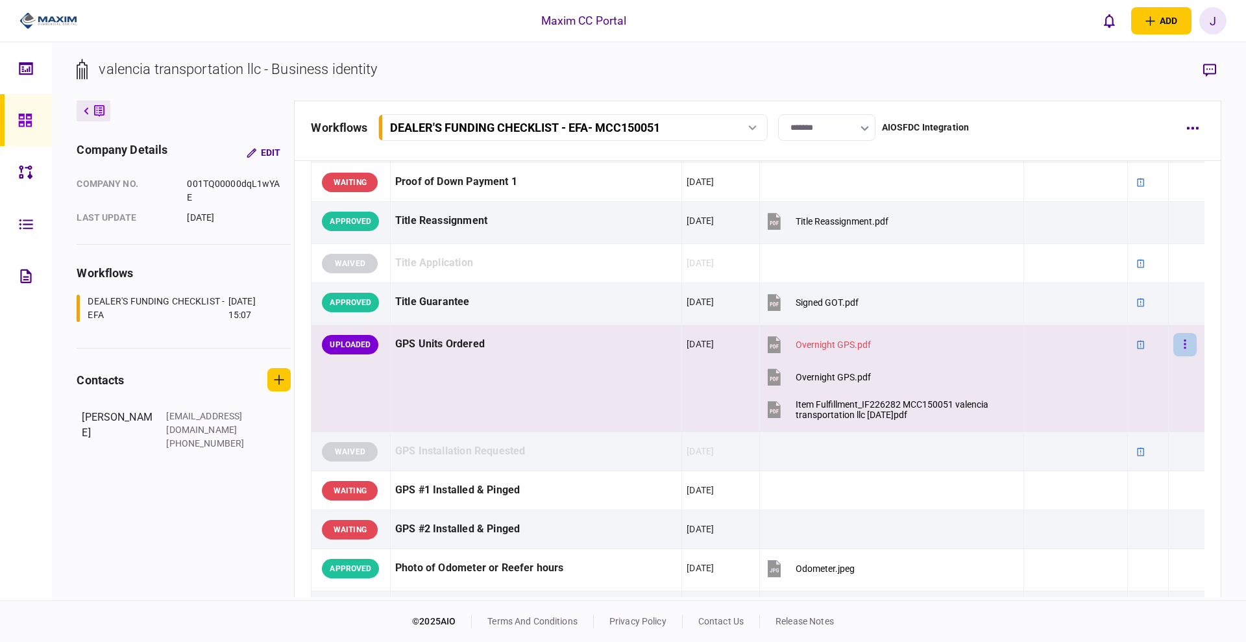
click at [1186, 348] on button "button" at bounding box center [1185, 344] width 23 height 23
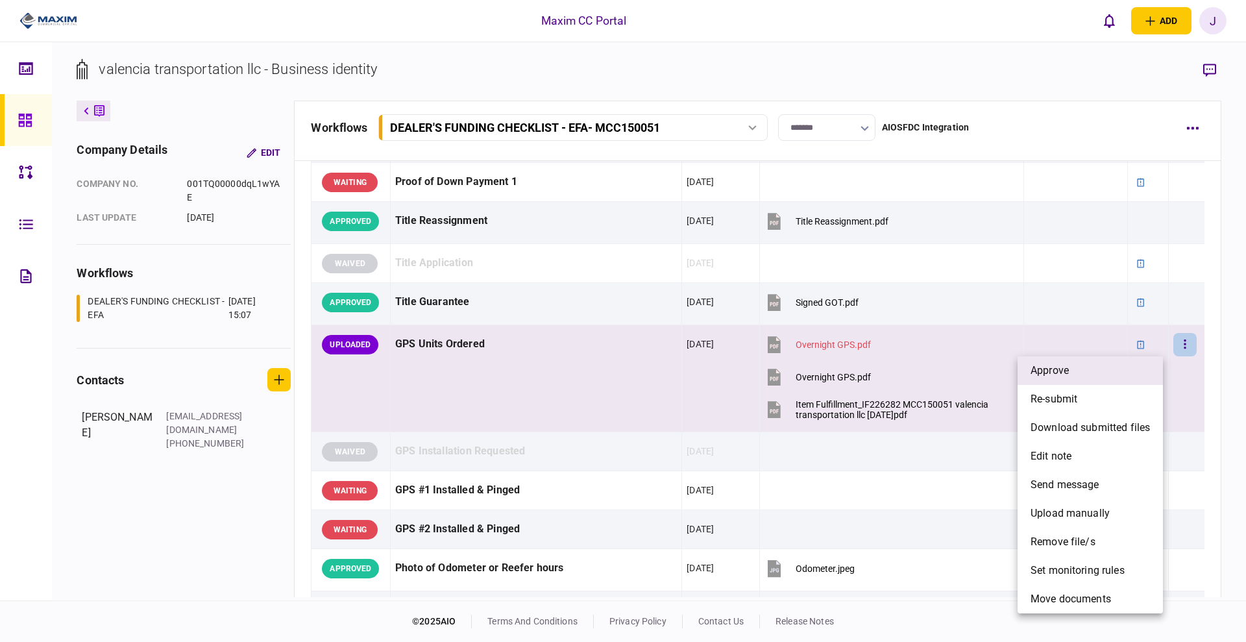
click at [1098, 371] on li "approve" at bounding box center [1090, 370] width 145 height 29
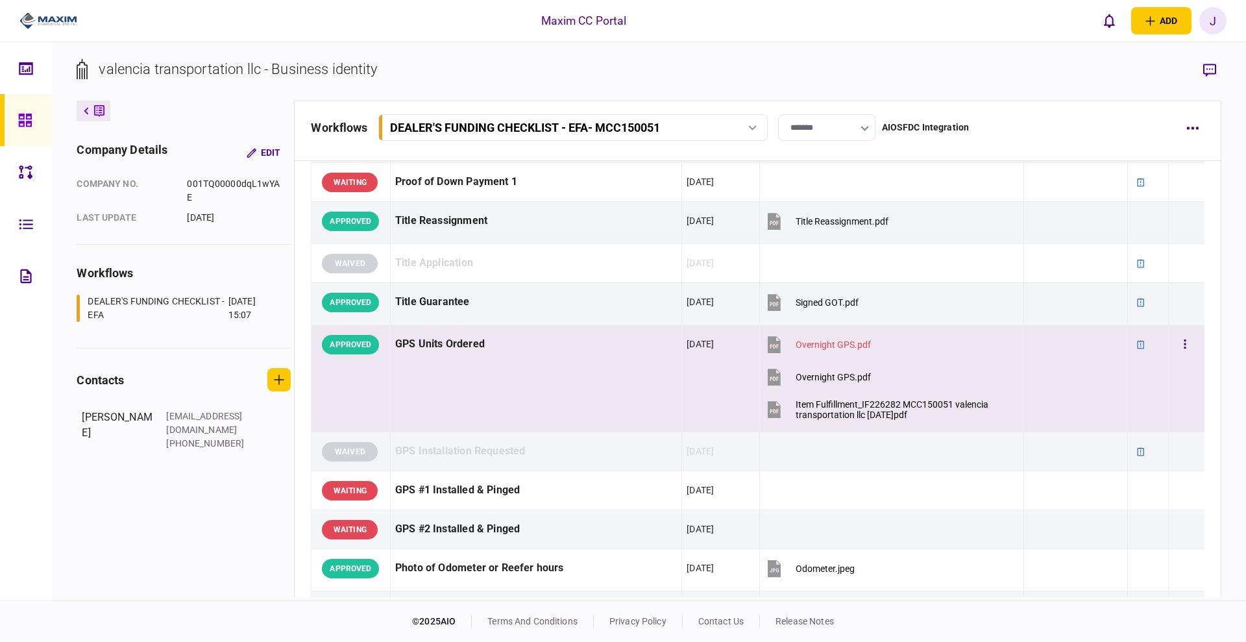
click at [534, 378] on td "GPS Units Ordered" at bounding box center [535, 378] width 291 height 107
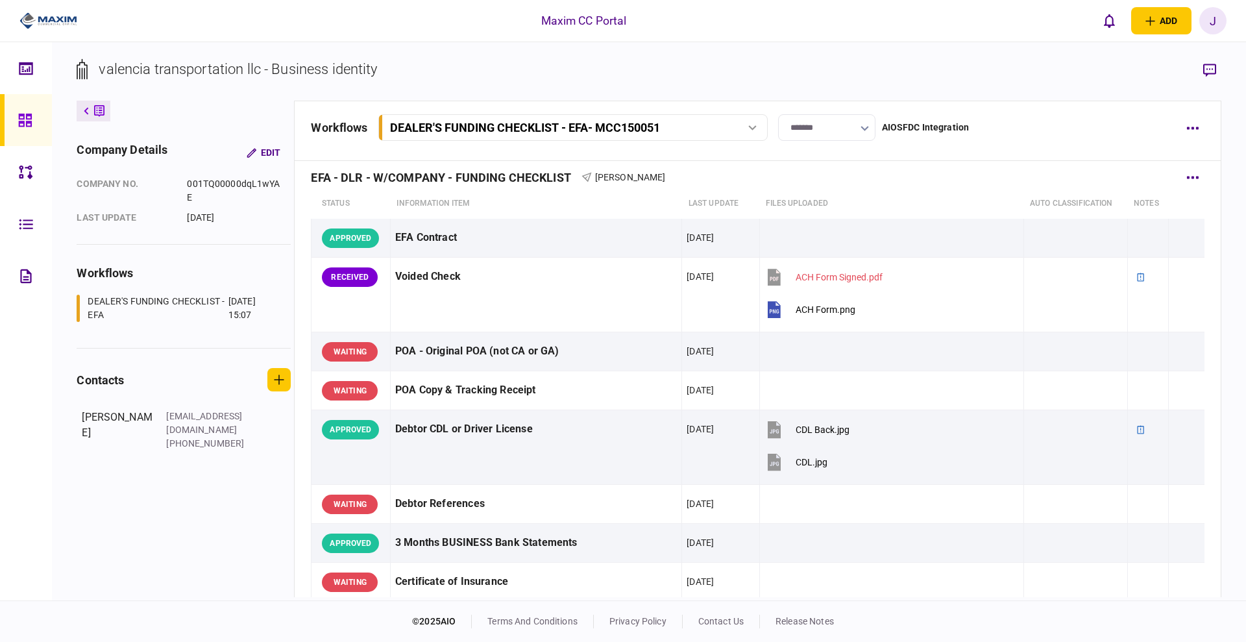
scroll to position [0, 0]
